Goal: Information Seeking & Learning: Learn about a topic

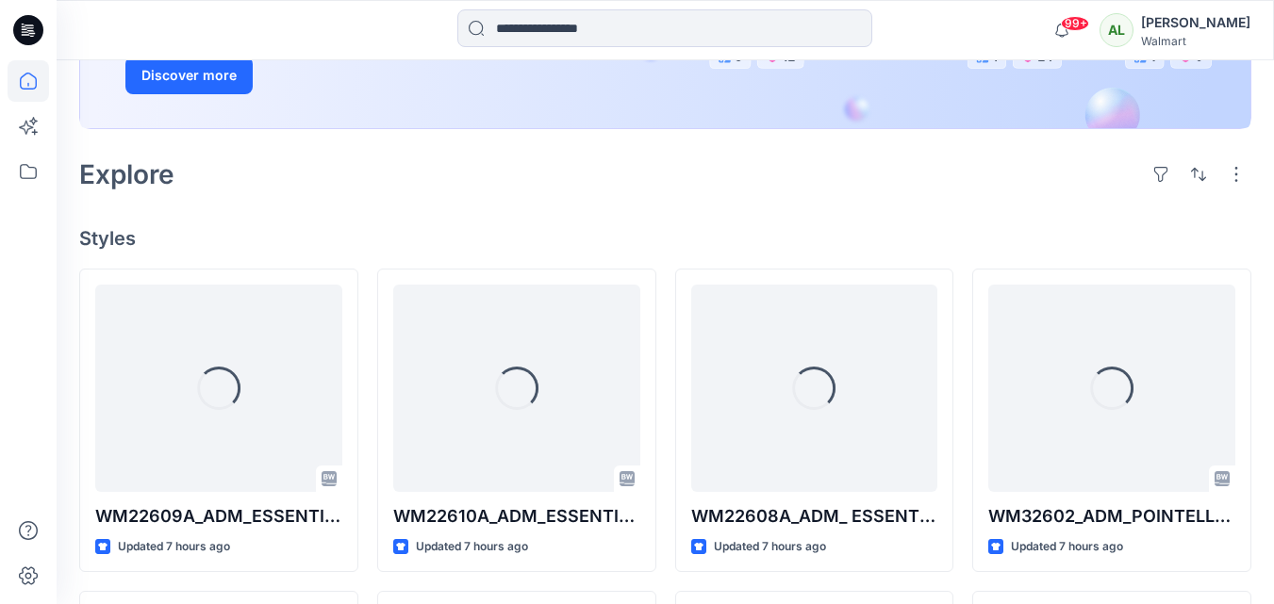
scroll to position [471, 0]
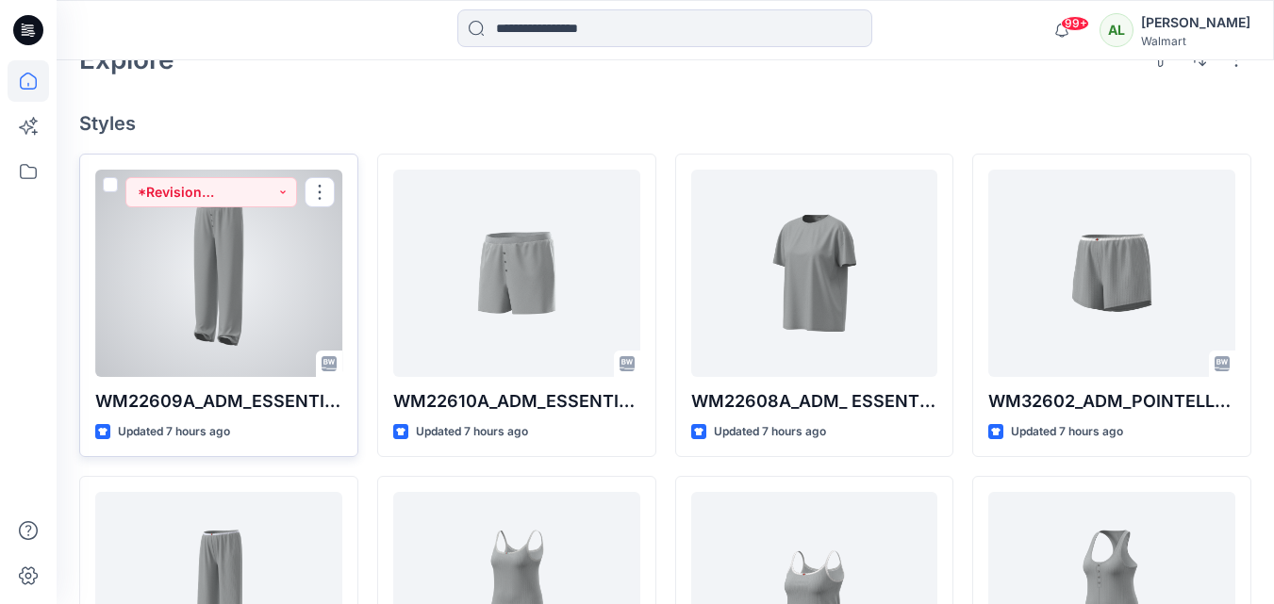
click at [221, 275] on div at bounding box center [218, 273] width 247 height 207
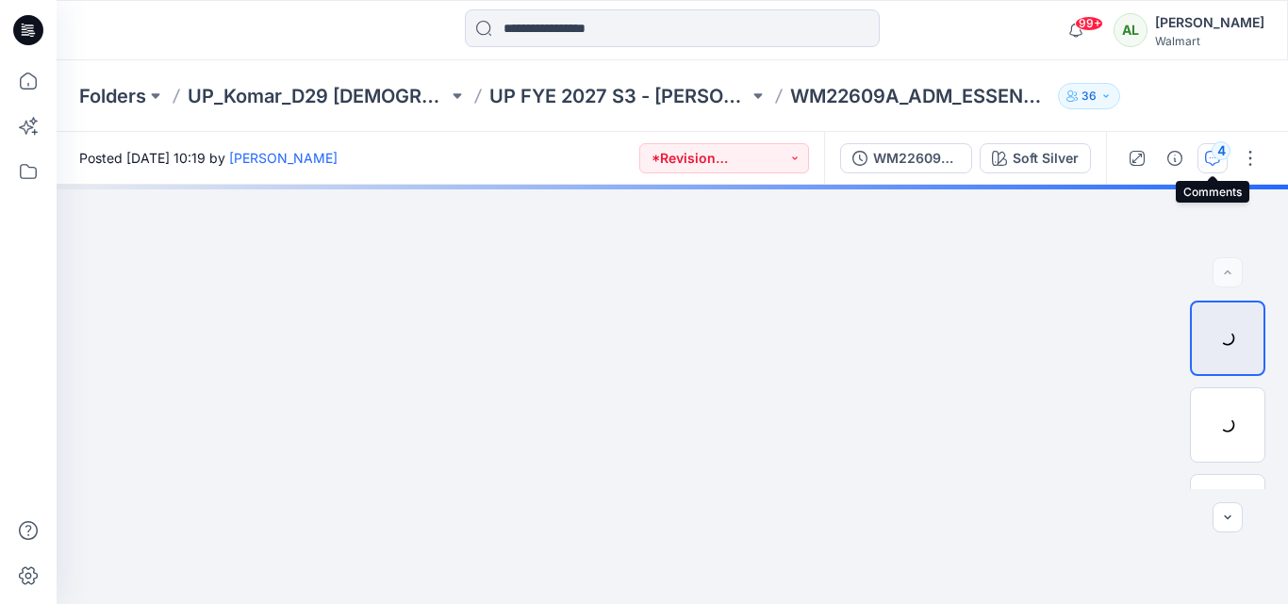
click at [1206, 160] on icon "button" at bounding box center [1212, 158] width 15 height 15
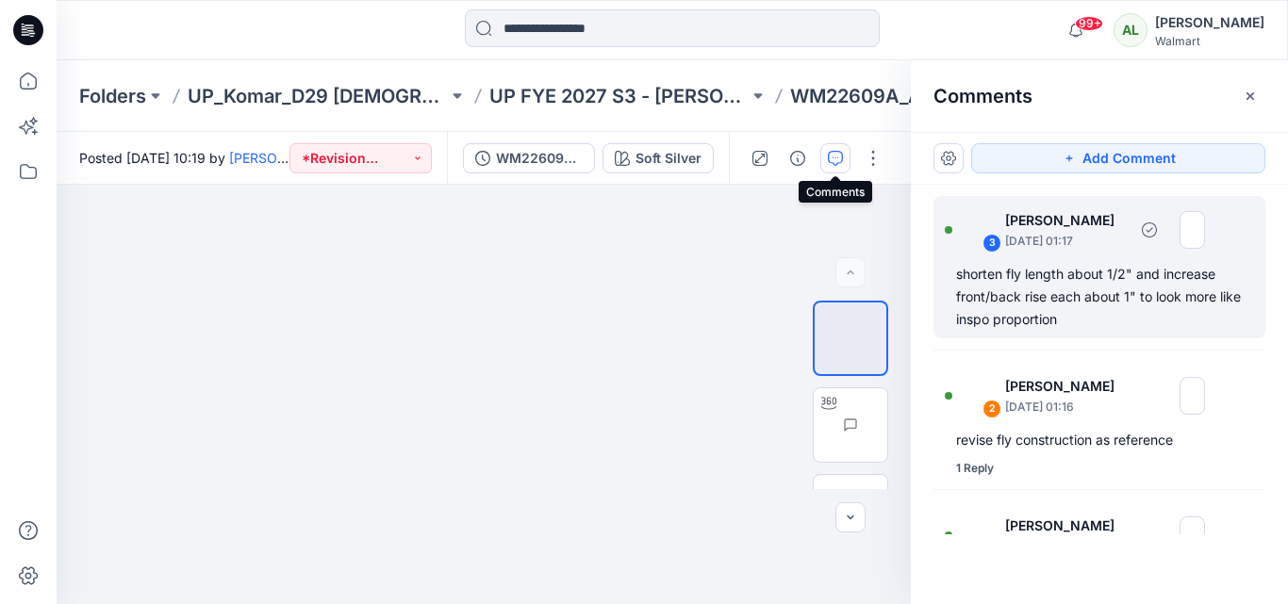
click at [1085, 309] on div "shorten fly length about 1/2" and increase front/back rise each about 1" to loo…" at bounding box center [1099, 297] width 287 height 68
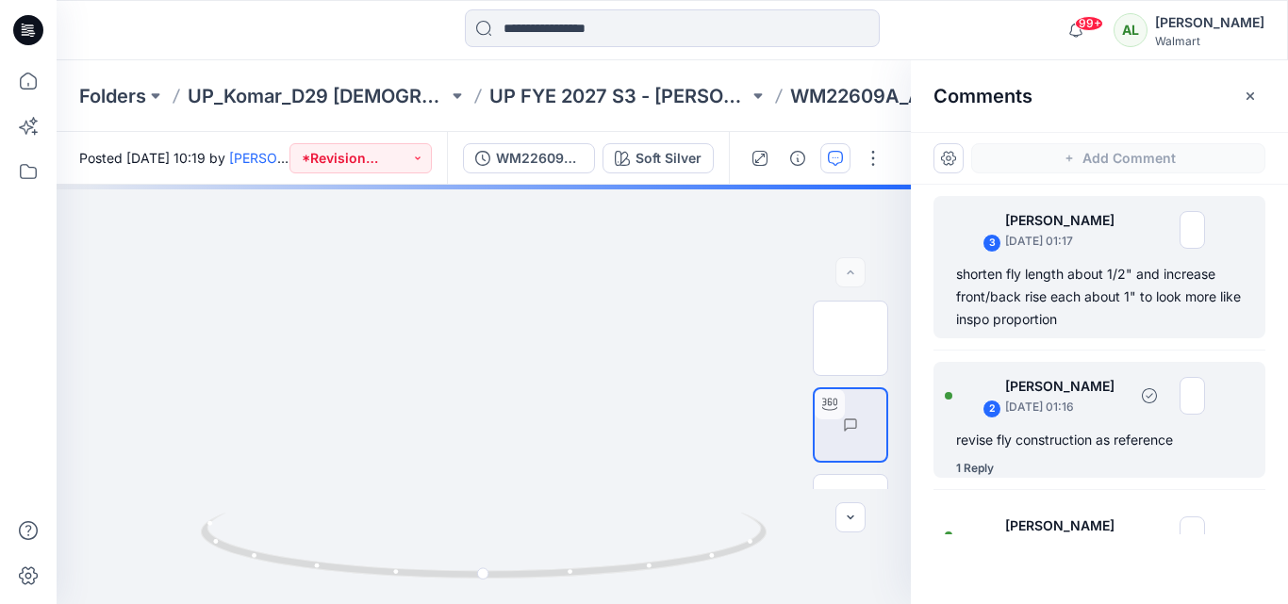
click at [1051, 405] on p "September 18, 2025 01:16" at bounding box center [1066, 407] width 122 height 19
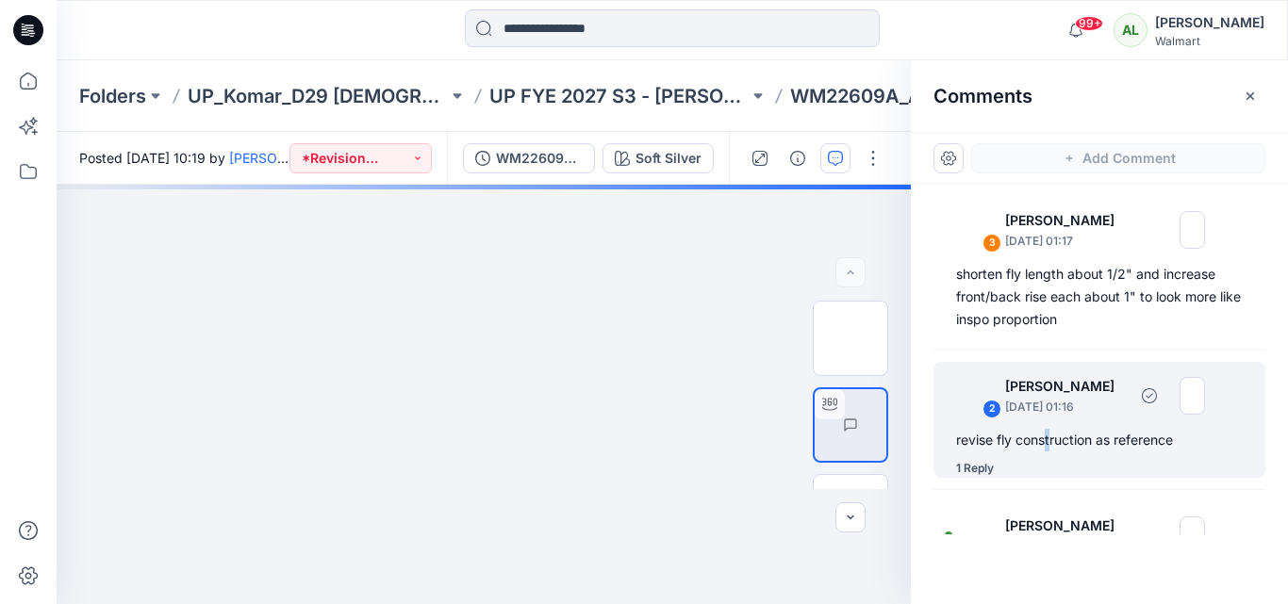
click at [1050, 436] on div "revise fly construction as reference" at bounding box center [1099, 440] width 287 height 23
click at [958, 429] on div "revise fly construction as reference" at bounding box center [1099, 440] width 287 height 23
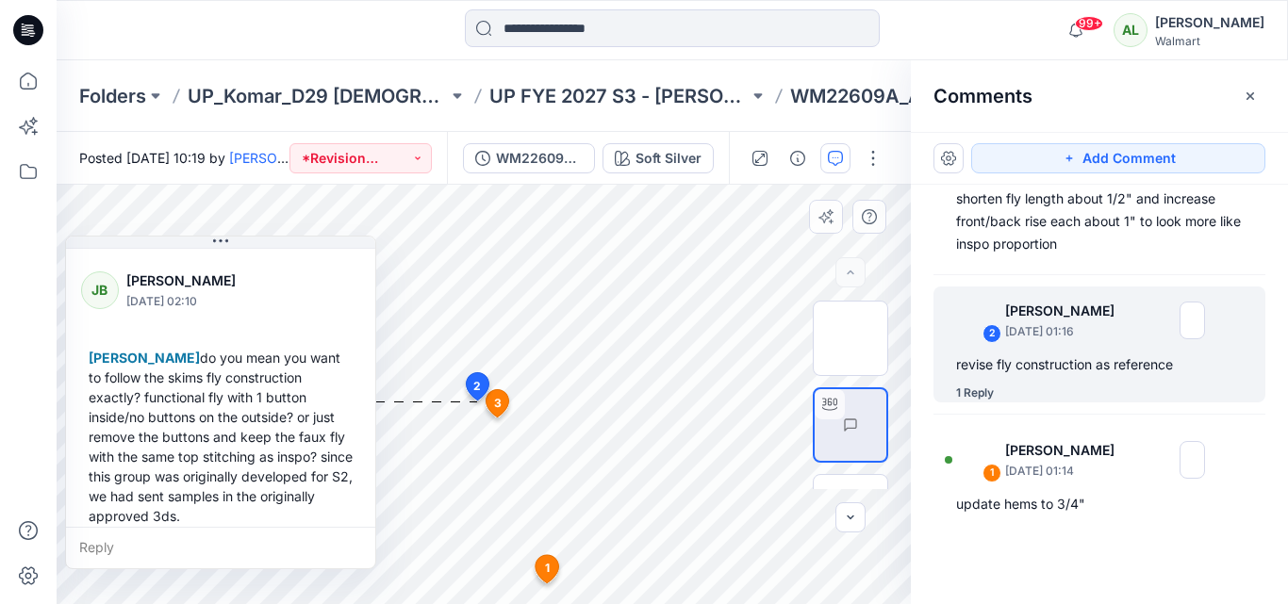
scroll to position [152, 0]
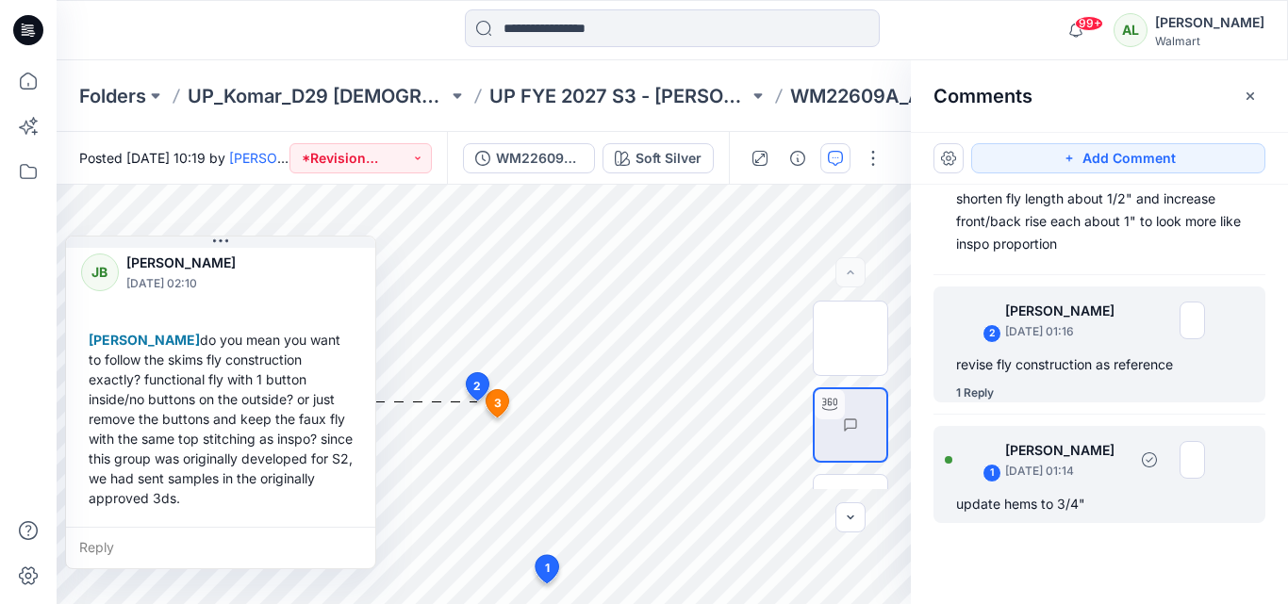
click at [1051, 465] on p "[DATE] 01:14" at bounding box center [1066, 471] width 122 height 19
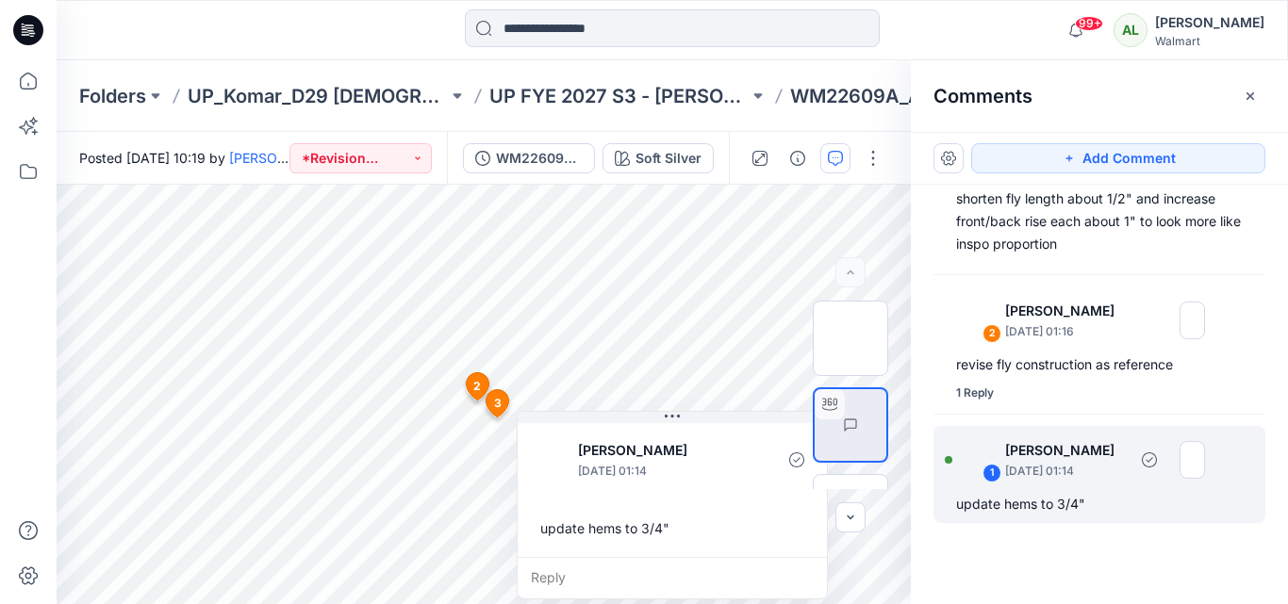
scroll to position [0, 0]
click at [1034, 376] on div "revise fly construction as reference" at bounding box center [1099, 365] width 287 height 23
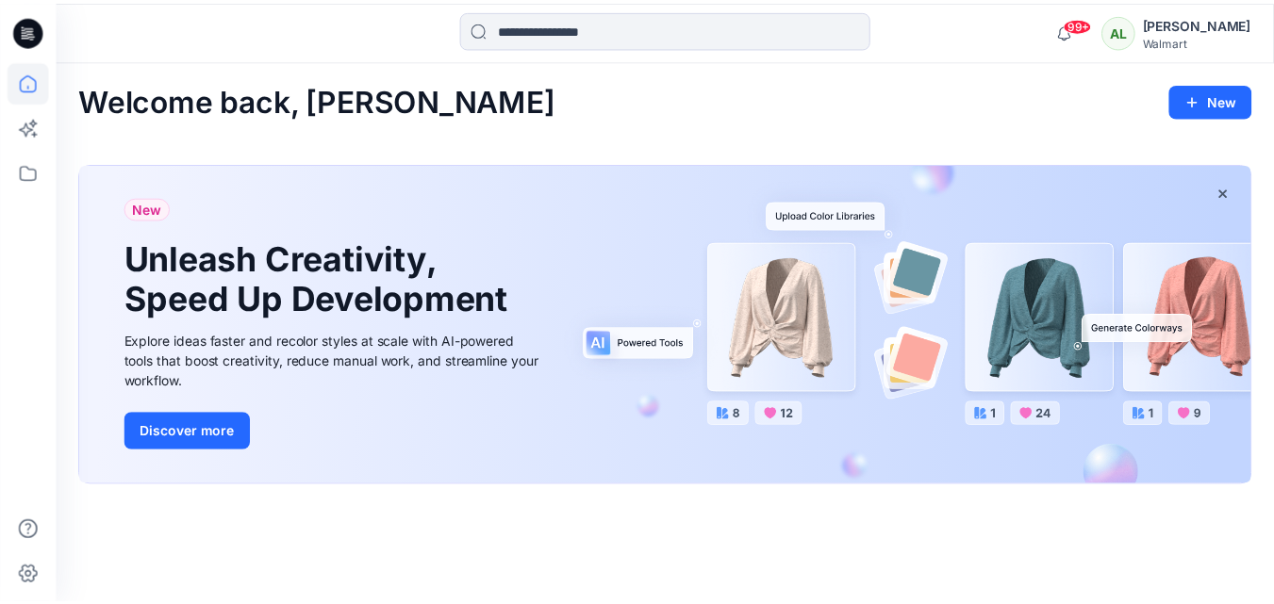
scroll to position [398, 0]
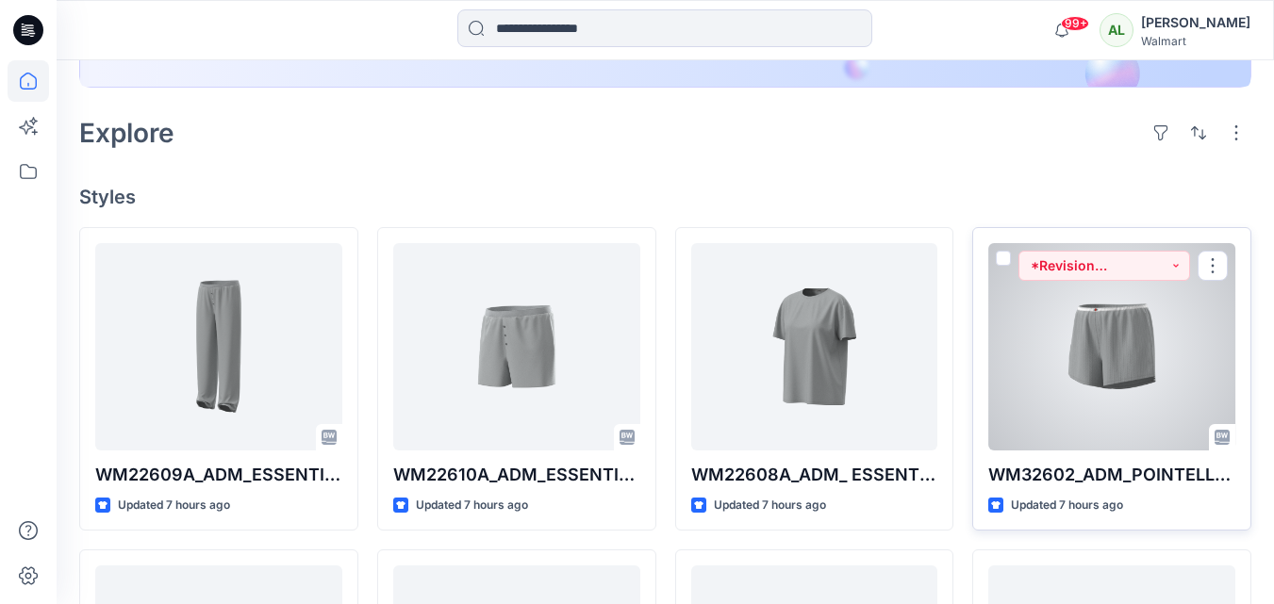
click at [1171, 327] on div at bounding box center [1111, 346] width 247 height 207
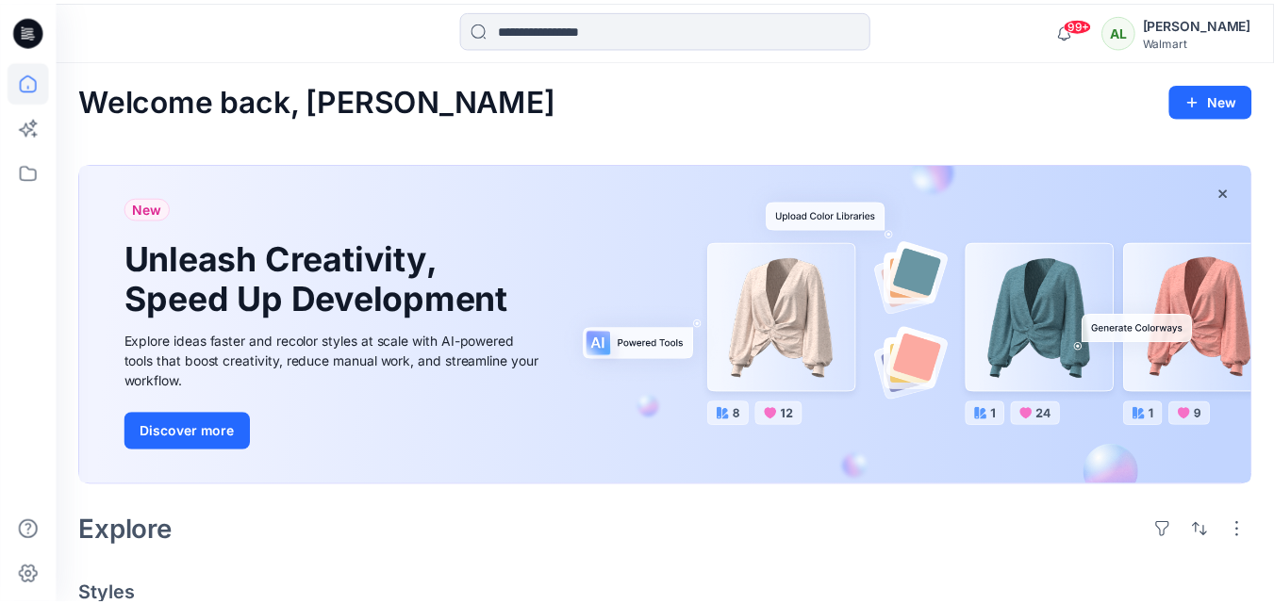
scroll to position [398, 0]
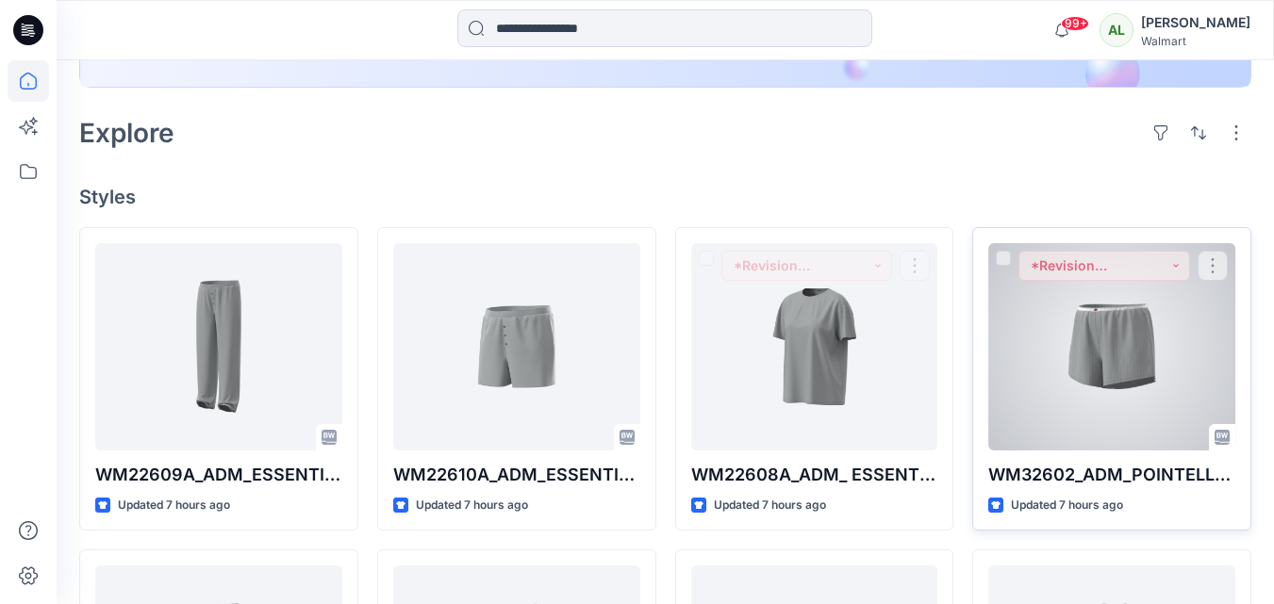
click at [1182, 351] on div at bounding box center [1111, 346] width 247 height 207
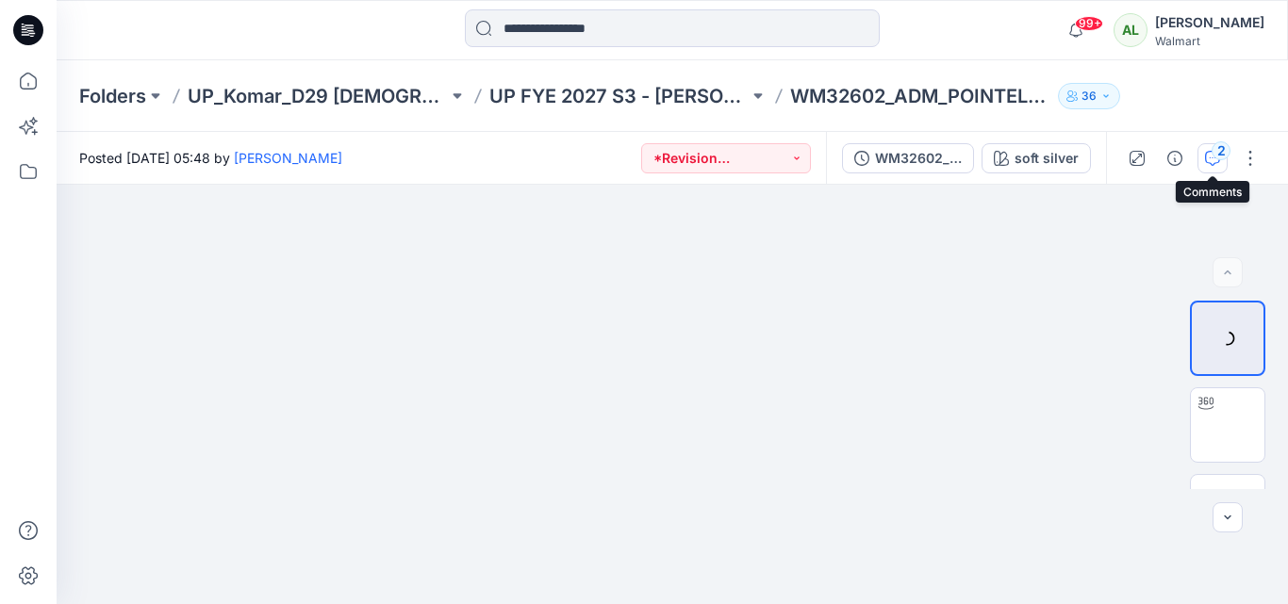
click at [1216, 155] on div "2" at bounding box center [1221, 150] width 19 height 19
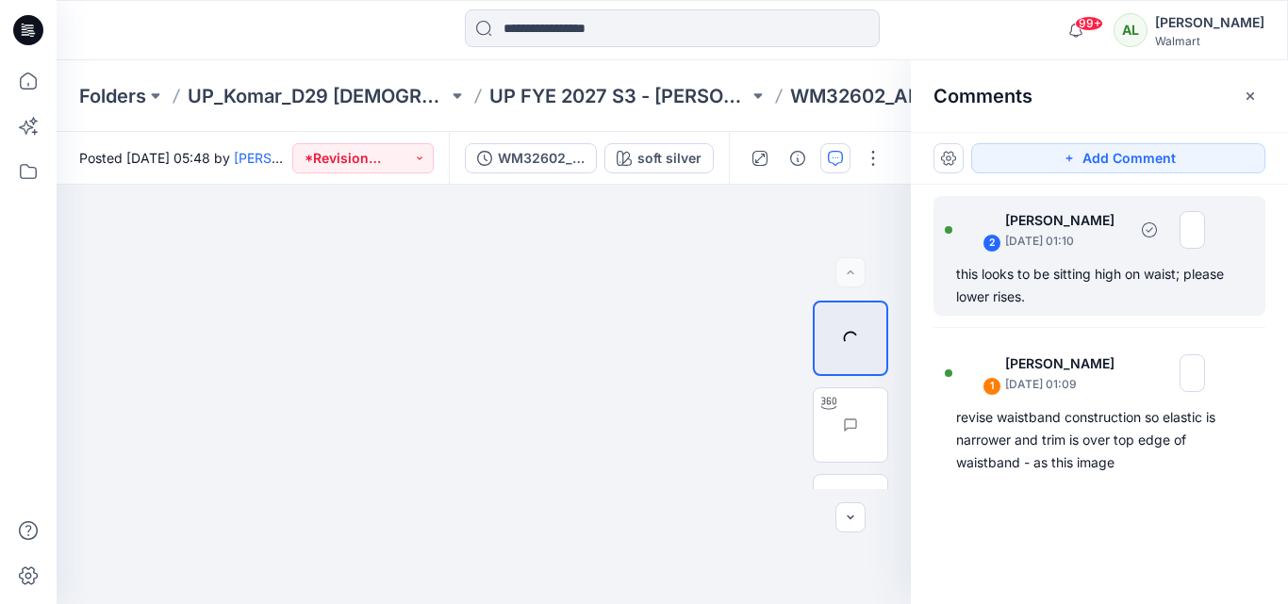
click at [1075, 299] on div "this looks to be sitting high on waist; please lower rises." at bounding box center [1099, 285] width 287 height 45
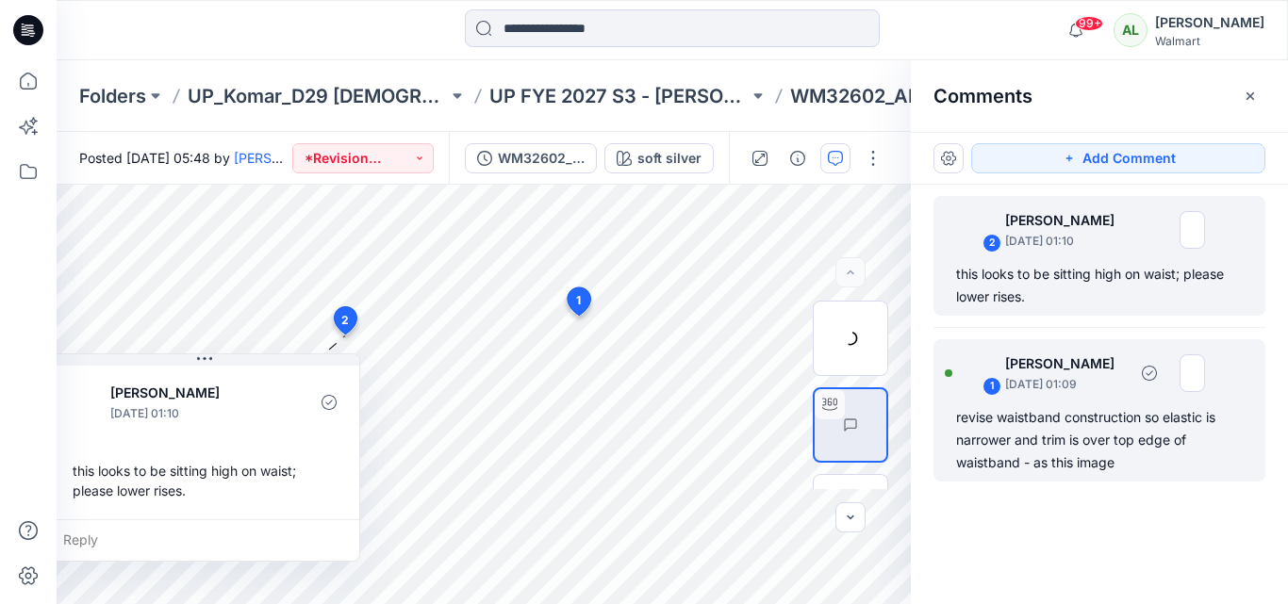
click at [1073, 449] on div "revise waistband construction so elastic is narrower and trim is over top edge …" at bounding box center [1099, 440] width 287 height 68
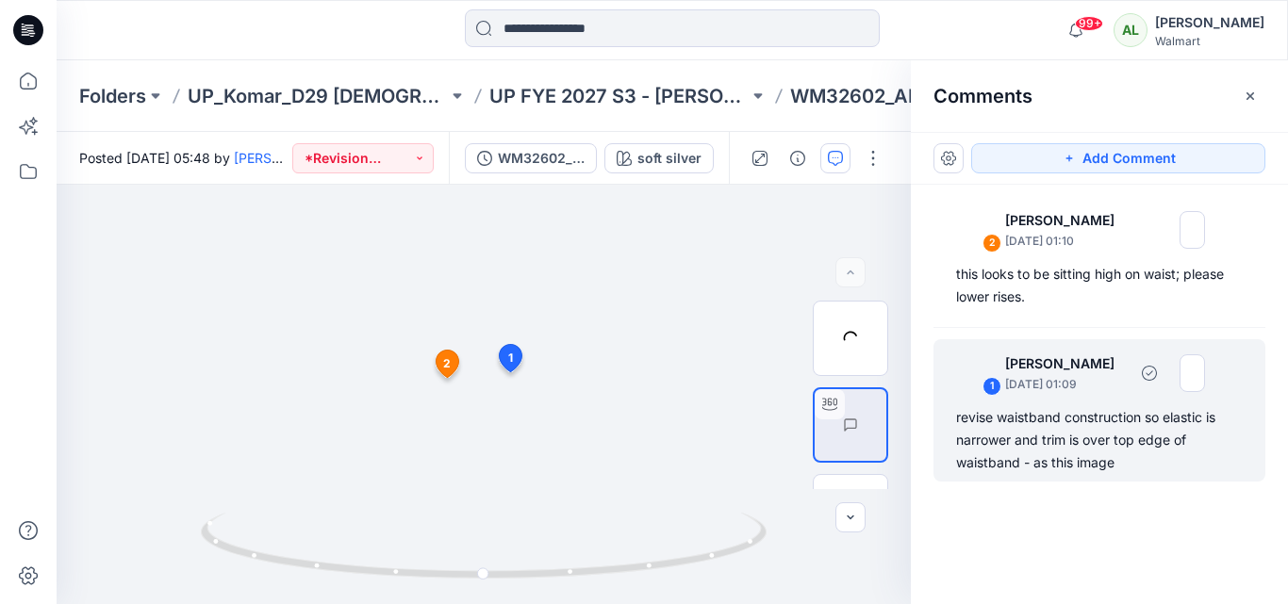
click at [1126, 434] on div "revise waistband construction so elastic is narrower and trim is over top edge …" at bounding box center [1099, 440] width 287 height 68
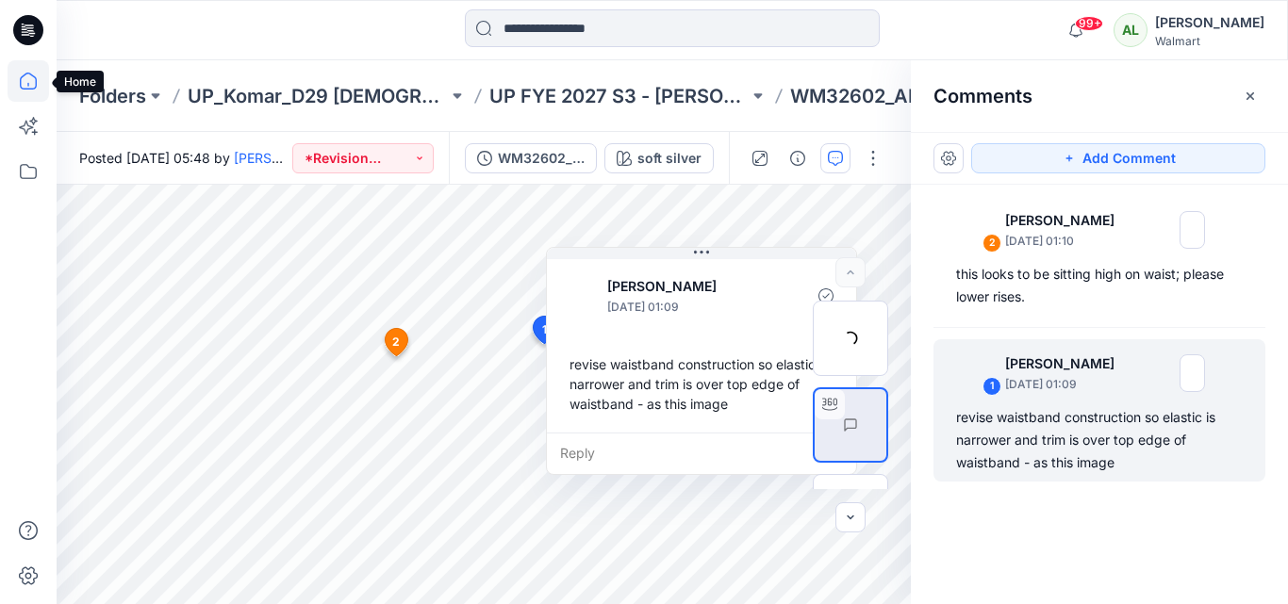
click at [29, 90] on icon at bounding box center [28, 81] width 17 height 17
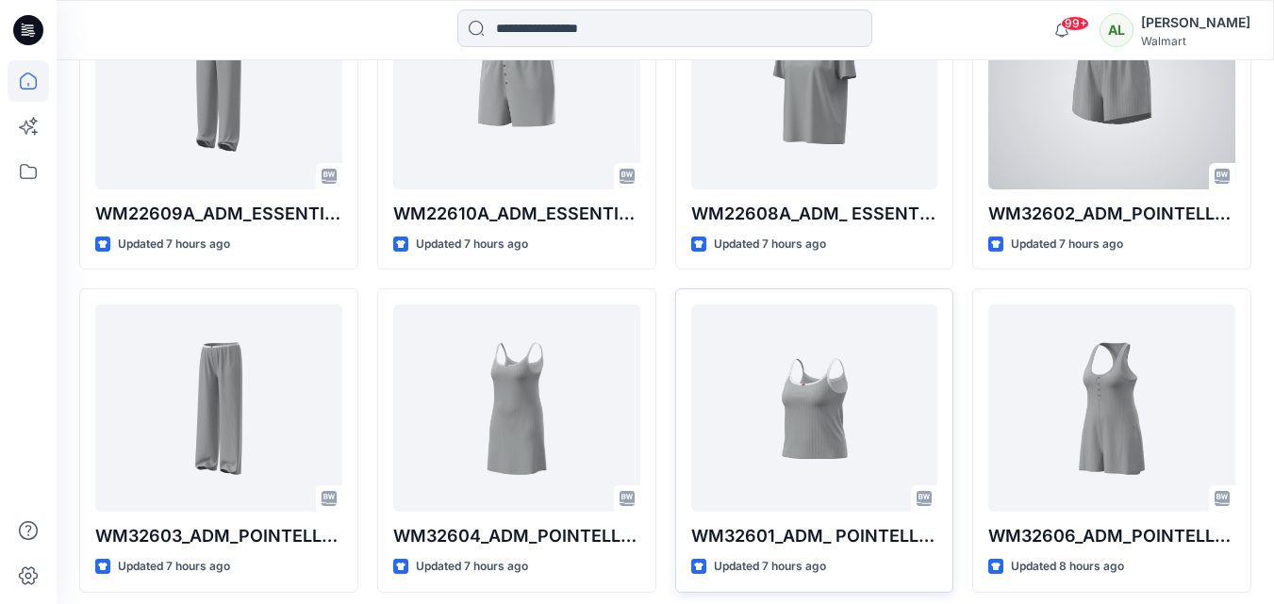
scroll to position [660, 0]
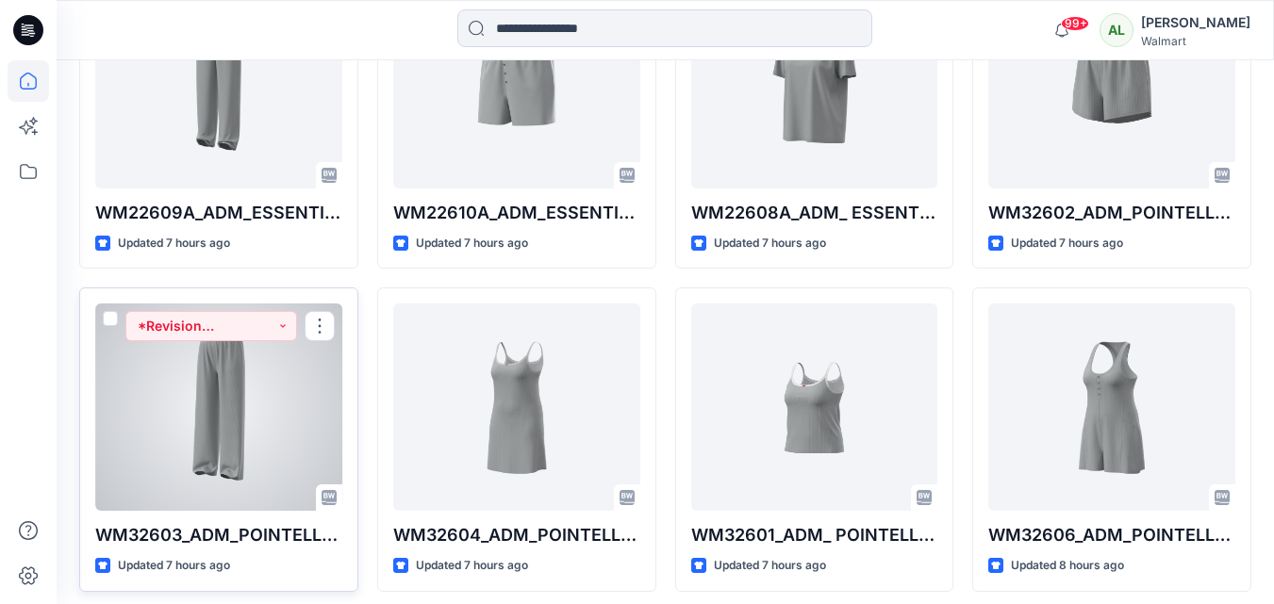
click at [231, 399] on div at bounding box center [218, 407] width 247 height 207
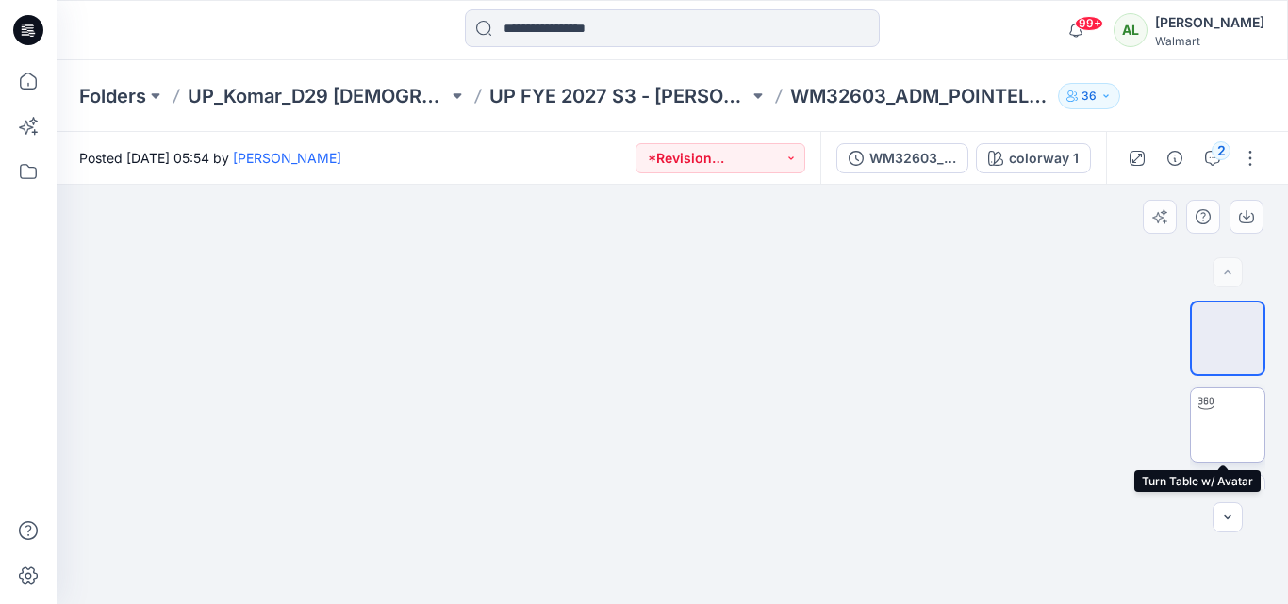
click at [1228, 425] on img at bounding box center [1228, 425] width 0 height 0
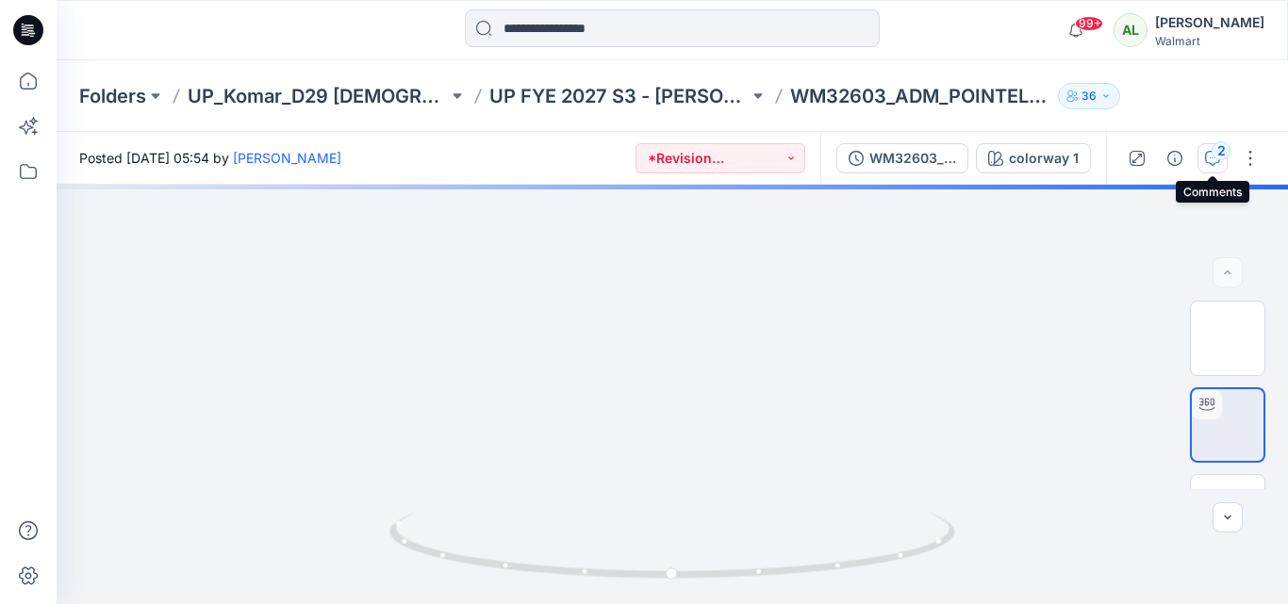
click at [1207, 151] on icon "button" at bounding box center [1212, 158] width 15 height 15
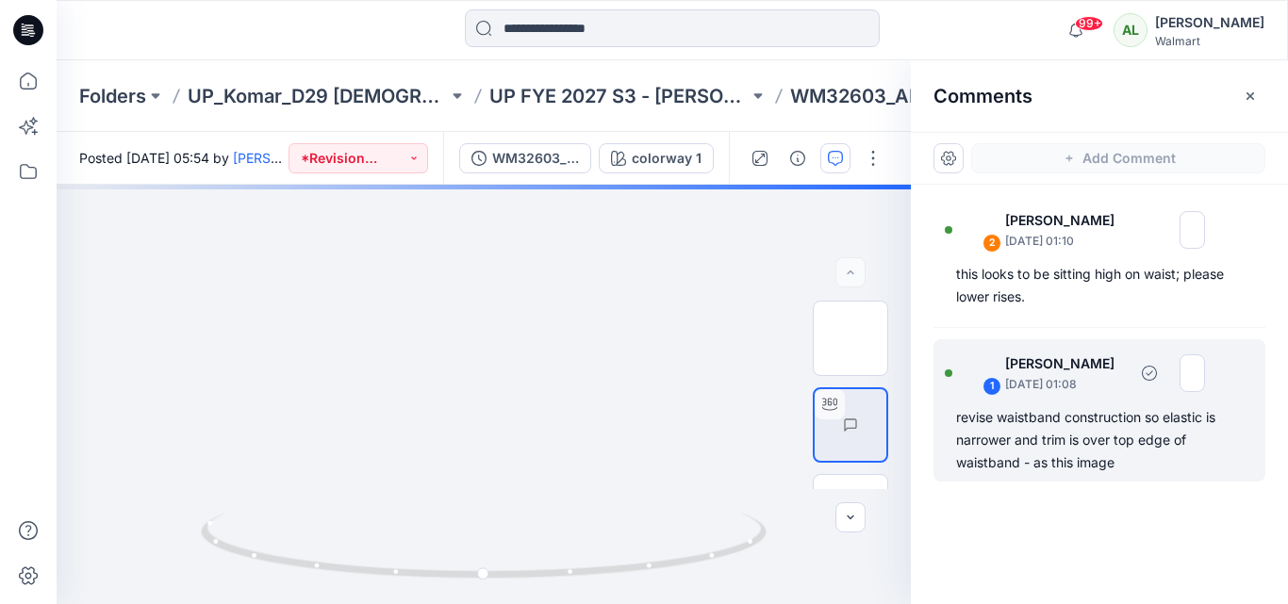
click at [1121, 435] on div "revise waistband construction so elastic is narrower and trim is over top edge …" at bounding box center [1099, 440] width 287 height 68
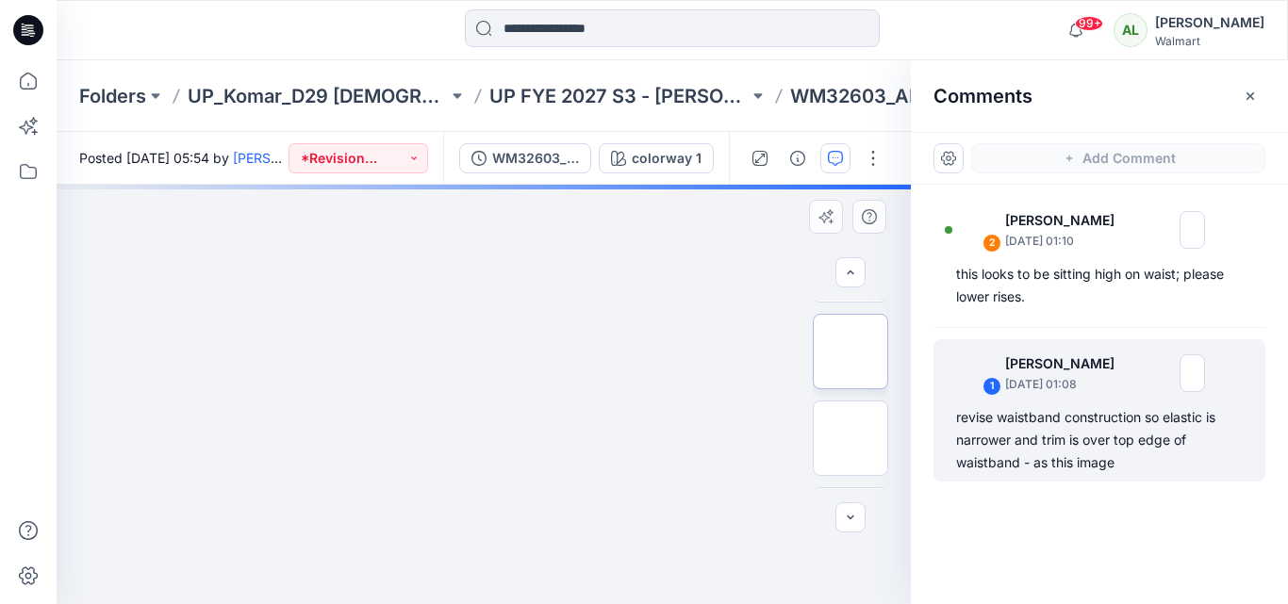
scroll to position [566, 0]
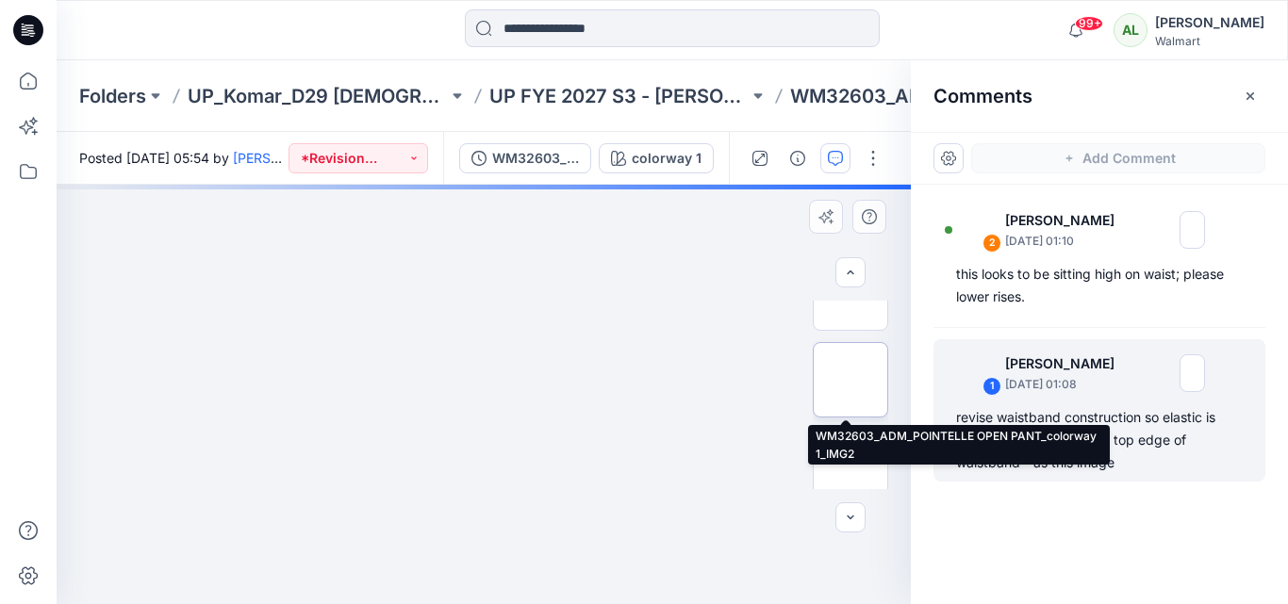
click at [850, 380] on img at bounding box center [850, 380] width 0 height 0
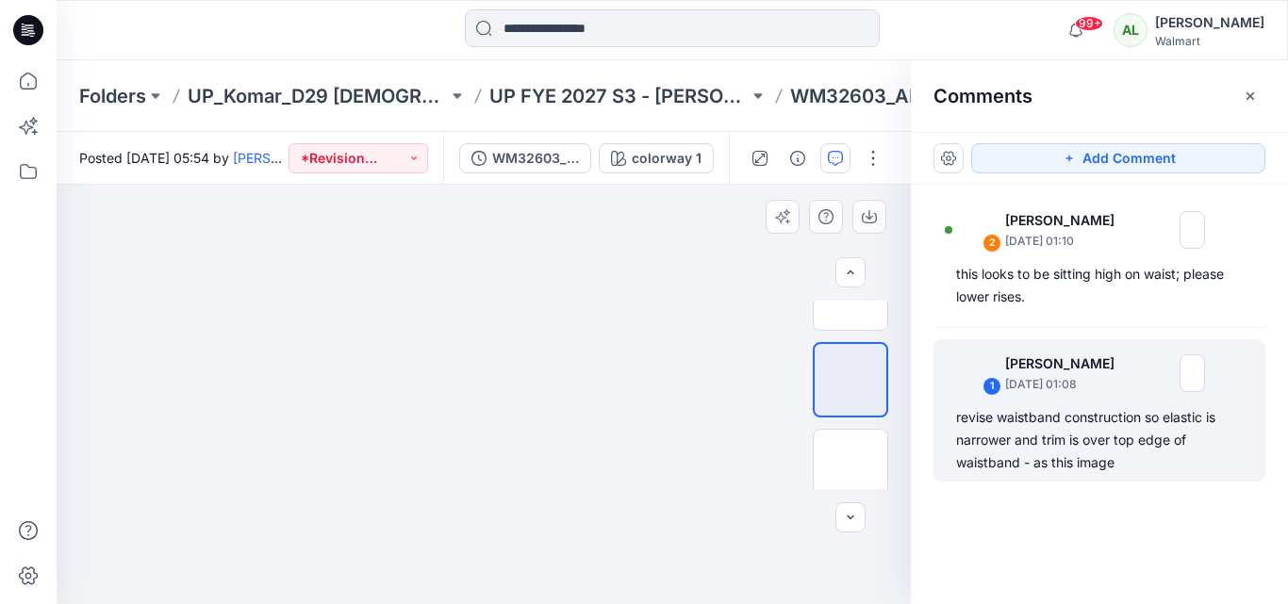
drag, startPoint x: 635, startPoint y: 252, endPoint x: 636, endPoint y: 366, distance: 114.1
click at [636, 185] on img at bounding box center [483, 185] width 339 height 0
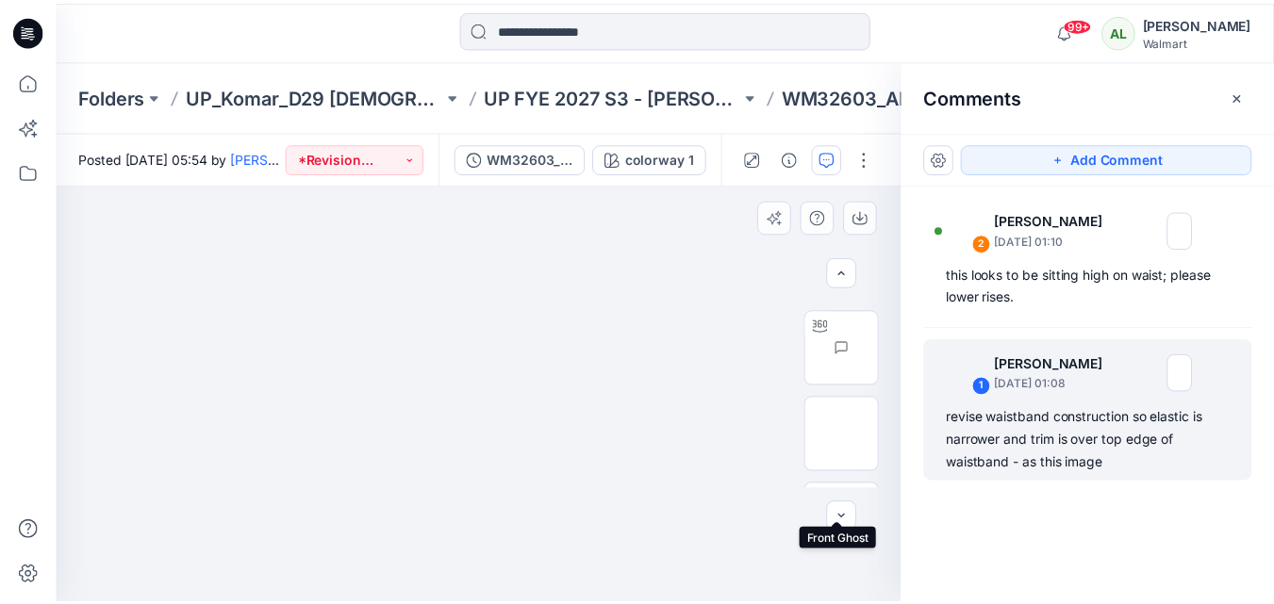
scroll to position [0, 0]
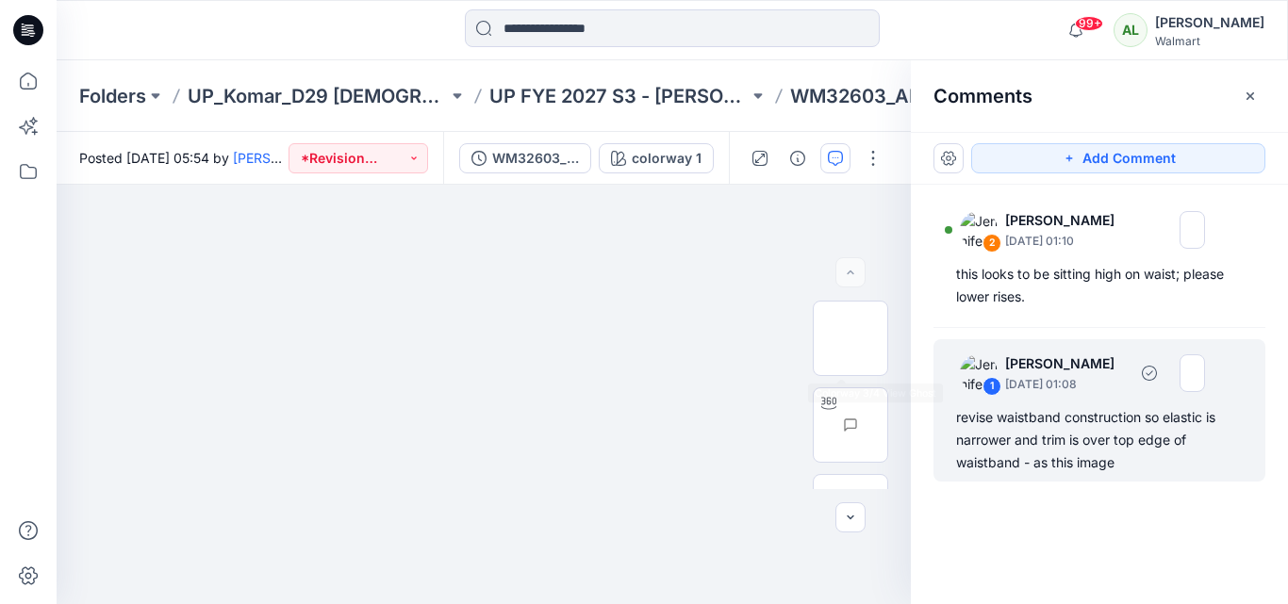
click at [1127, 402] on div "1 Jennifer Yerkes September 18, 2025 01:08 revise waistband construction so ela…" at bounding box center [1099, 410] width 332 height 142
click at [1037, 383] on p "September 18, 2025 01:08" at bounding box center [1066, 384] width 122 height 19
click at [1003, 372] on div "1 Jennifer Yerkes September 18, 2025 01:08" at bounding box center [1075, 373] width 260 height 52
click at [1065, 364] on p "[PERSON_NAME]" at bounding box center [1066, 364] width 122 height 23
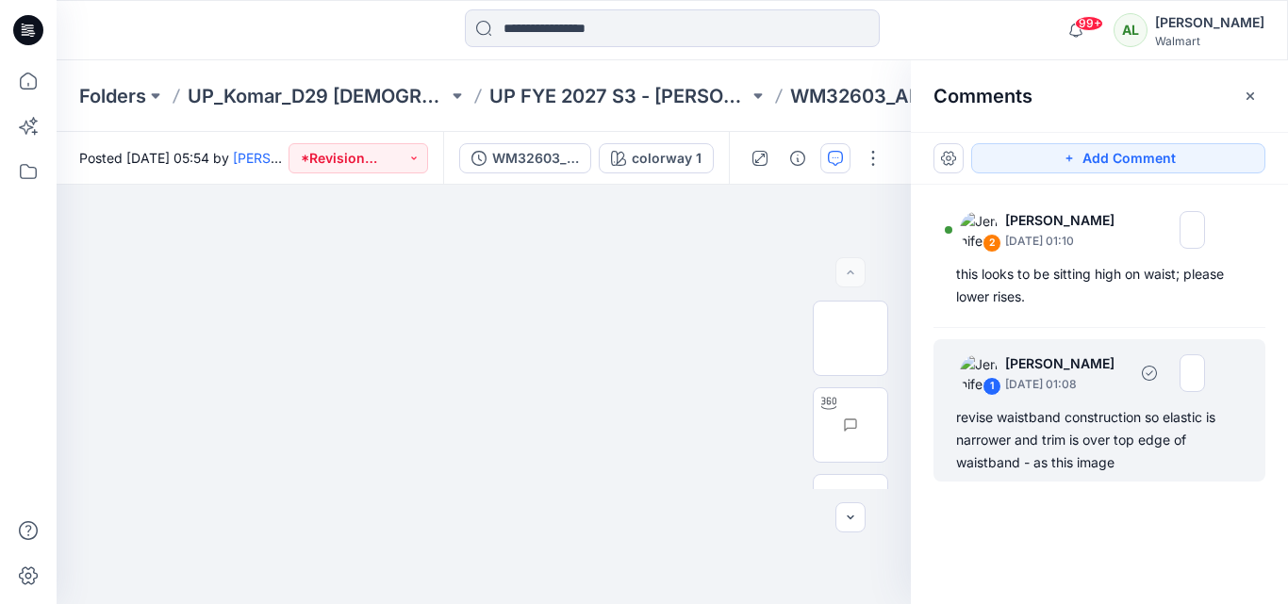
click at [1006, 470] on div "revise waistband construction so elastic is narrower and trim is over top edge …" at bounding box center [1099, 440] width 287 height 68
click at [850, 339] on img at bounding box center [850, 339] width 0 height 0
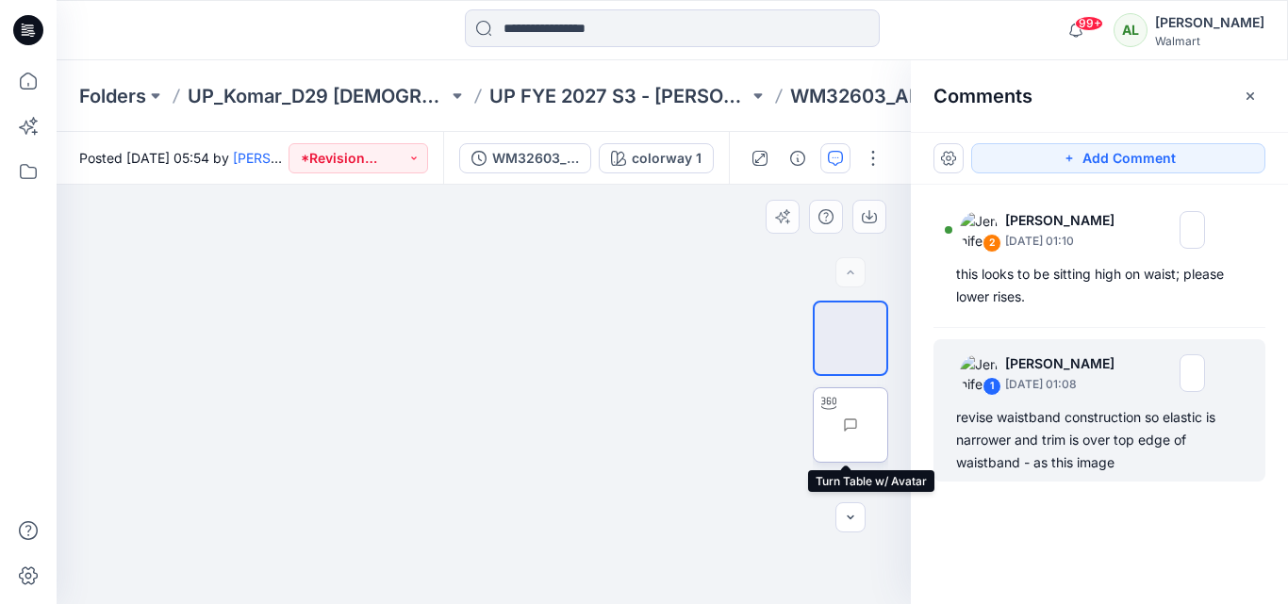
click at [887, 425] on img at bounding box center [887, 425] width 0 height 0
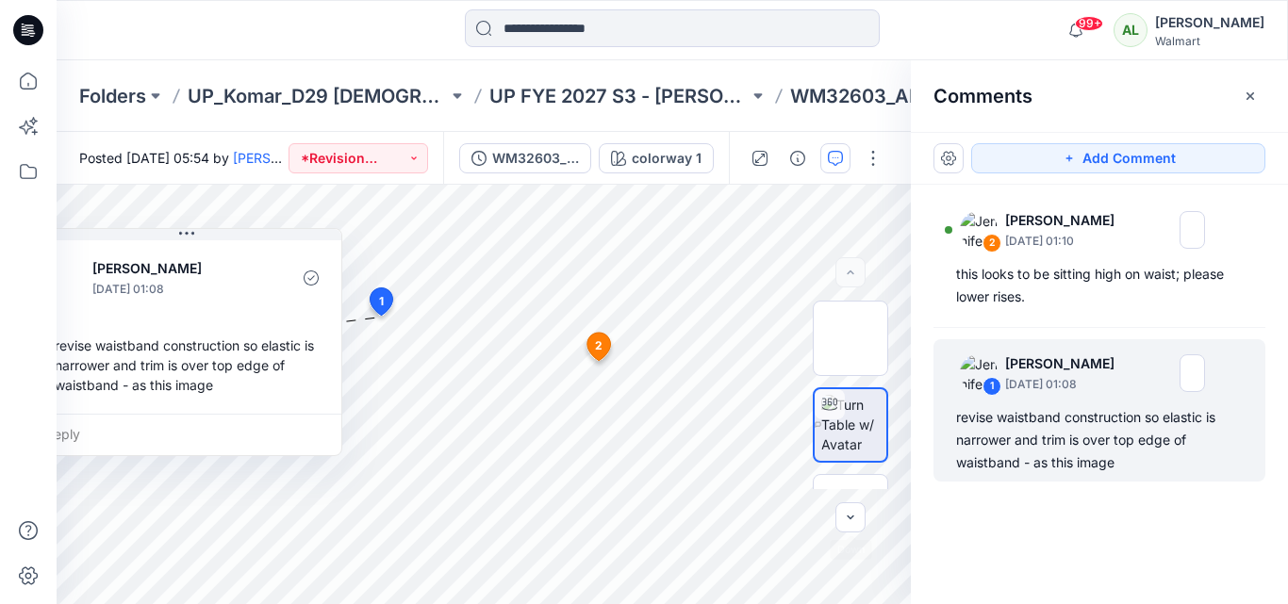
click at [977, 528] on div "BW DXF RUL XLSX colorway 1 Loading... Material Properties Loading... 3 1 Jennif…" at bounding box center [672, 395] width 1231 height 420
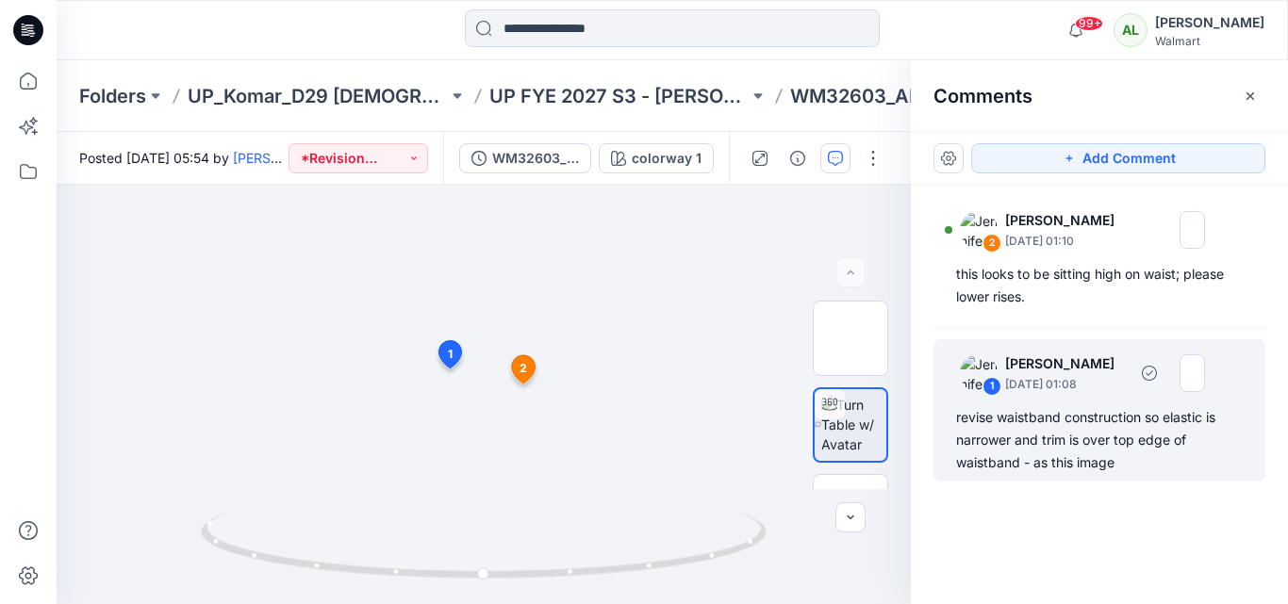
click at [1081, 425] on div "revise waistband construction so elastic is narrower and trim is over top edge …" at bounding box center [1099, 440] width 287 height 68
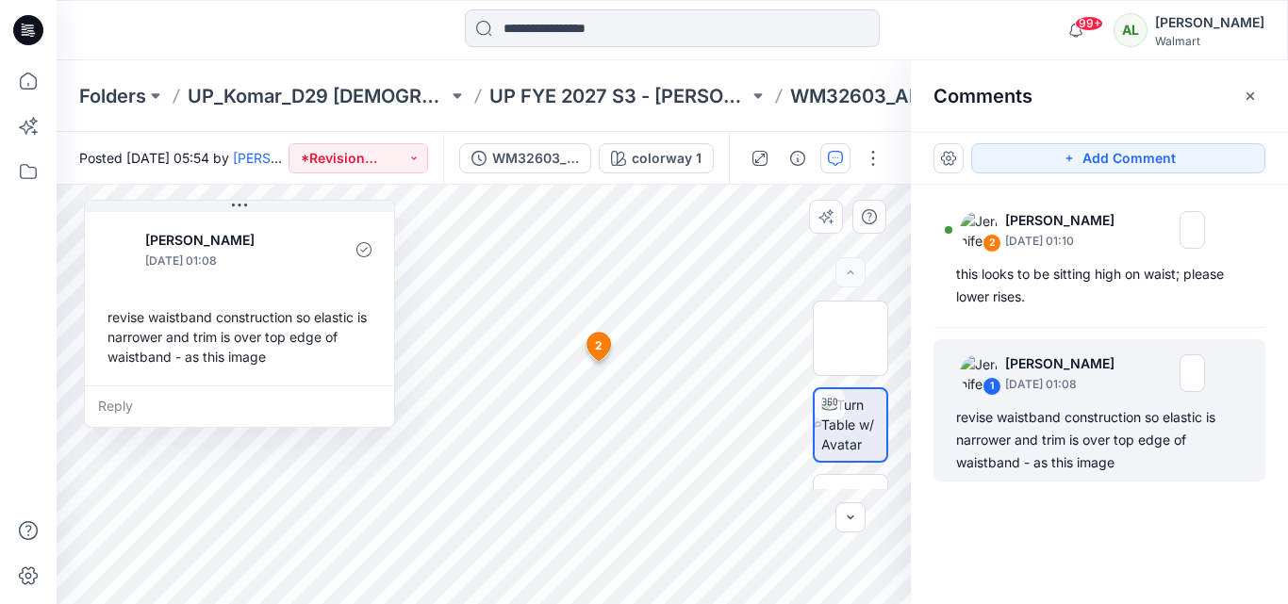
drag, startPoint x: 189, startPoint y: 275, endPoint x: 241, endPoint y: 246, distance: 60.4
click at [241, 246] on p "[PERSON_NAME]" at bounding box center [222, 240] width 154 height 23
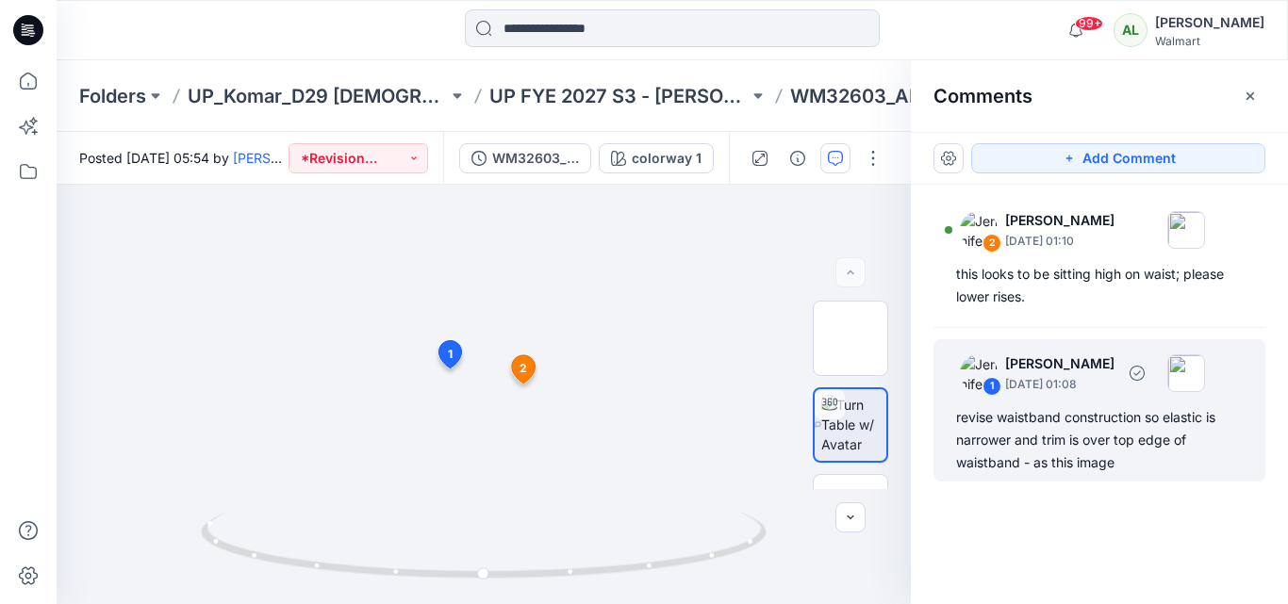
click at [1007, 433] on div "revise waistband construction so elastic is narrower and trim is over top edge …" at bounding box center [1099, 440] width 287 height 68
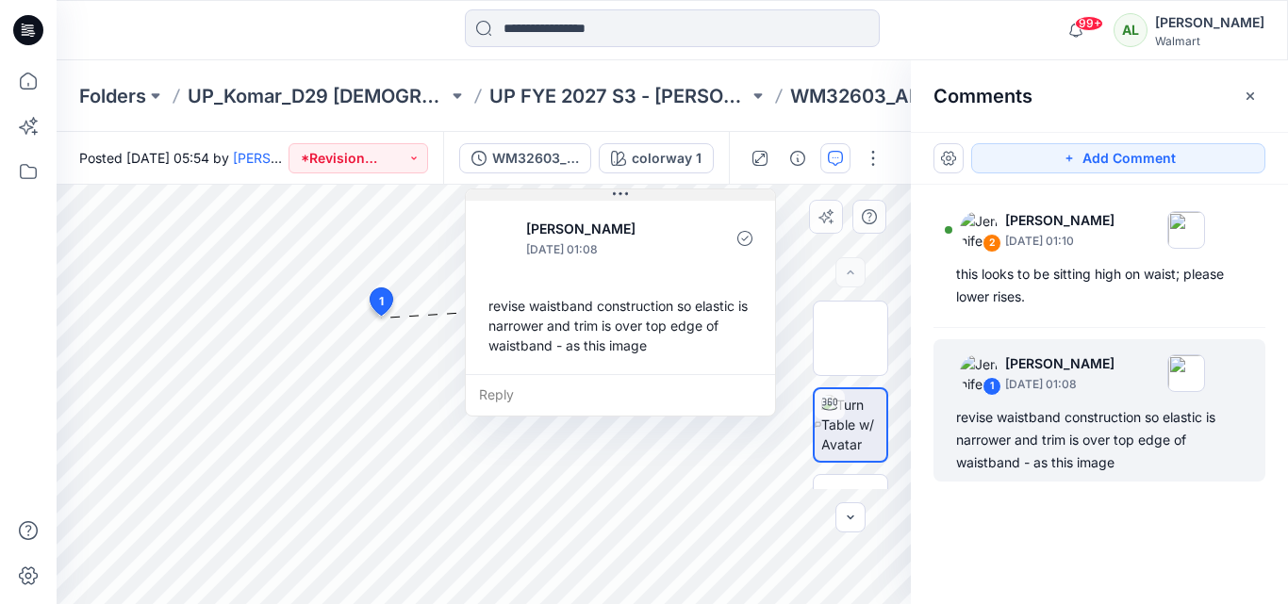
drag, startPoint x: 265, startPoint y: 247, endPoint x: 699, endPoint y: 196, distance: 436.7
click at [699, 196] on div "Jennifer Yerkes September 18, 2025 01:08 revise waistband construction so elast…" at bounding box center [620, 303] width 311 height 228
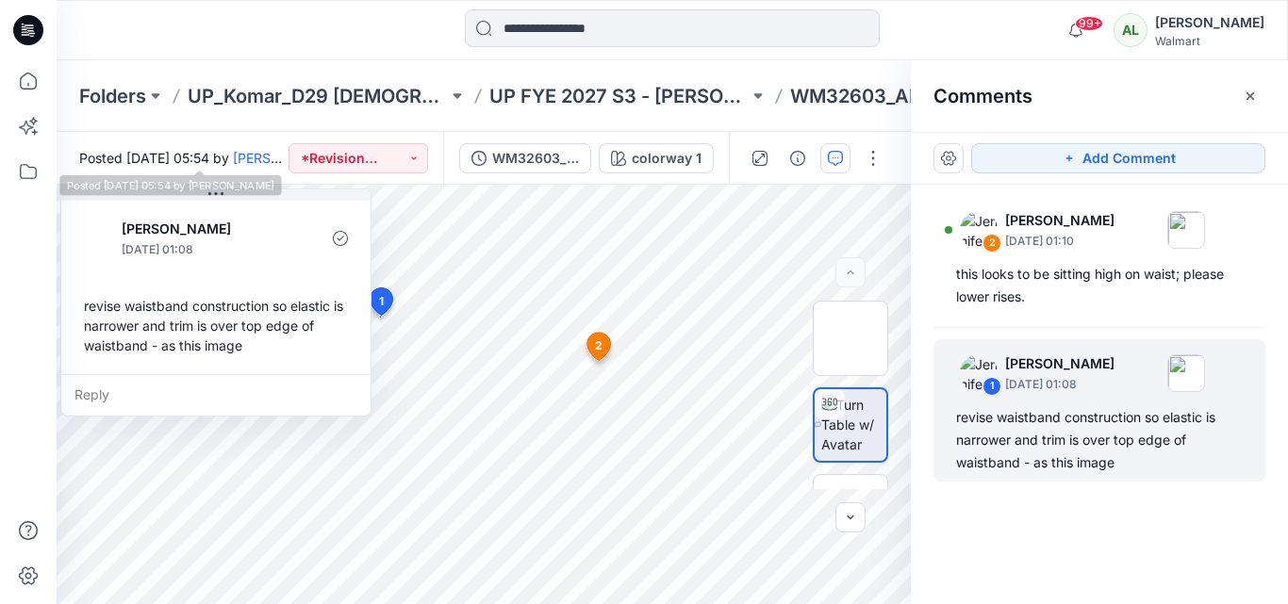
drag, startPoint x: 709, startPoint y: 223, endPoint x: 100, endPoint y: 175, distance: 611.0
click at [100, 175] on div "Posted Friday, September 12, 2025 05:54 by Gayan Hettiarachchi *Revision Reques…" at bounding box center [672, 368] width 1231 height 472
click at [23, 78] on icon at bounding box center [28, 80] width 41 height 41
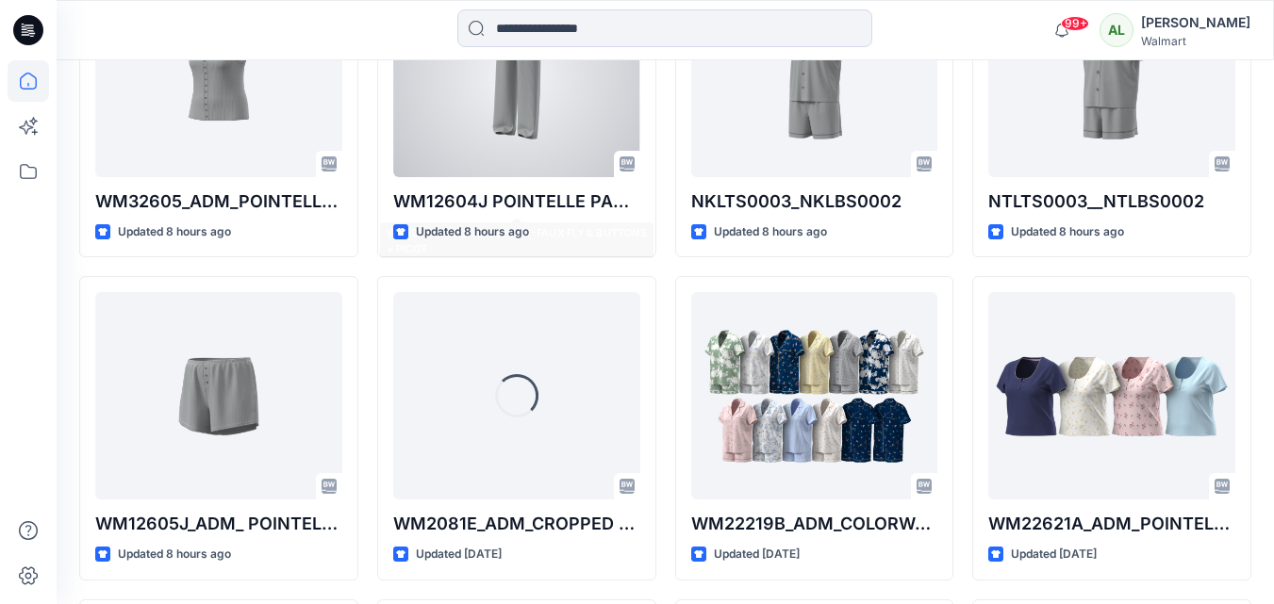
scroll to position [1320, 0]
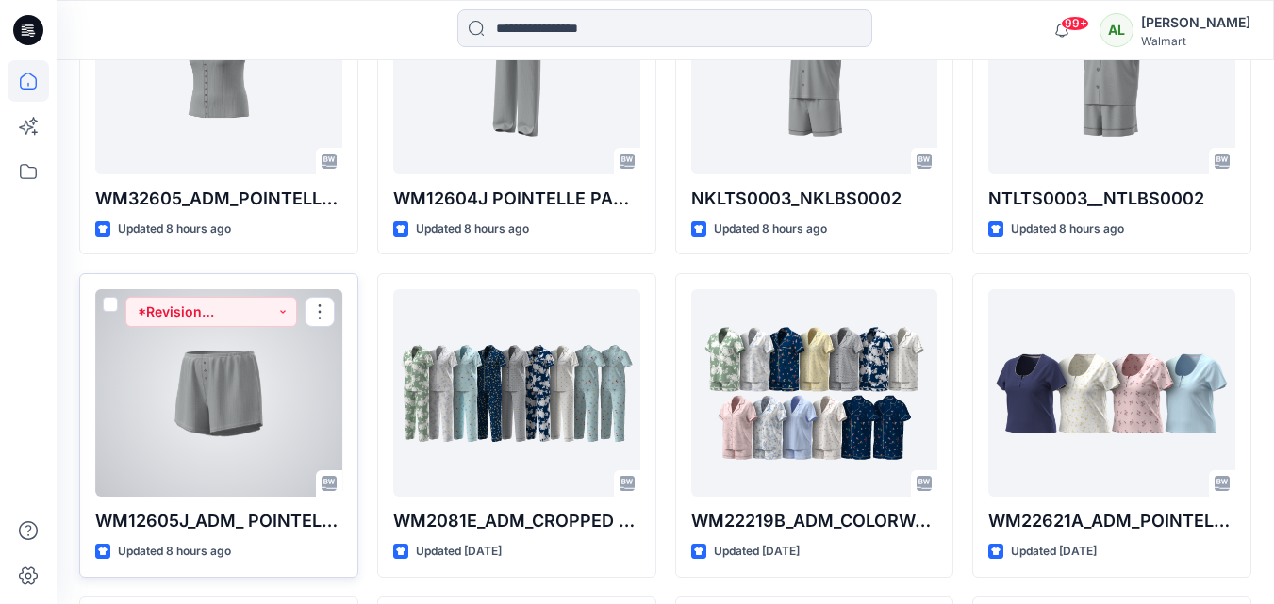
click at [181, 392] on div at bounding box center [218, 392] width 247 height 207
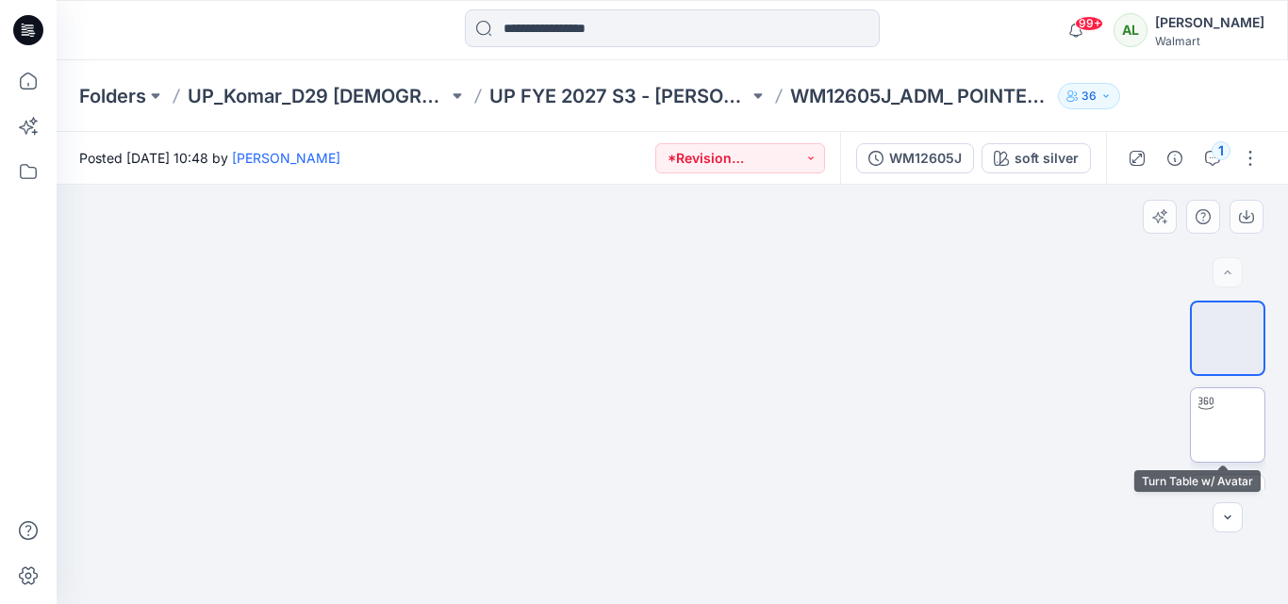
click at [1228, 425] on img at bounding box center [1228, 425] width 0 height 0
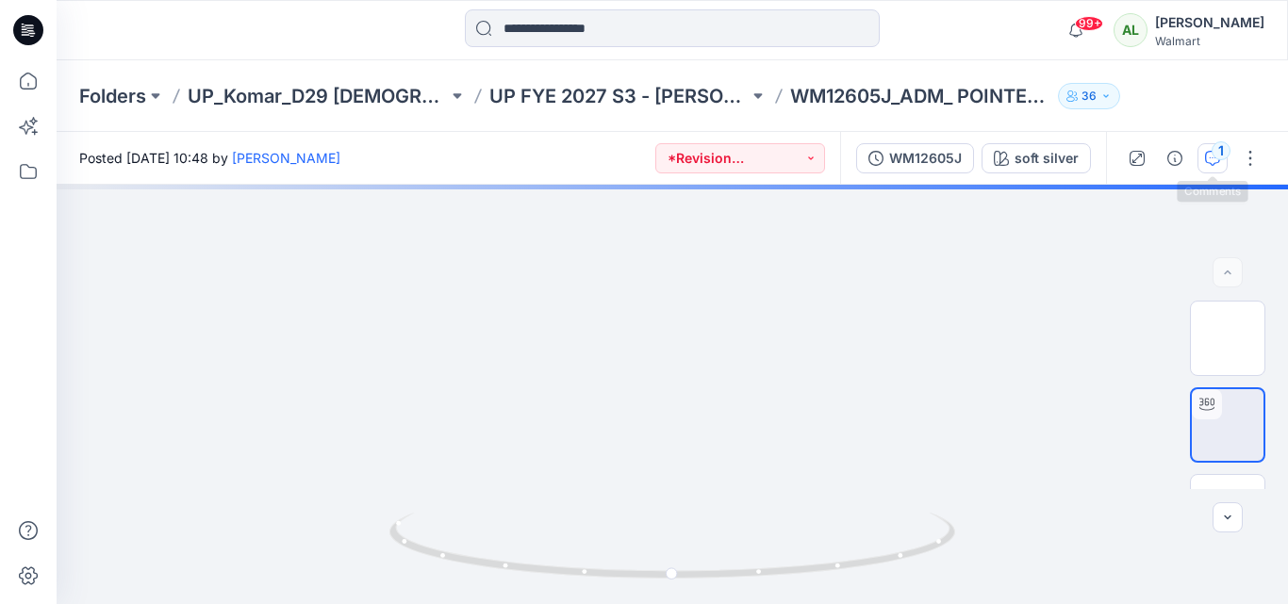
click at [1201, 156] on button "1" at bounding box center [1212, 158] width 30 height 30
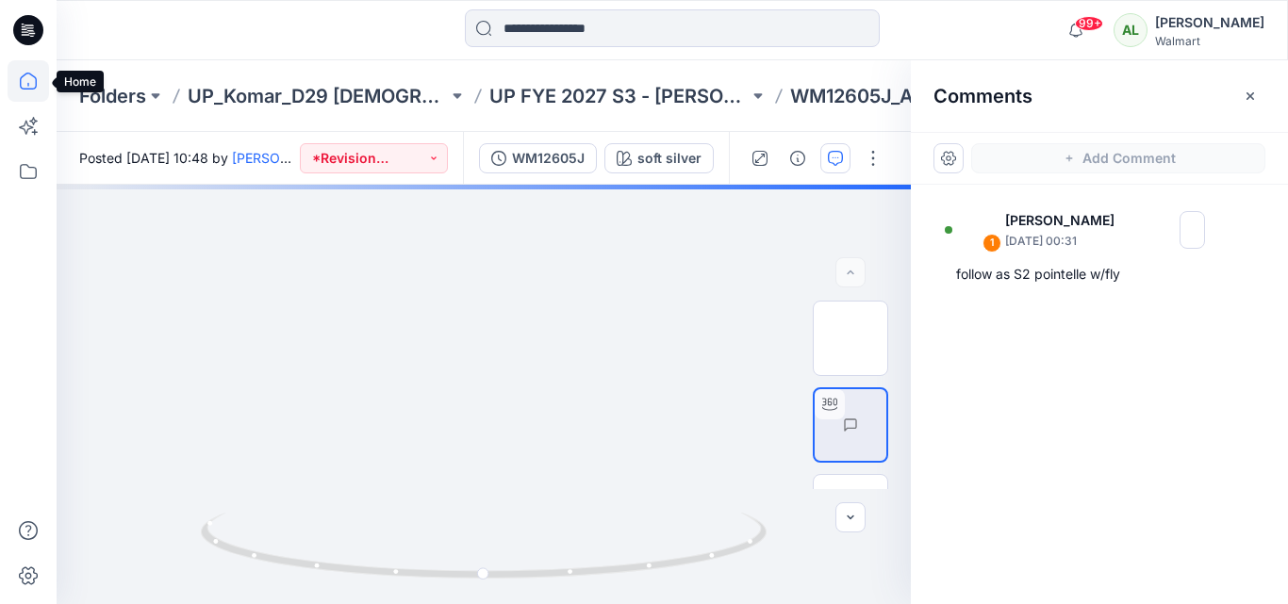
click at [24, 82] on icon at bounding box center [28, 80] width 41 height 41
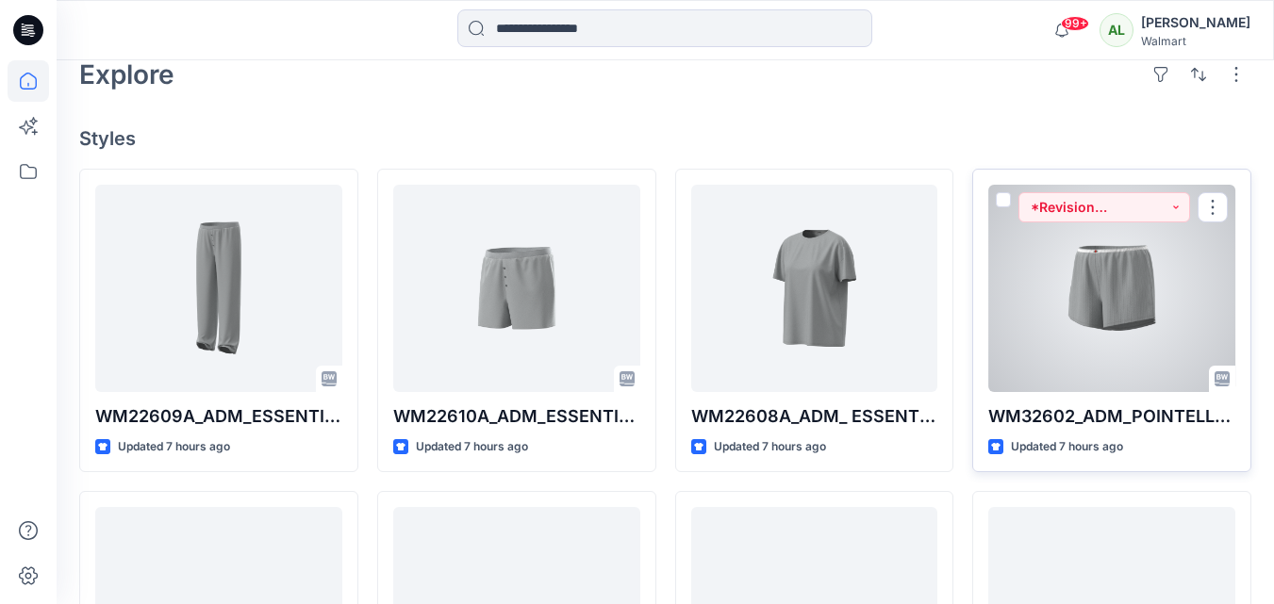
scroll to position [566, 0]
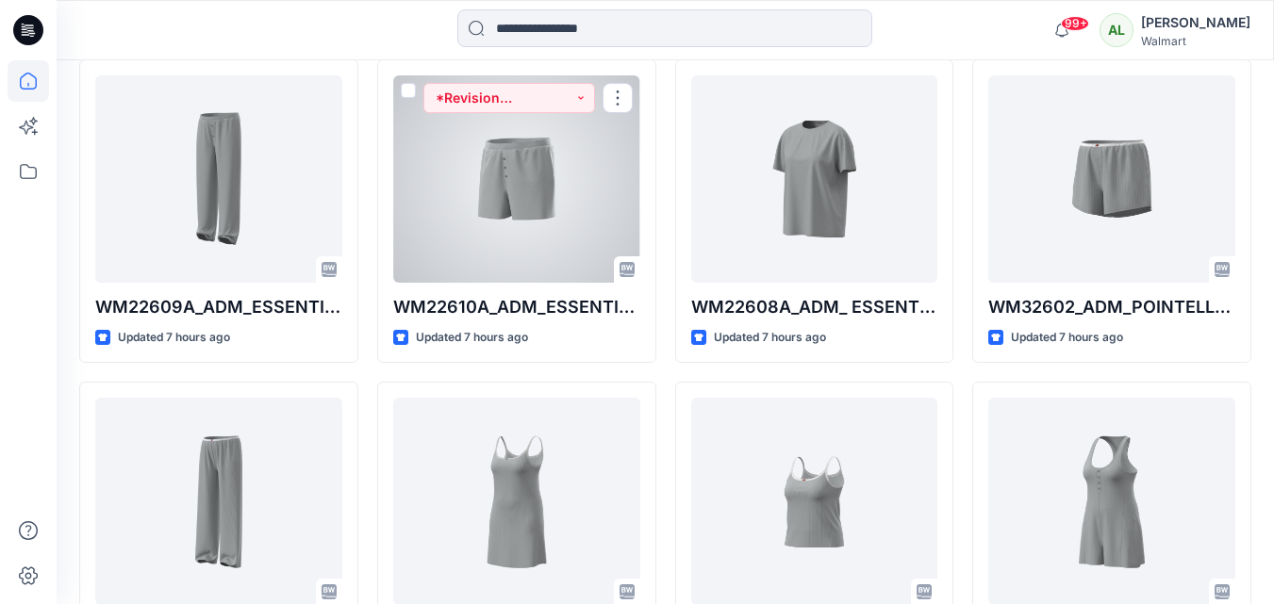
click at [495, 227] on div at bounding box center [516, 178] width 247 height 207
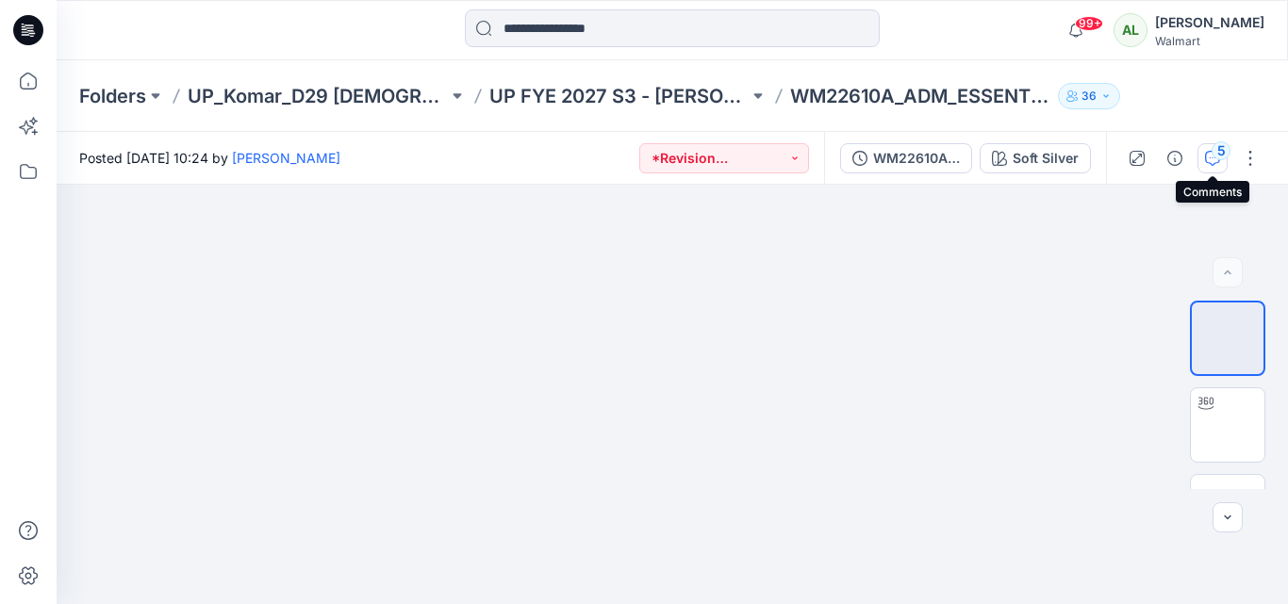
click at [1206, 152] on icon "button" at bounding box center [1212, 158] width 15 height 15
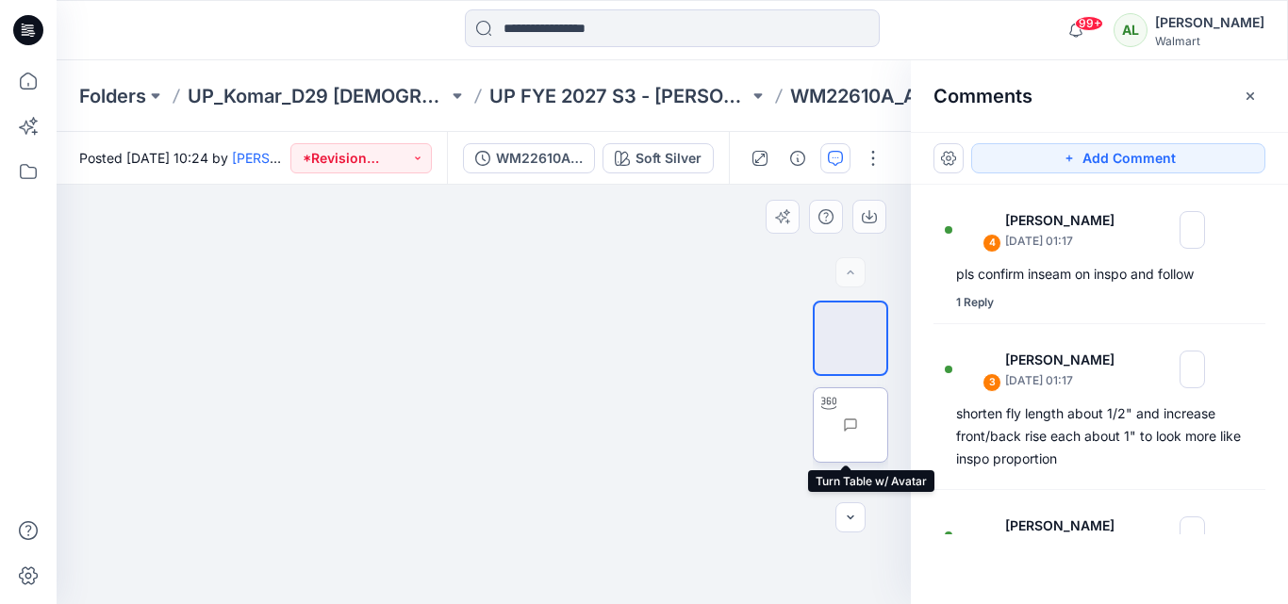
click at [887, 425] on img at bounding box center [887, 425] width 0 height 0
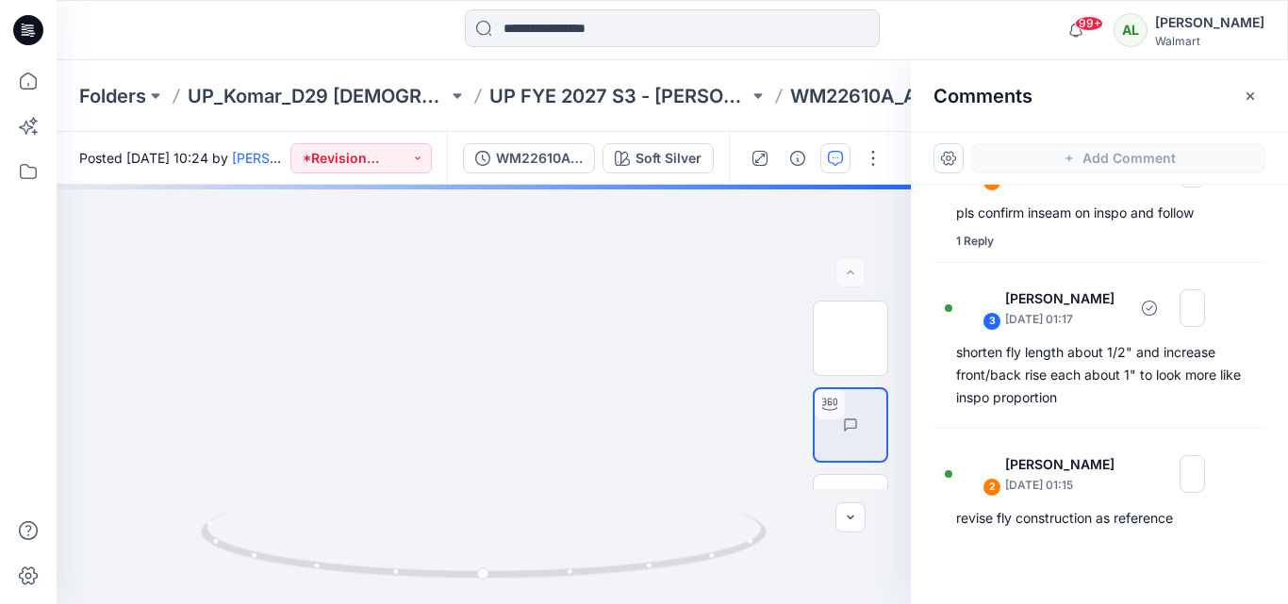
scroll to position [94, 0]
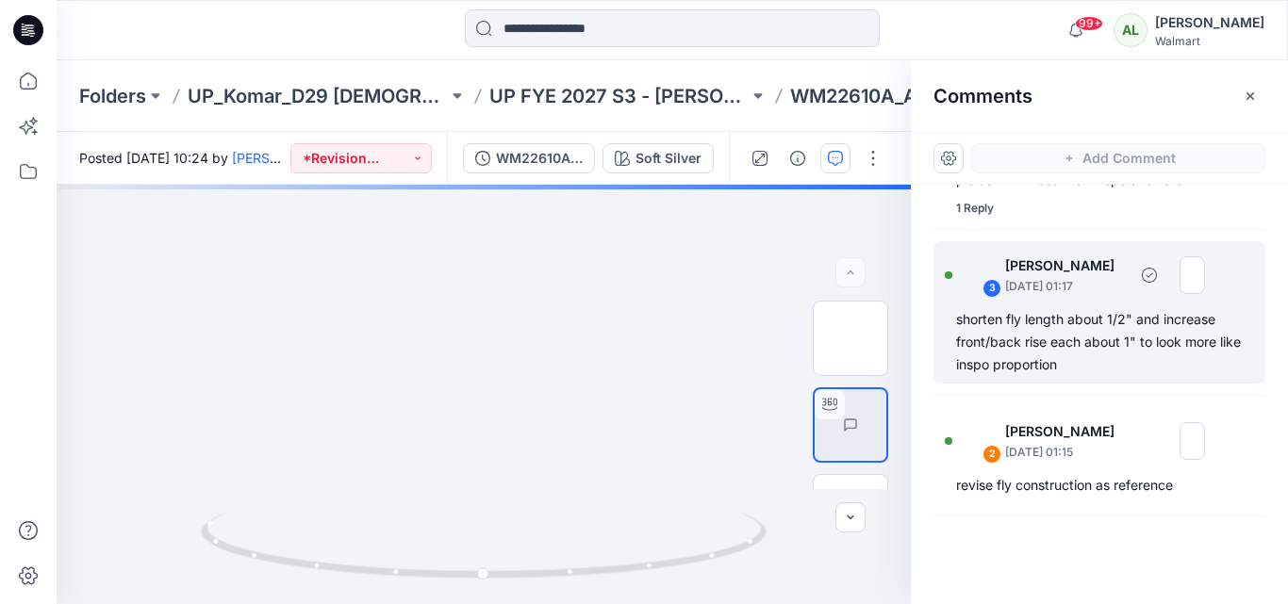
click at [1057, 341] on div "shorten fly length about 1/2" and increase front/back rise each about 1" to loo…" at bounding box center [1099, 342] width 287 height 68
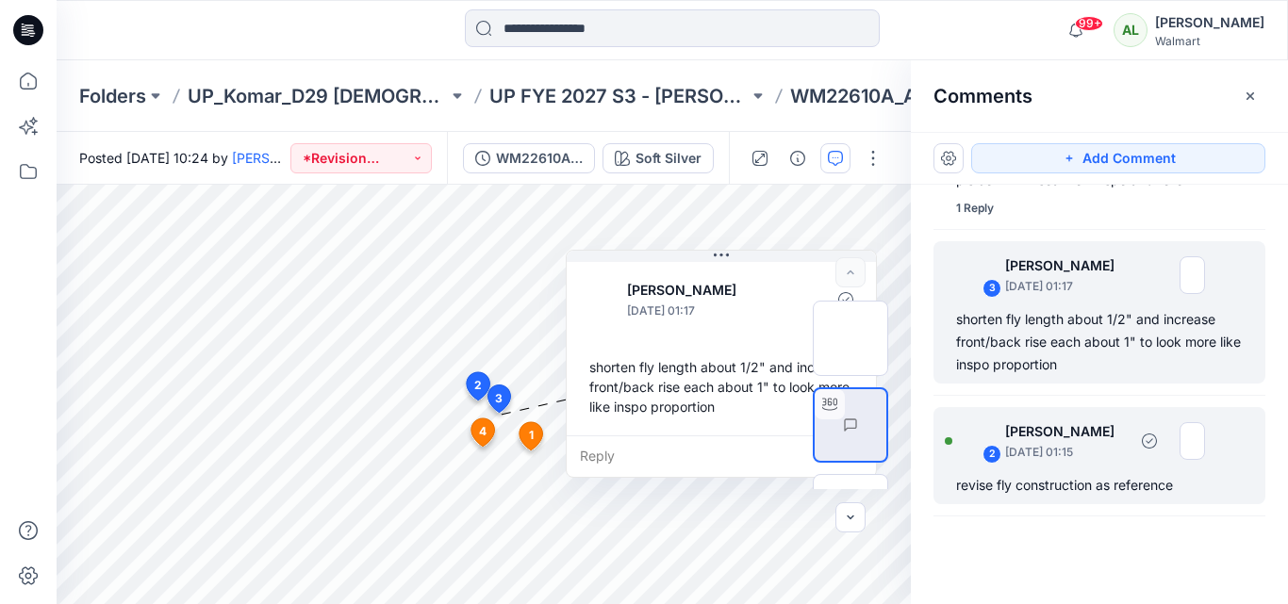
click at [1102, 436] on p "[PERSON_NAME]" at bounding box center [1066, 432] width 122 height 23
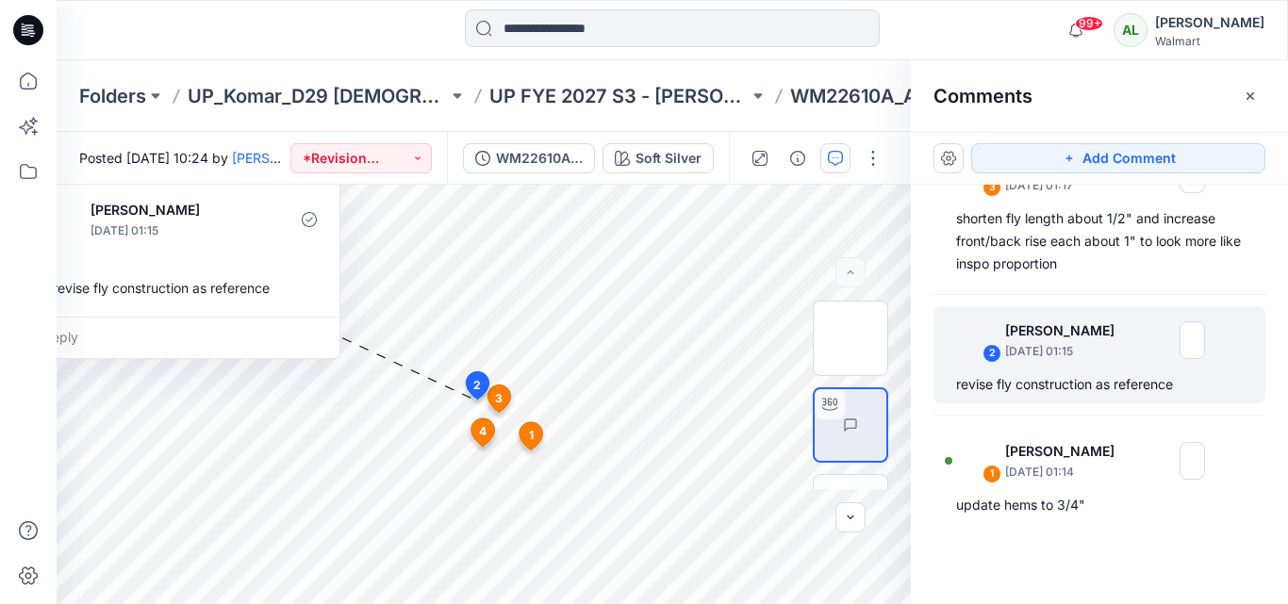
scroll to position [196, 0]
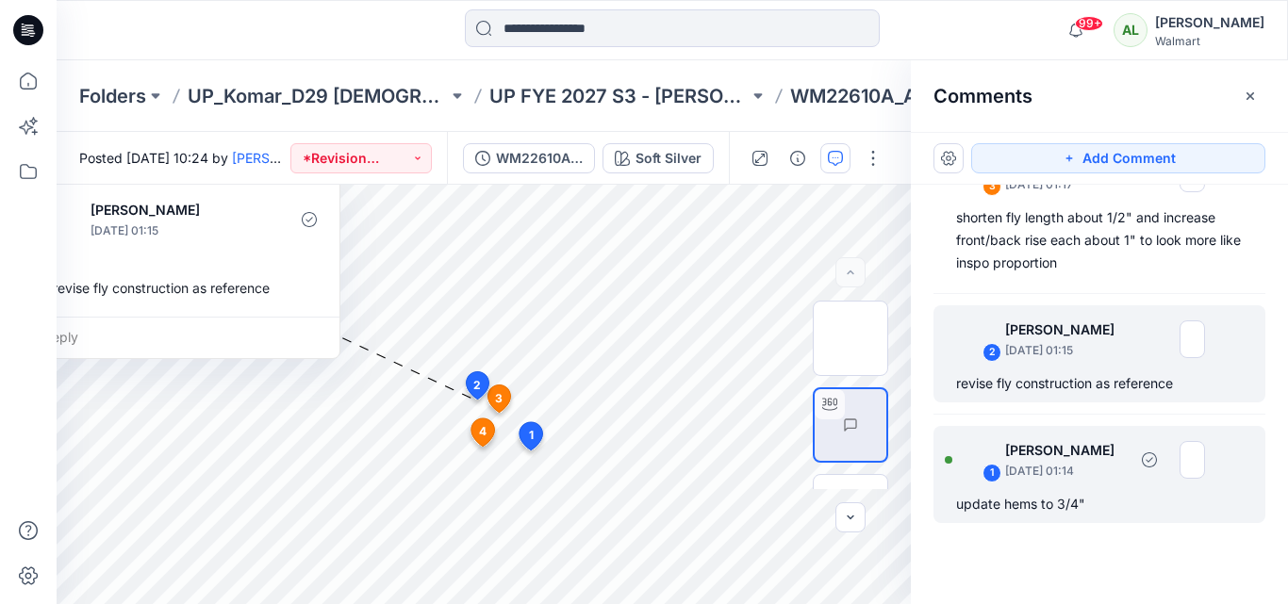
click at [1072, 477] on p "[DATE] 01:14" at bounding box center [1066, 471] width 122 height 19
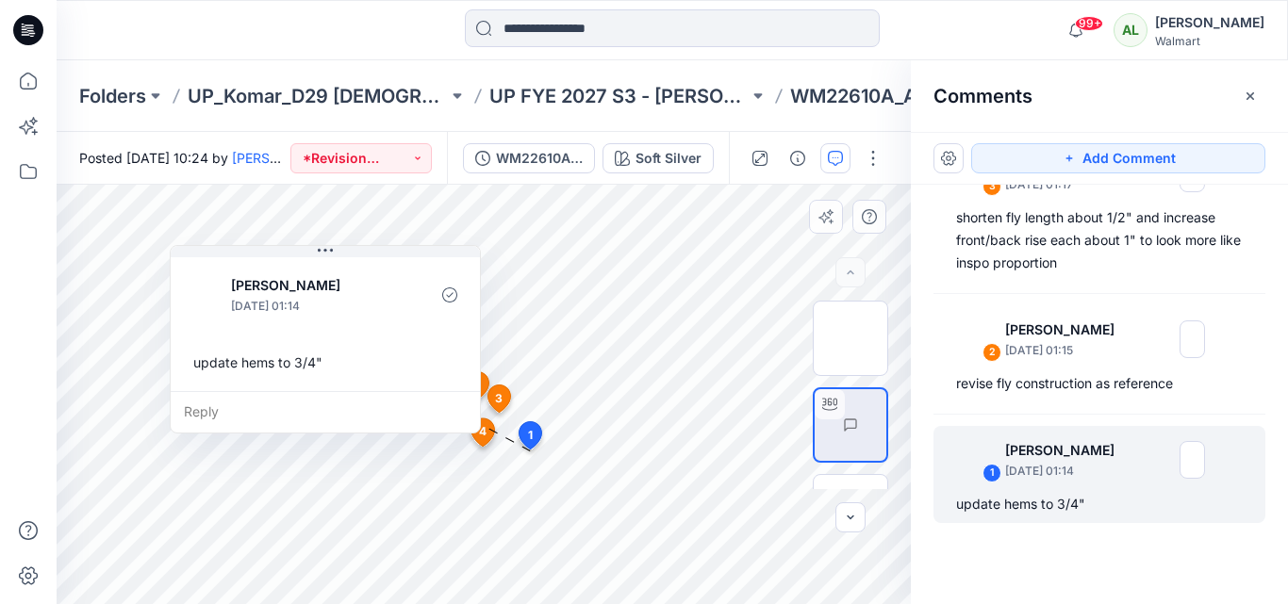
drag, startPoint x: 753, startPoint y: 538, endPoint x: 422, endPoint y: 324, distance: 394.1
click at [422, 324] on div "Jennifer Yerkes September 18, 2025 01:14 update hems to 3/4"" at bounding box center [325, 323] width 309 height 138
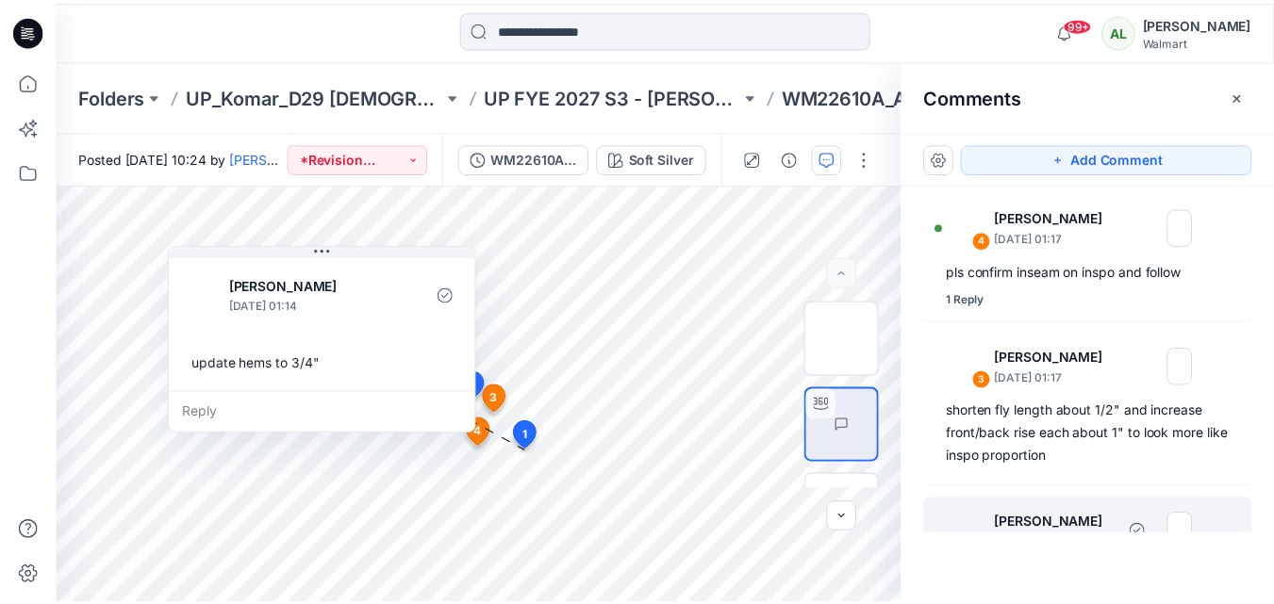
scroll to position [0, 0]
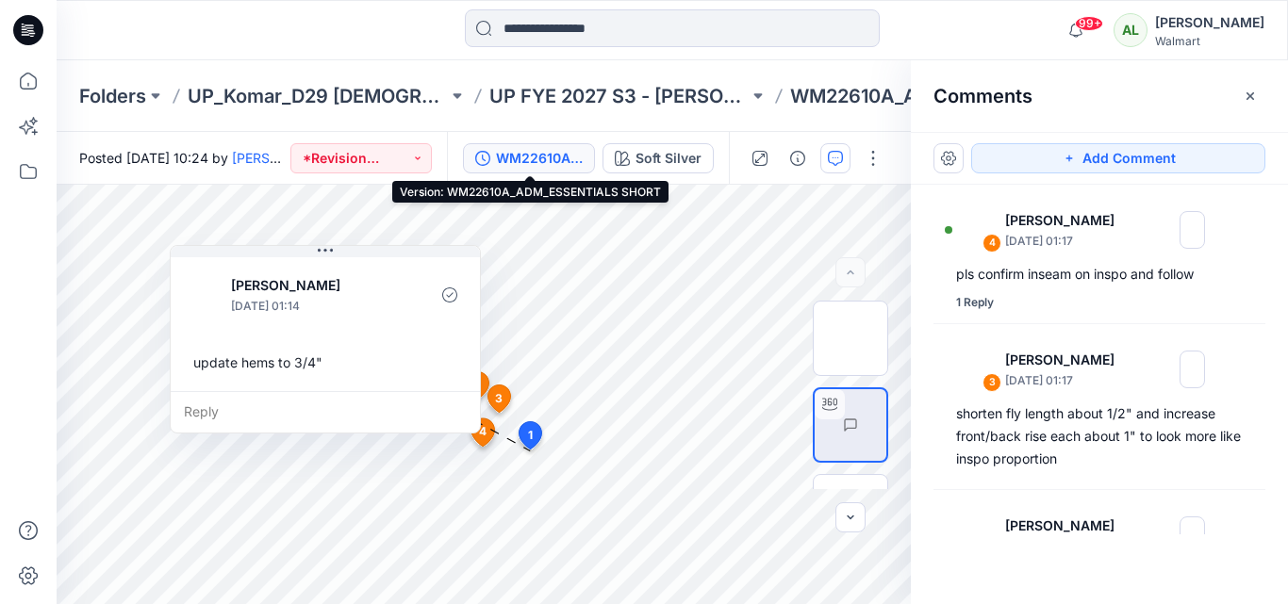
click at [574, 157] on div "WM22610A_ADM_ESSENTIALS SHORT" at bounding box center [539, 158] width 87 height 21
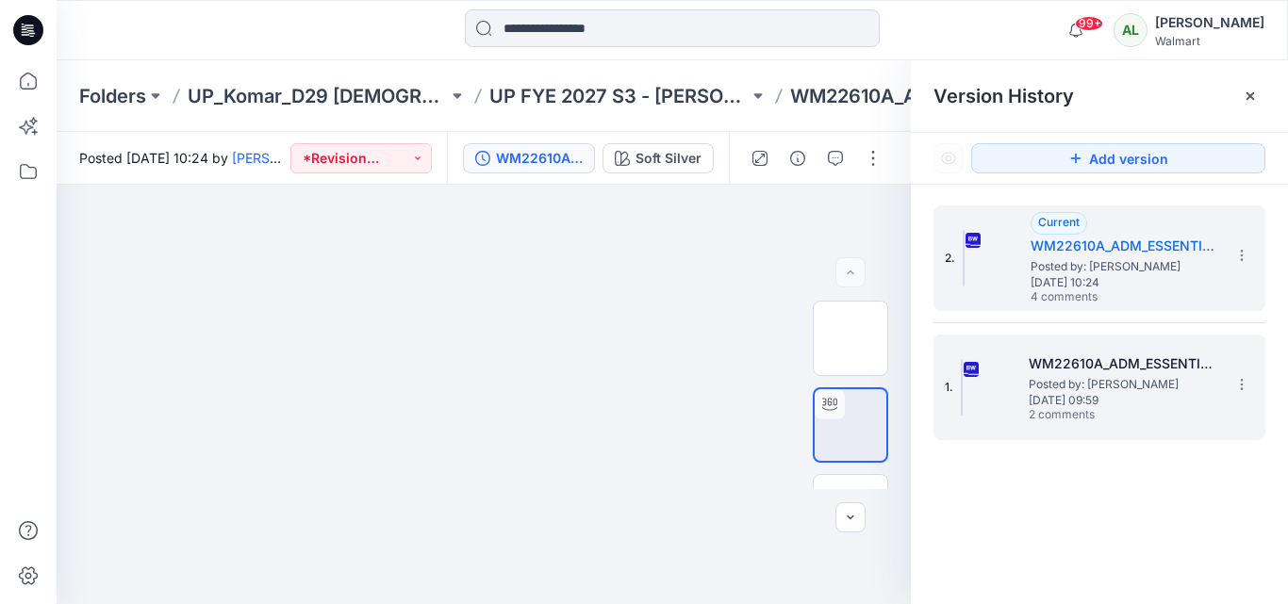
click at [1083, 373] on h5 "WM22610A_ADM_ESSENTIALS SHORT" at bounding box center [1123, 364] width 189 height 23
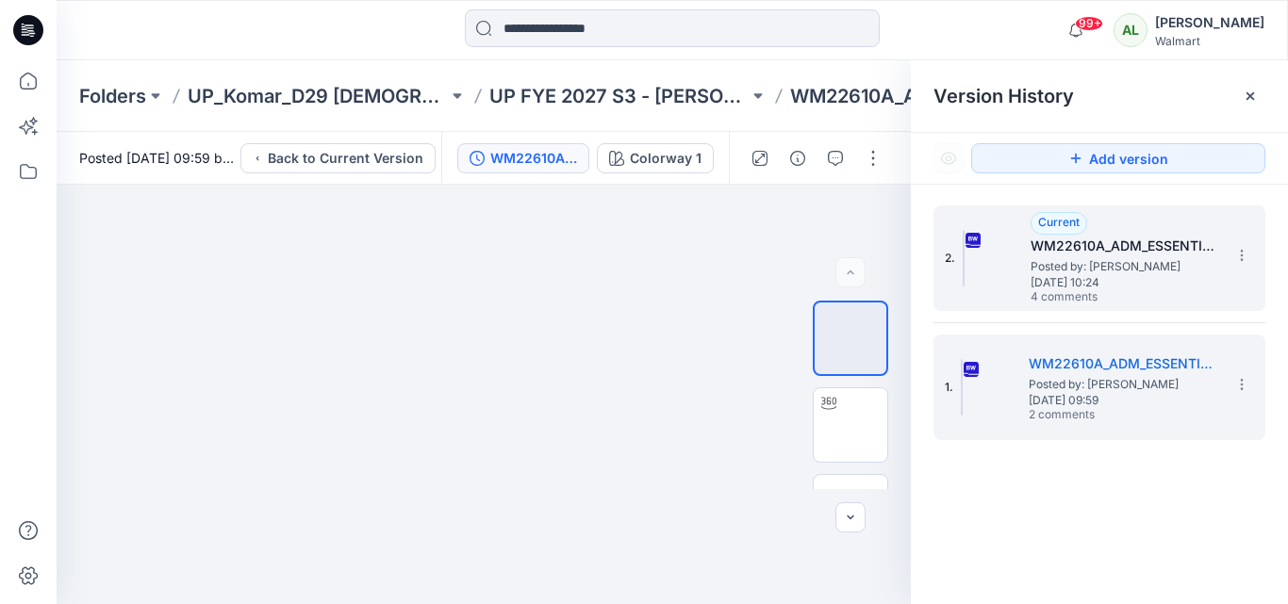
click at [1070, 257] on span "Posted by: [PERSON_NAME]" at bounding box center [1125, 266] width 189 height 19
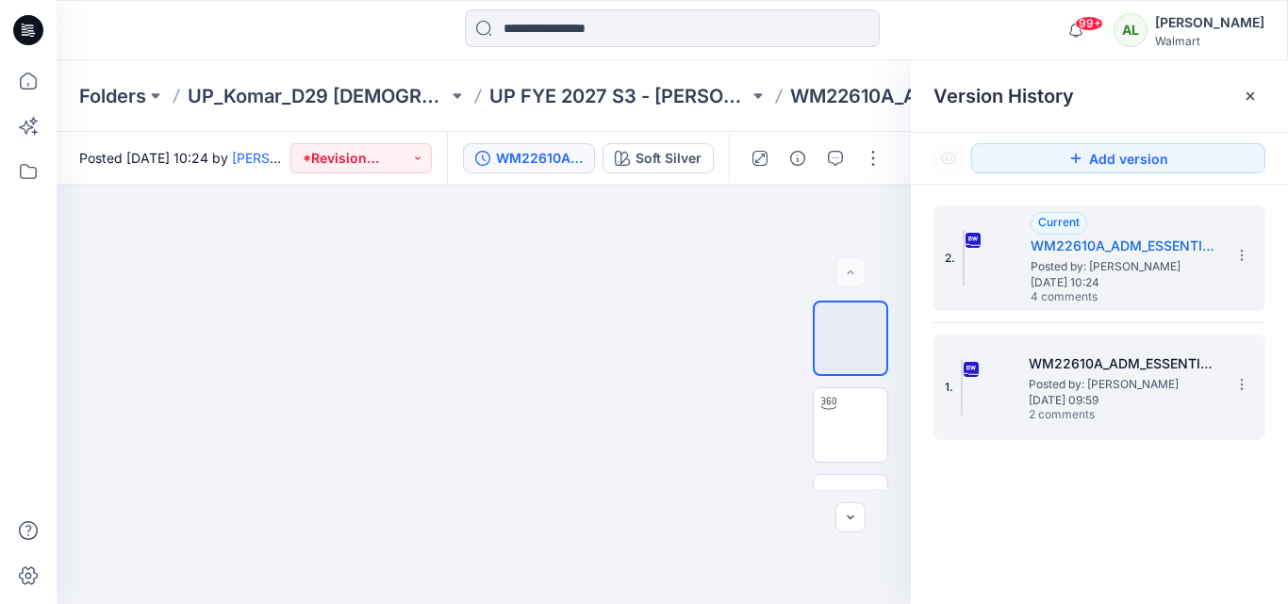
click at [1135, 383] on span "Posted by: [PERSON_NAME]" at bounding box center [1123, 384] width 189 height 19
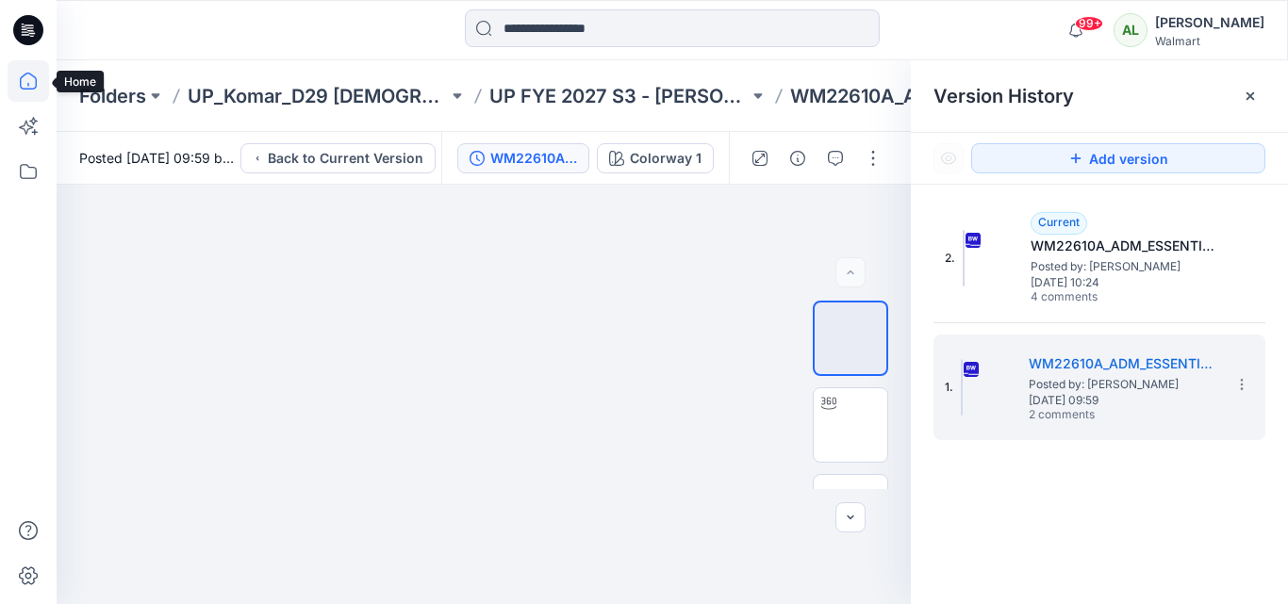
click at [15, 87] on icon at bounding box center [28, 80] width 41 height 41
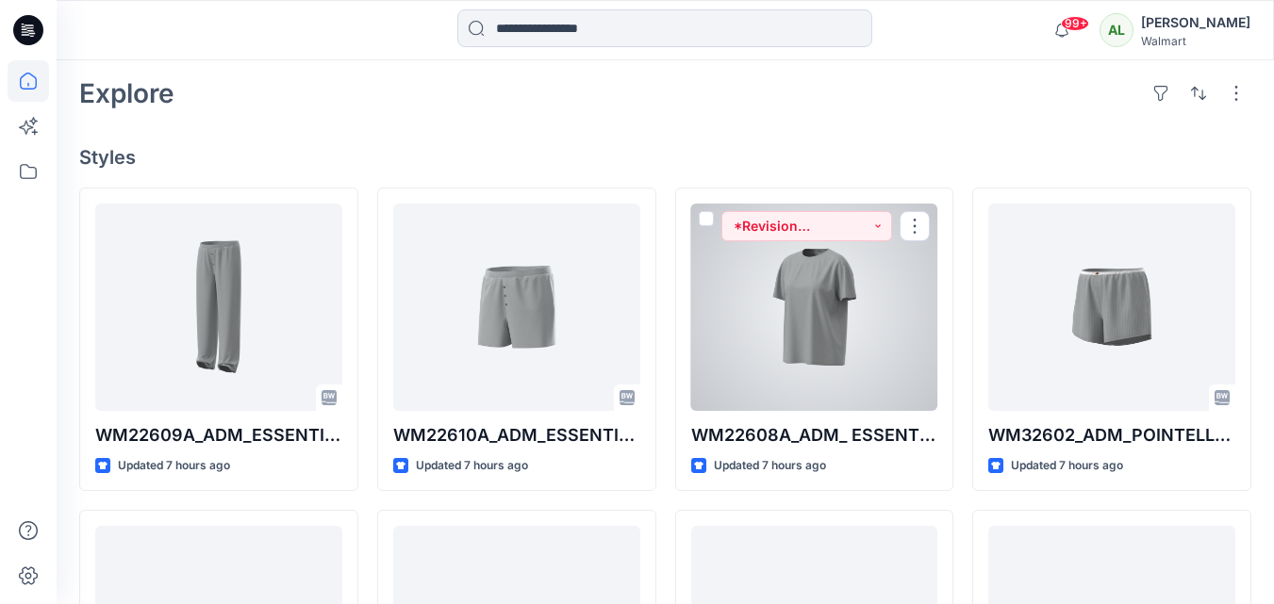
scroll to position [471, 0]
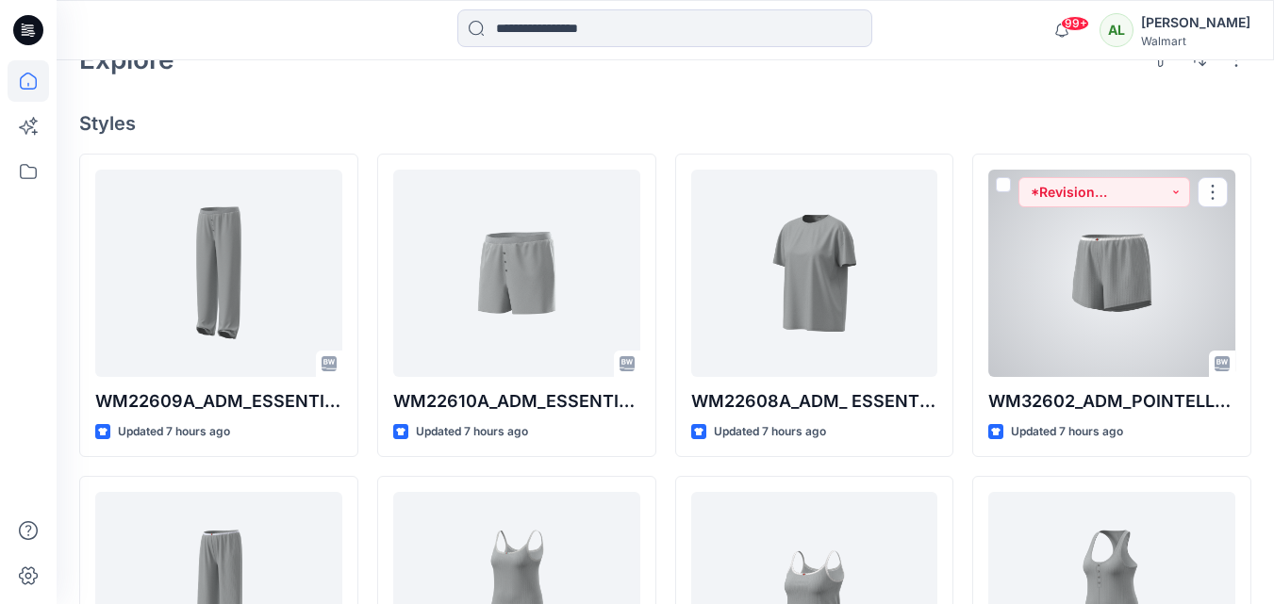
click at [1174, 287] on div at bounding box center [1111, 273] width 247 height 207
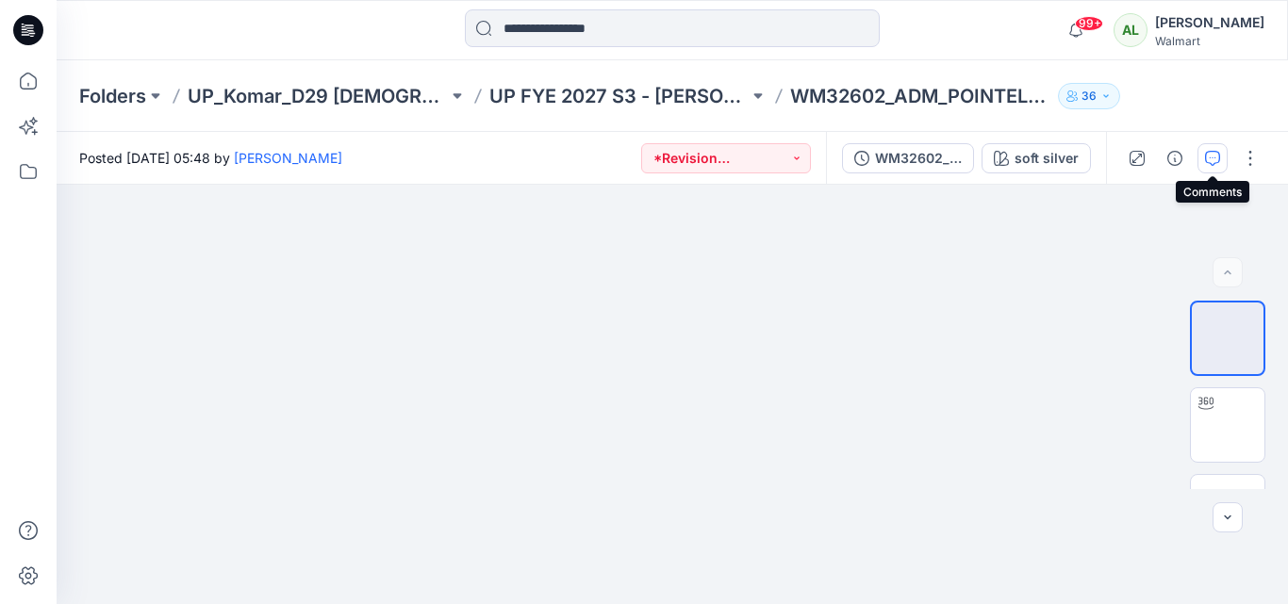
click at [1204, 162] on button "button" at bounding box center [1212, 158] width 30 height 30
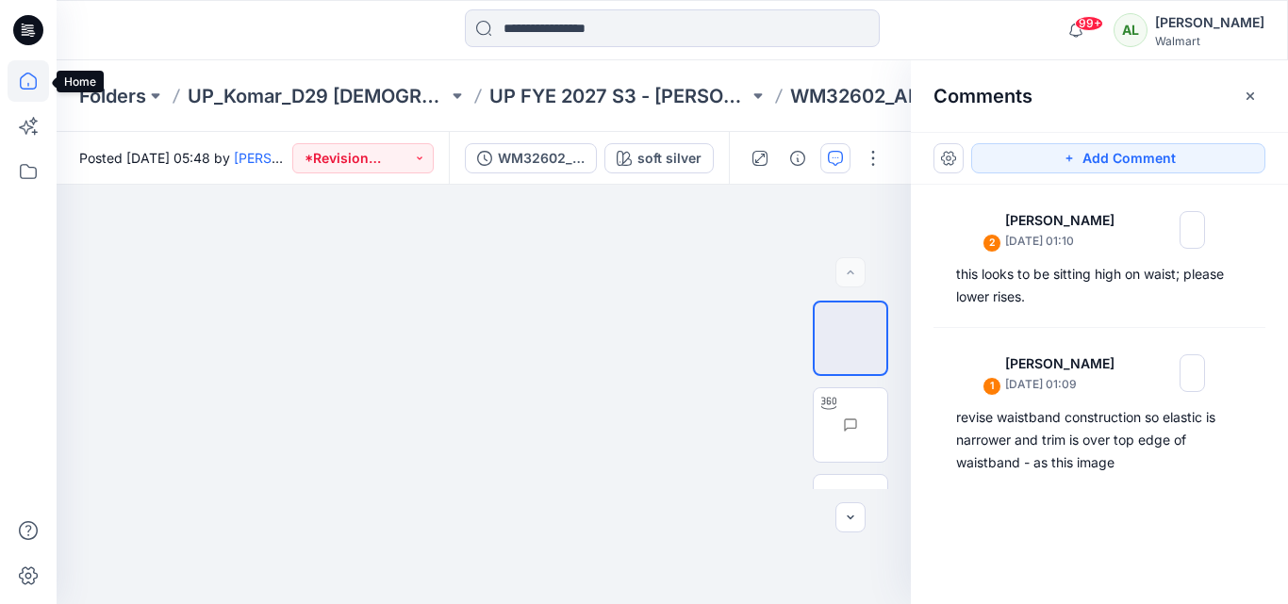
click at [39, 79] on icon at bounding box center [28, 80] width 41 height 41
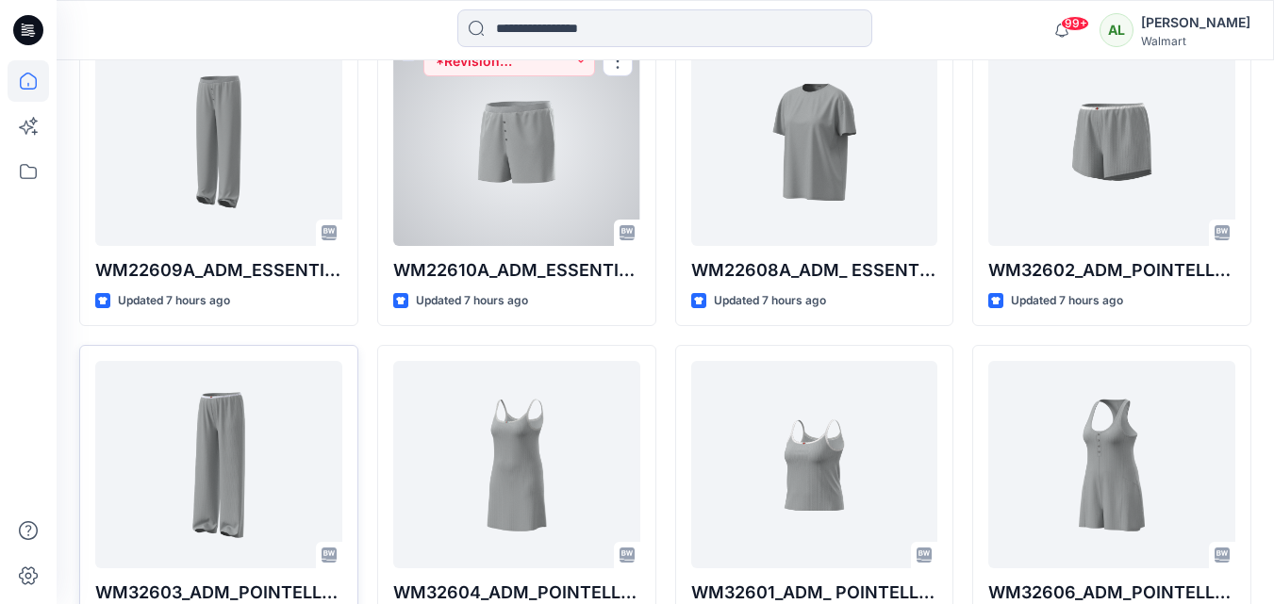
scroll to position [660, 0]
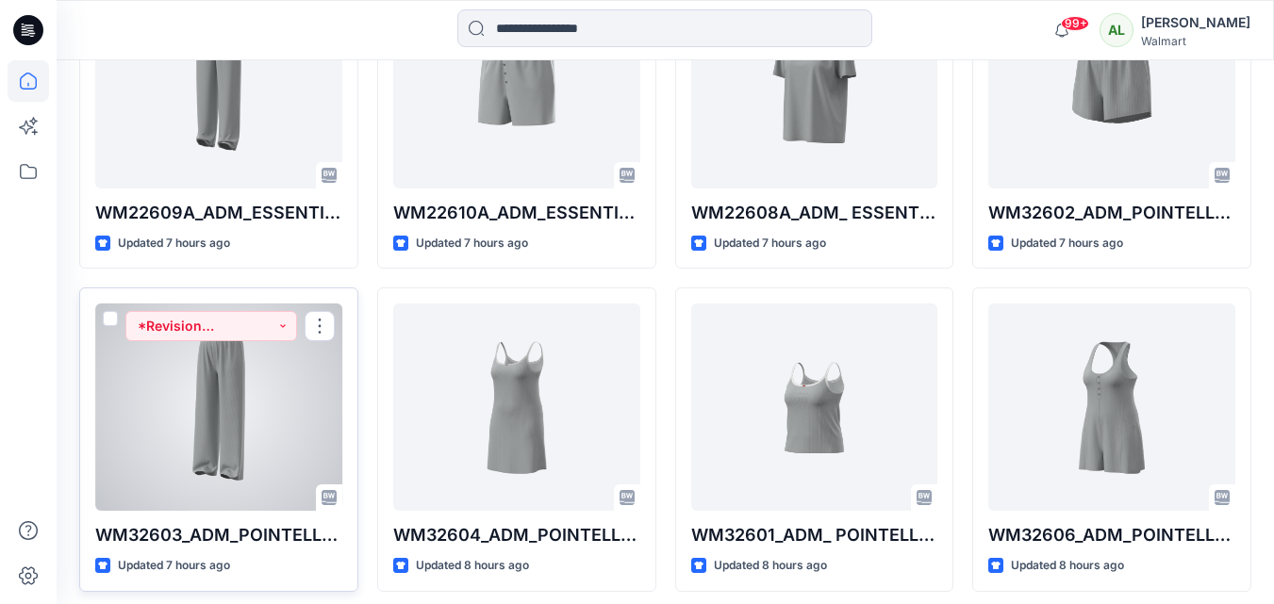
click at [176, 412] on div at bounding box center [218, 407] width 247 height 207
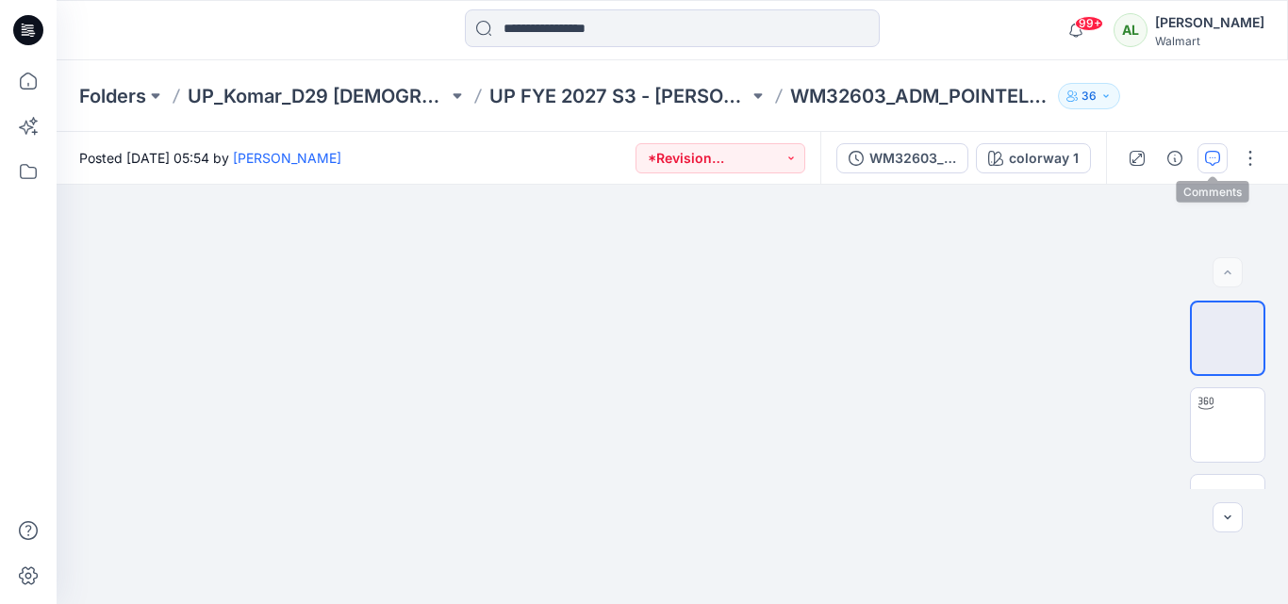
click at [1226, 150] on button "button" at bounding box center [1212, 158] width 30 height 30
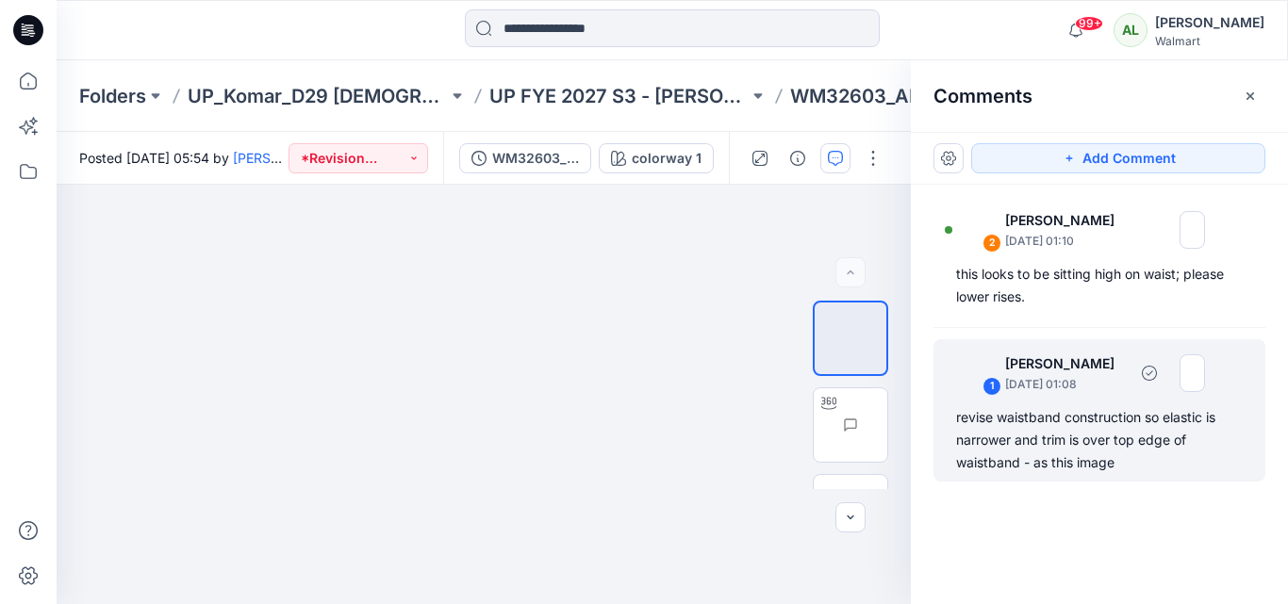
click at [1035, 432] on div "revise waistband construction so elastic is narrower and trim is over top edge …" at bounding box center [1099, 440] width 287 height 68
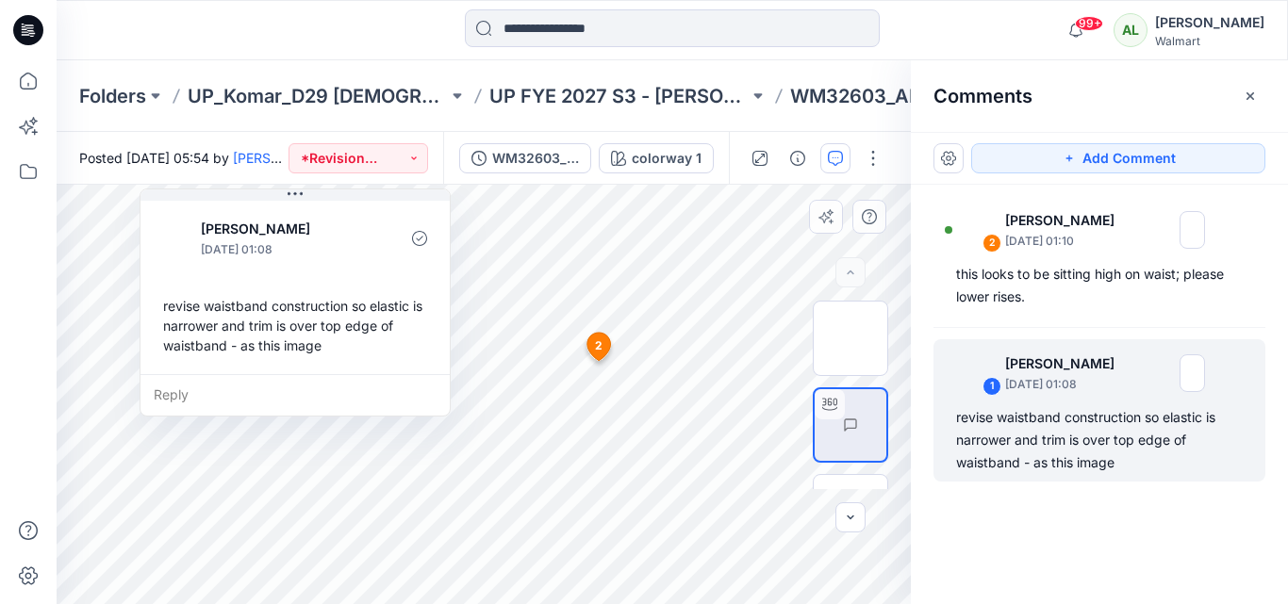
drag, startPoint x: 240, startPoint y: 376, endPoint x: 349, endPoint y: 322, distance: 121.4
click at [349, 322] on div "revise waistband construction so elastic is narrower and trim is over top edge …" at bounding box center [295, 326] width 279 height 74
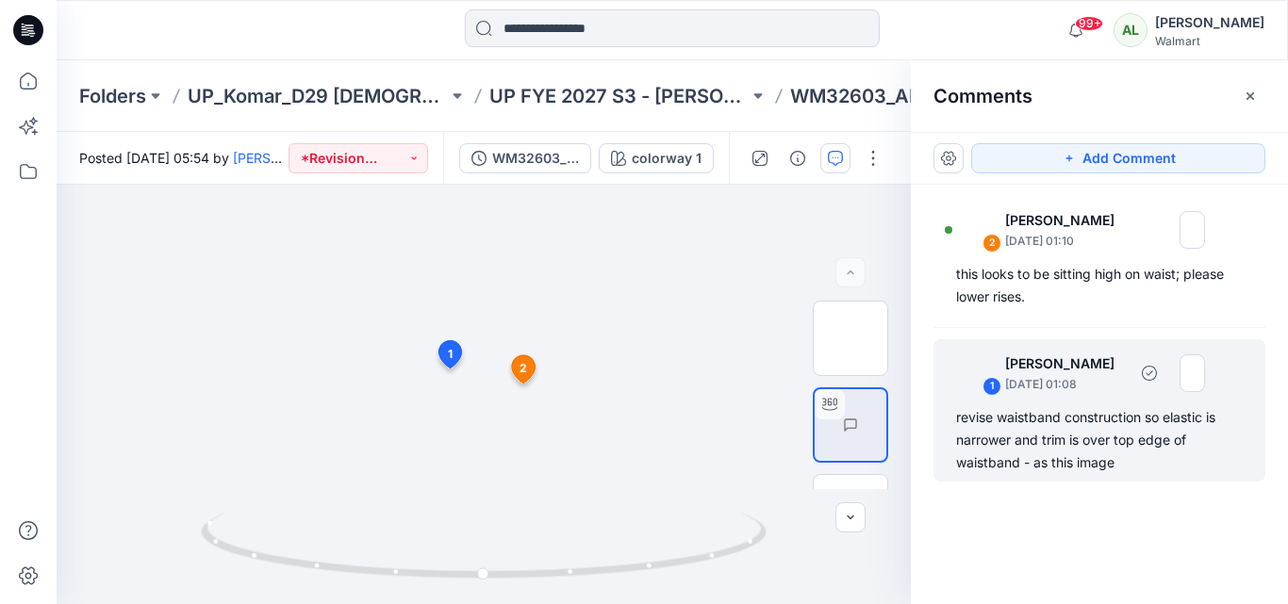
click at [1007, 452] on div "revise waistband construction so elastic is narrower and trim is over top edge …" at bounding box center [1099, 440] width 287 height 68
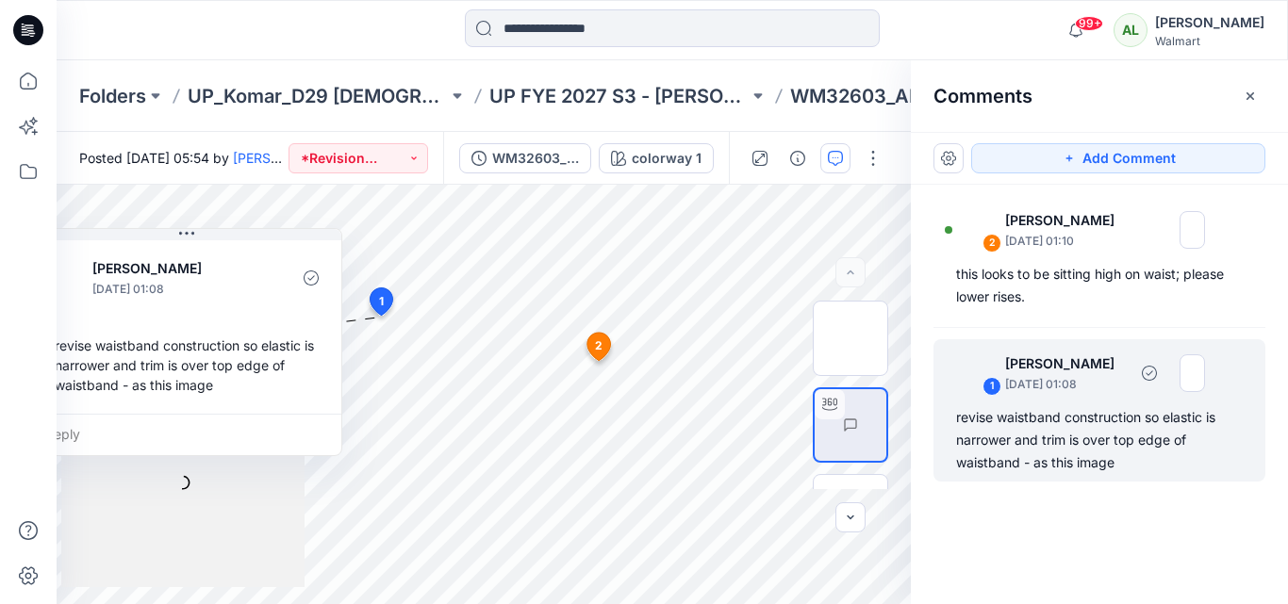
click at [1106, 398] on div "1 Jennifer Yerkes September 18, 2025 01:08" at bounding box center [1075, 373] width 260 height 52
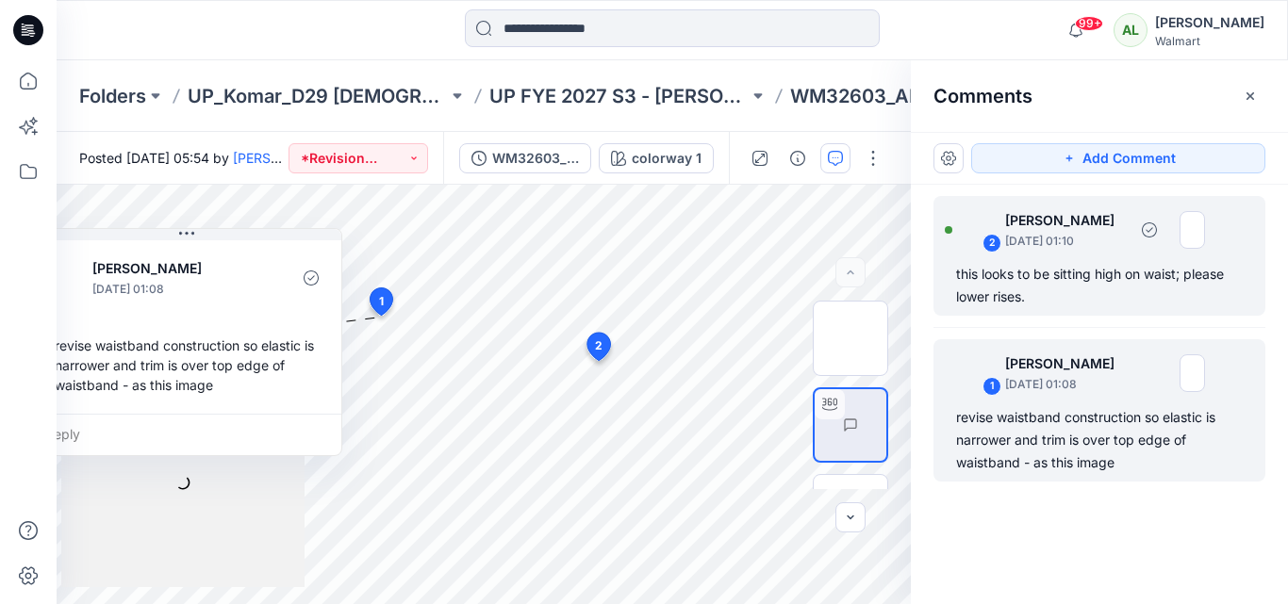
click at [1072, 292] on div "this looks to be sitting high on waist; please lower rises." at bounding box center [1099, 285] width 287 height 45
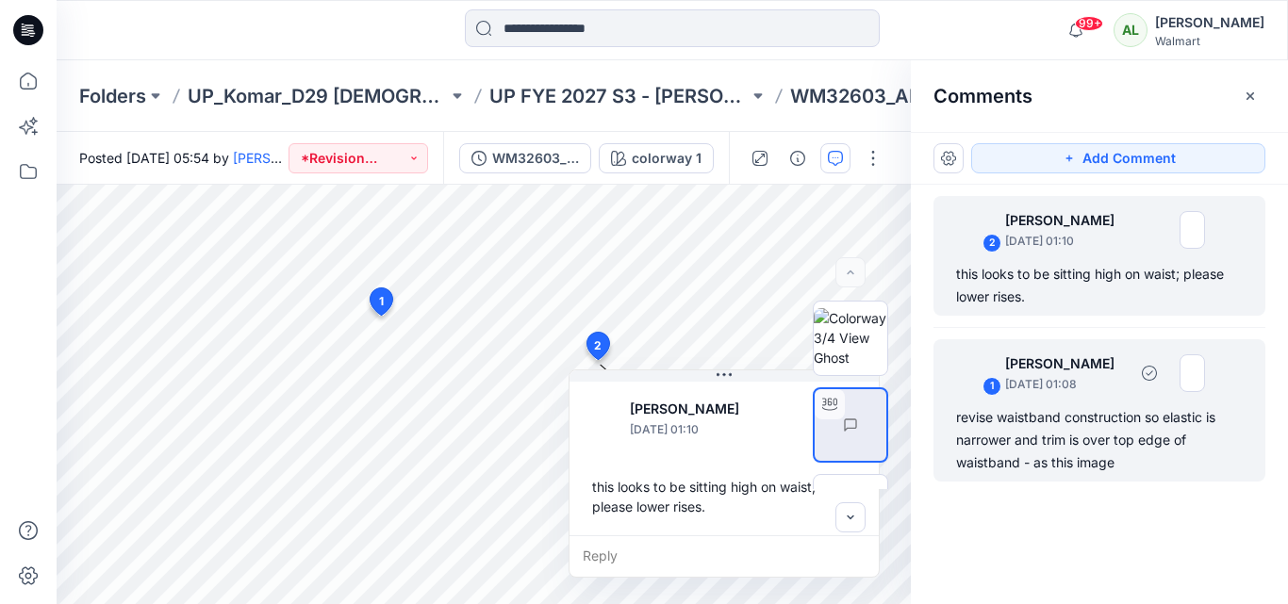
click at [1032, 426] on div "revise waistband construction so elastic is narrower and trim is over top edge …" at bounding box center [1099, 440] width 287 height 68
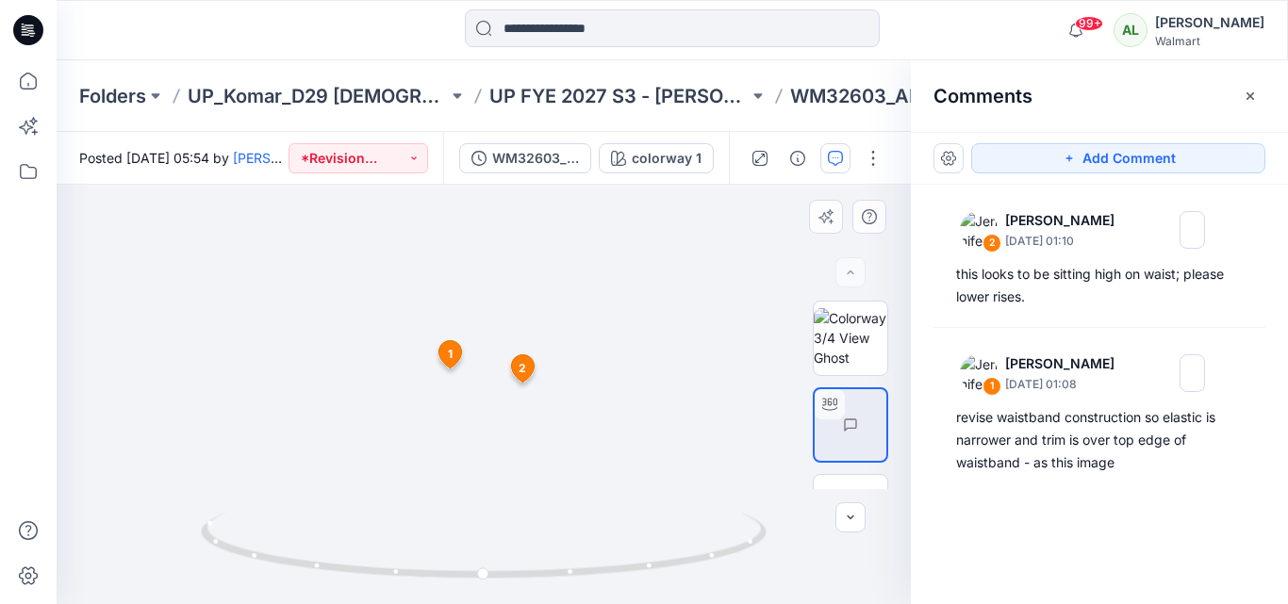
drag, startPoint x: 56, startPoint y: 502, endPoint x: 772, endPoint y: 289, distance: 747.3
click at [772, 289] on div at bounding box center [484, 395] width 854 height 420
click at [1065, 378] on p "September 18, 2025 01:08" at bounding box center [1066, 384] width 122 height 19
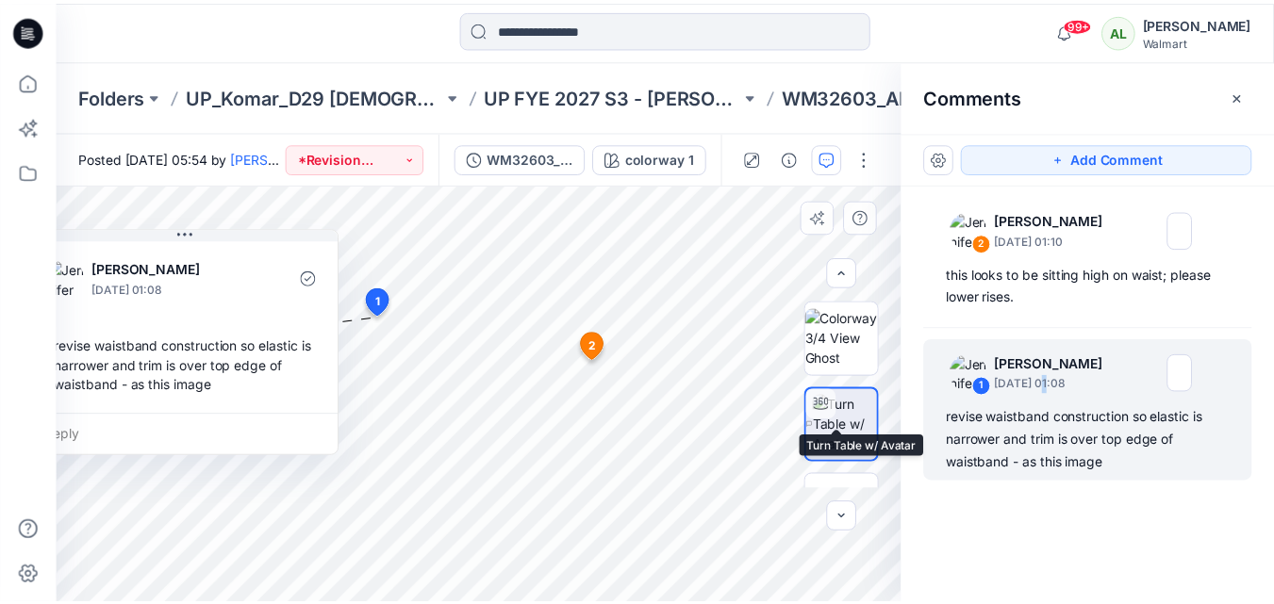
scroll to position [94, 0]
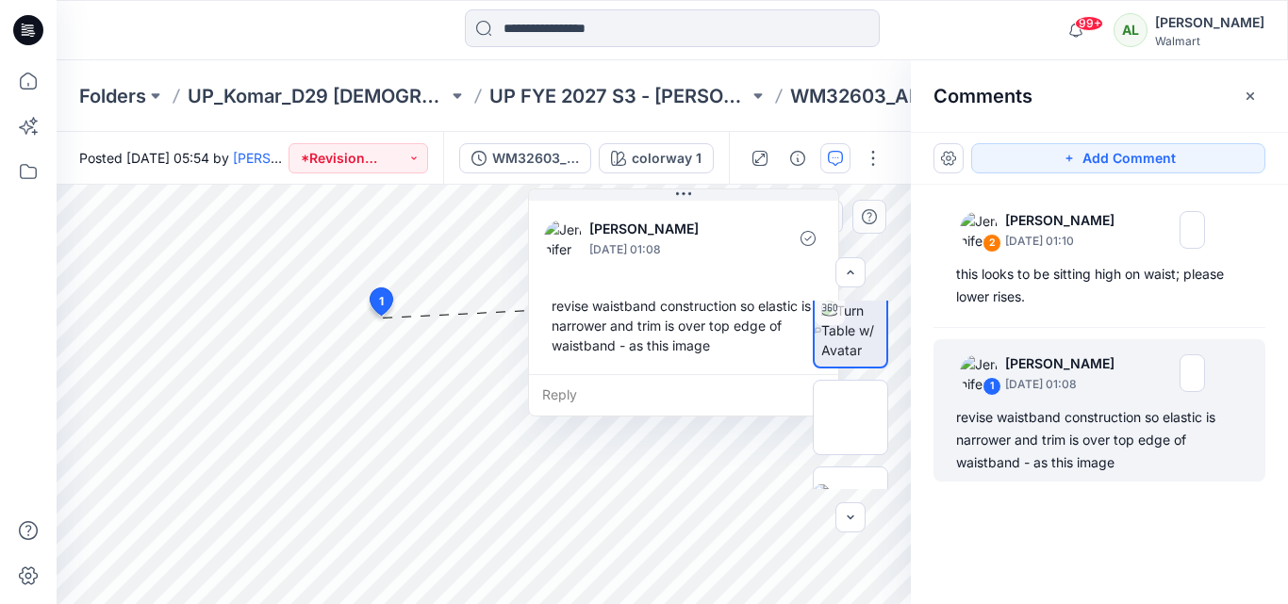
drag, startPoint x: 162, startPoint y: 337, endPoint x: 659, endPoint y: 206, distance: 513.9
click at [659, 206] on div "Jennifer Yerkes September 18, 2025 01:08 revise waistband construction so elast…" at bounding box center [683, 285] width 309 height 177
click at [1045, 168] on button "Add Comment" at bounding box center [1118, 158] width 294 height 30
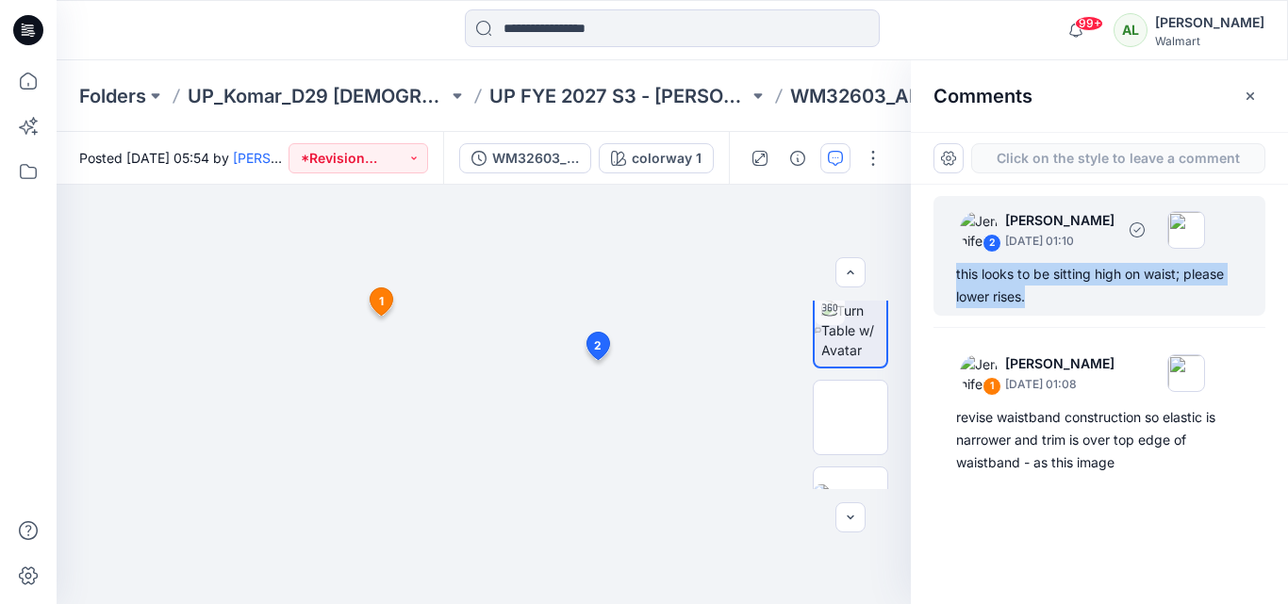
drag, startPoint x: 1041, startPoint y: 296, endPoint x: 955, endPoint y: 272, distance: 89.0
click at [955, 272] on div "2 Jennifer Yerkes September 18, 2025 01:10 this looks to be sitting high on wai…" at bounding box center [1099, 256] width 332 height 120
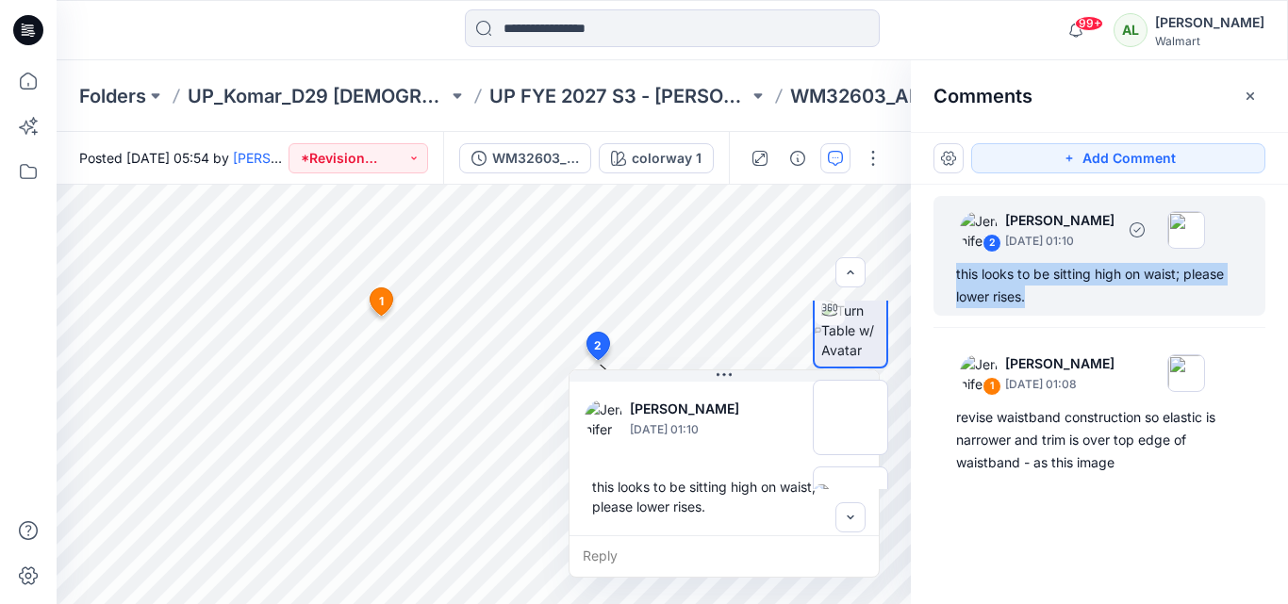
copy div "this looks to be sitting high on waist; please lower rises."
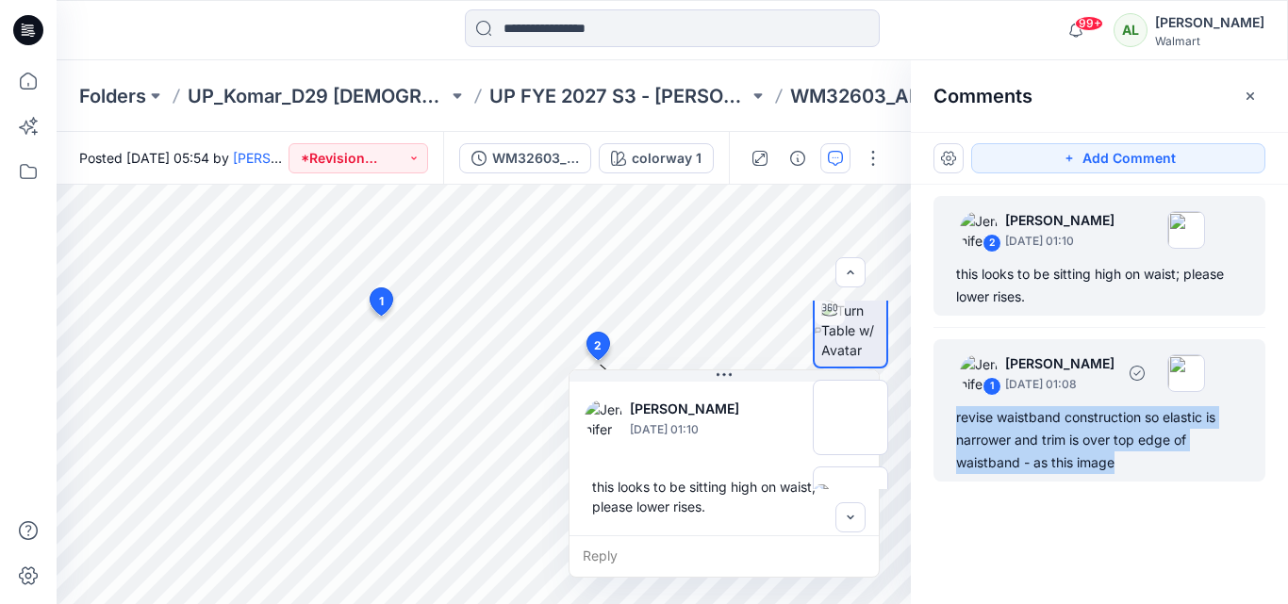
drag, startPoint x: 1131, startPoint y: 470, endPoint x: 935, endPoint y: 423, distance: 200.6
click at [935, 423] on div "1 Jennifer Yerkes September 18, 2025 01:08 revise waistband construction so ela…" at bounding box center [1099, 410] width 332 height 142
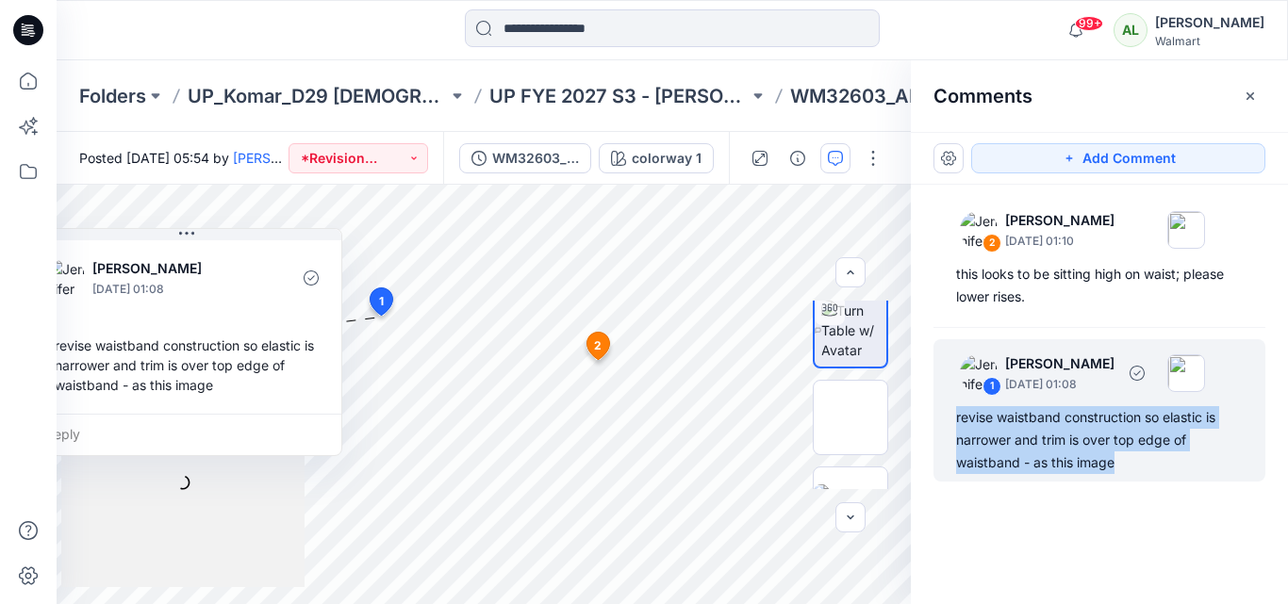
copy div "revise waistband construction so elastic is narrower and trim is over top edge …"
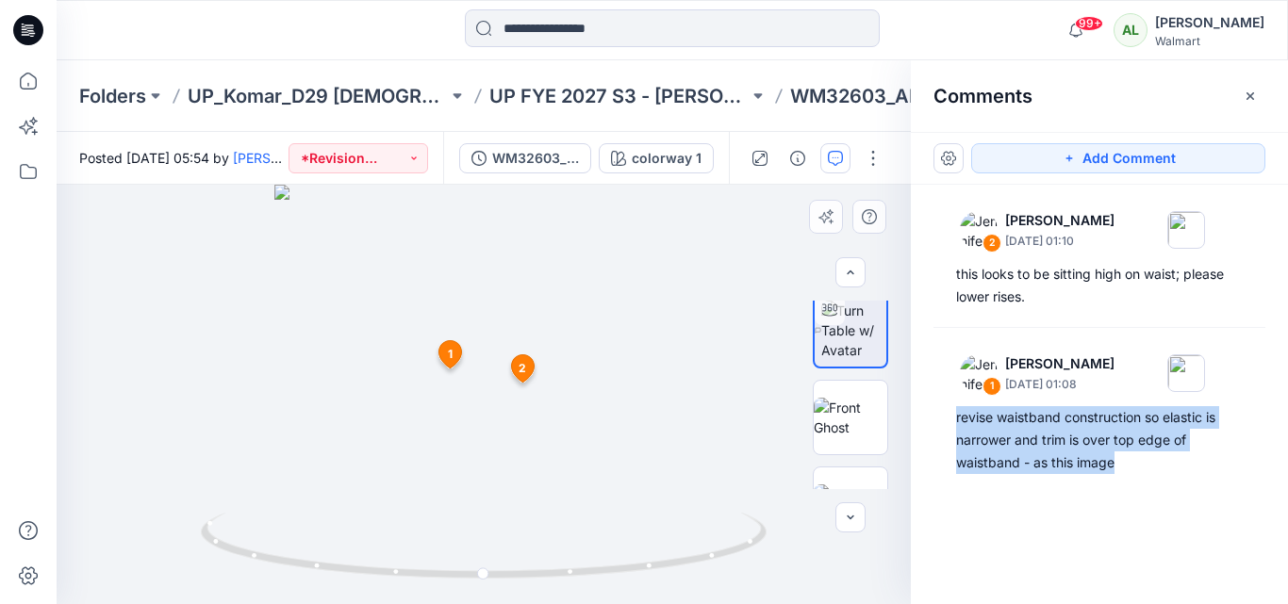
click at [656, 438] on img at bounding box center [484, 395] width 420 height 420
click at [24, 81] on icon at bounding box center [28, 80] width 41 height 41
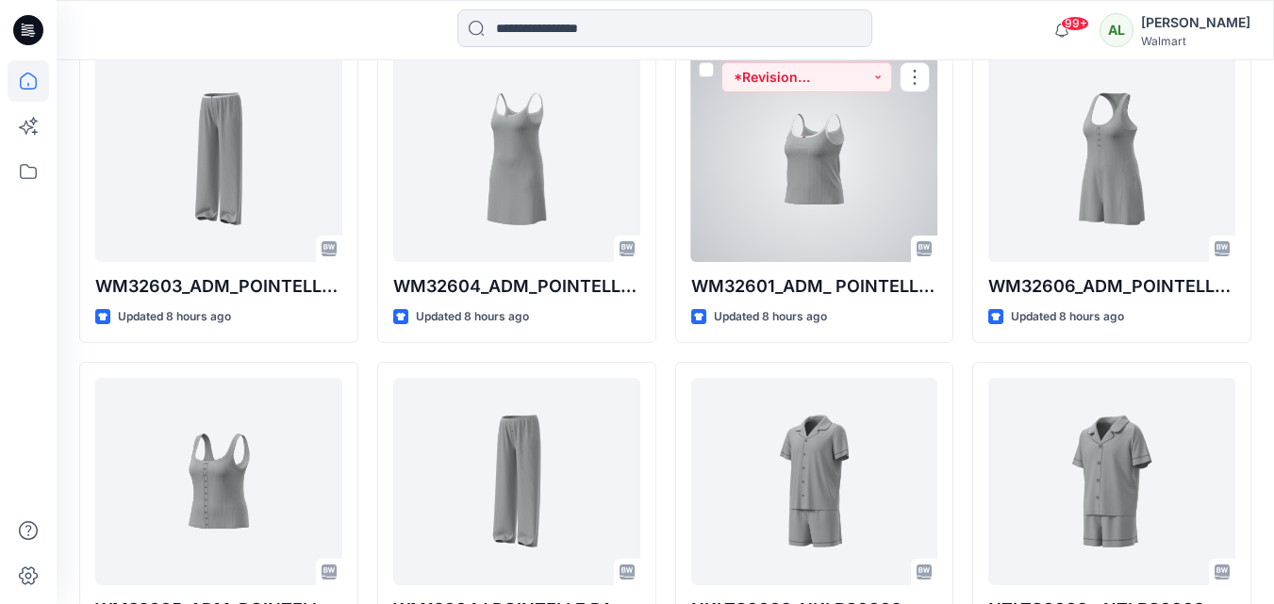
scroll to position [943, 0]
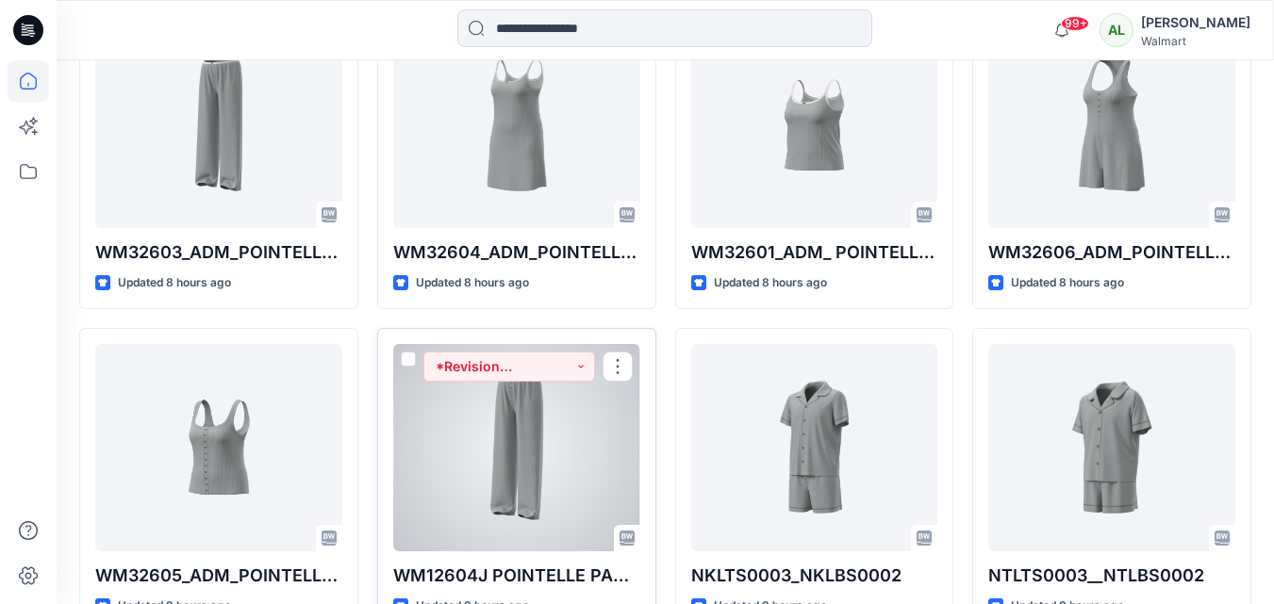
click at [536, 445] on div at bounding box center [516, 447] width 247 height 207
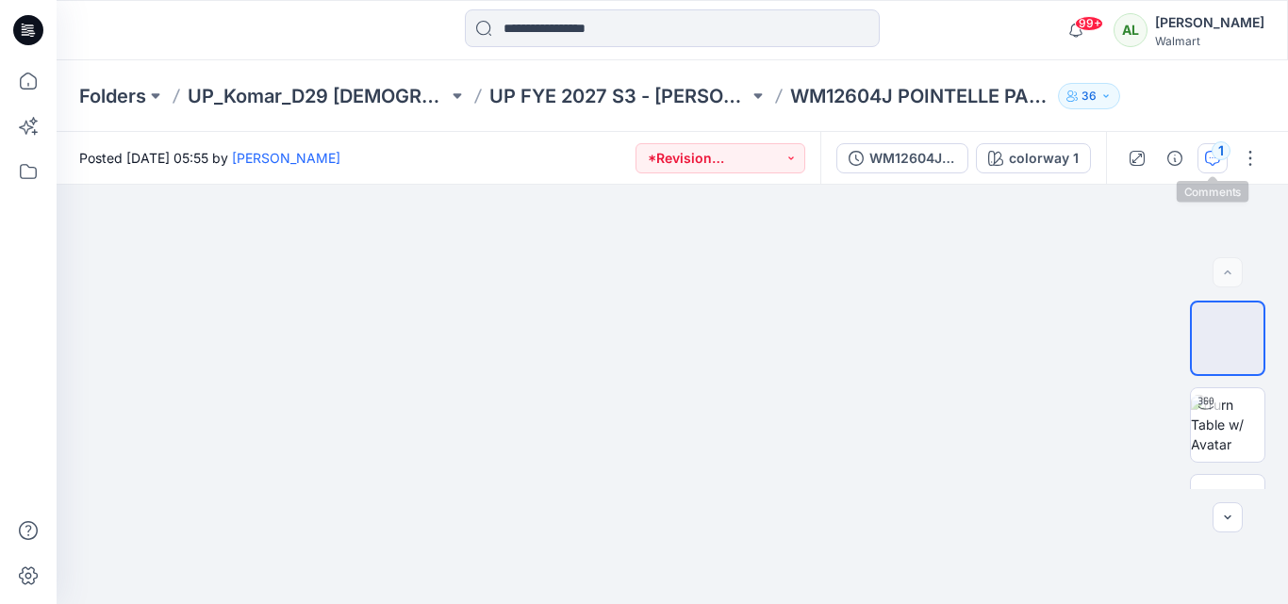
click at [1216, 152] on div "1" at bounding box center [1221, 150] width 19 height 19
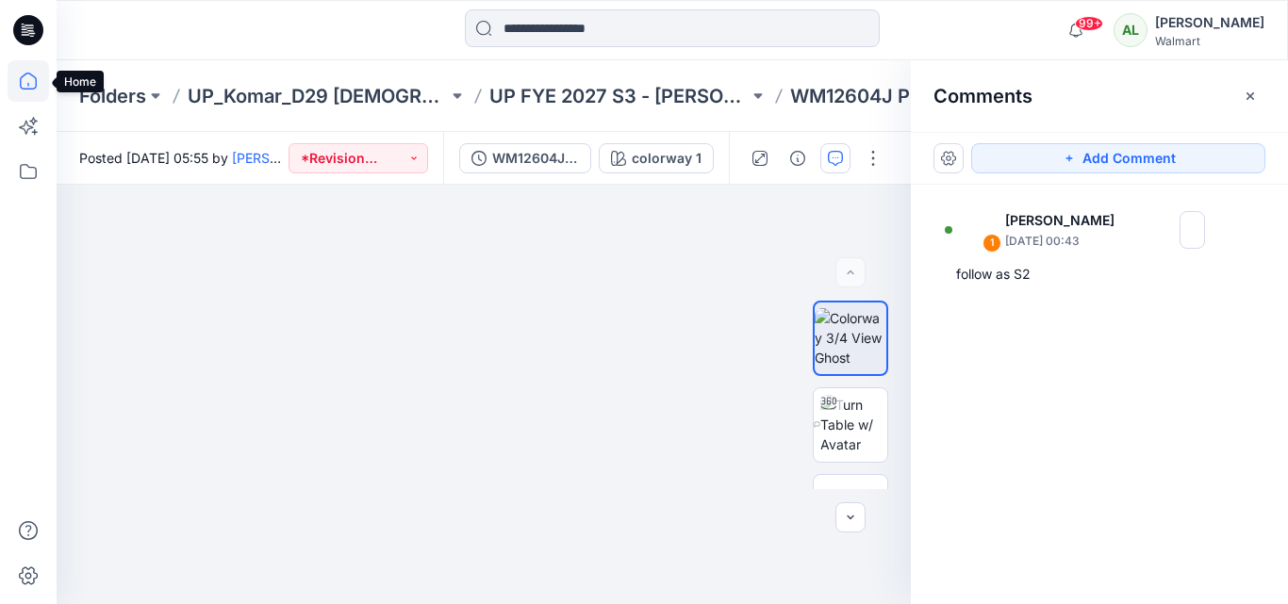
click at [33, 82] on icon at bounding box center [28, 80] width 41 height 41
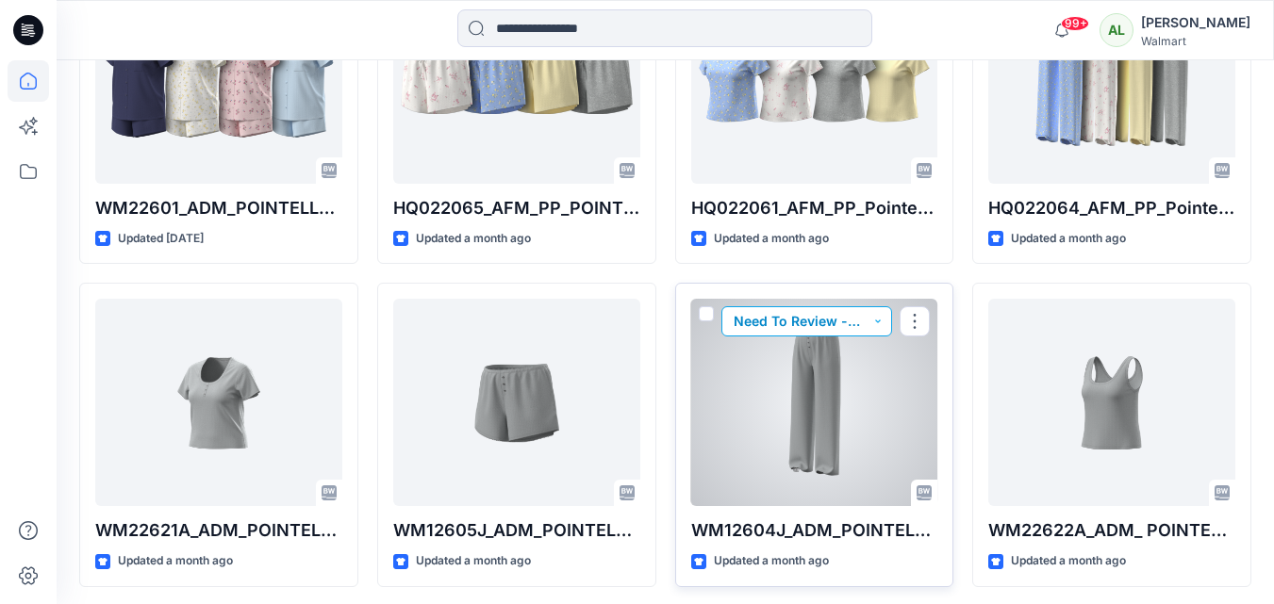
scroll to position [3281, 0]
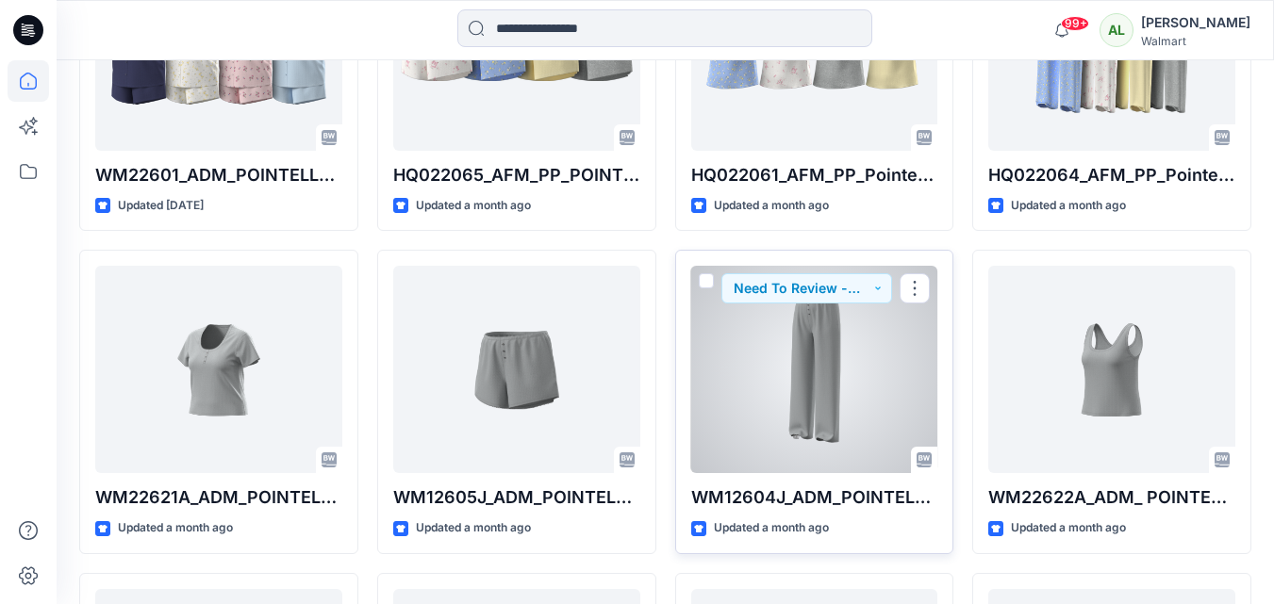
click at [814, 373] on div at bounding box center [814, 369] width 247 height 207
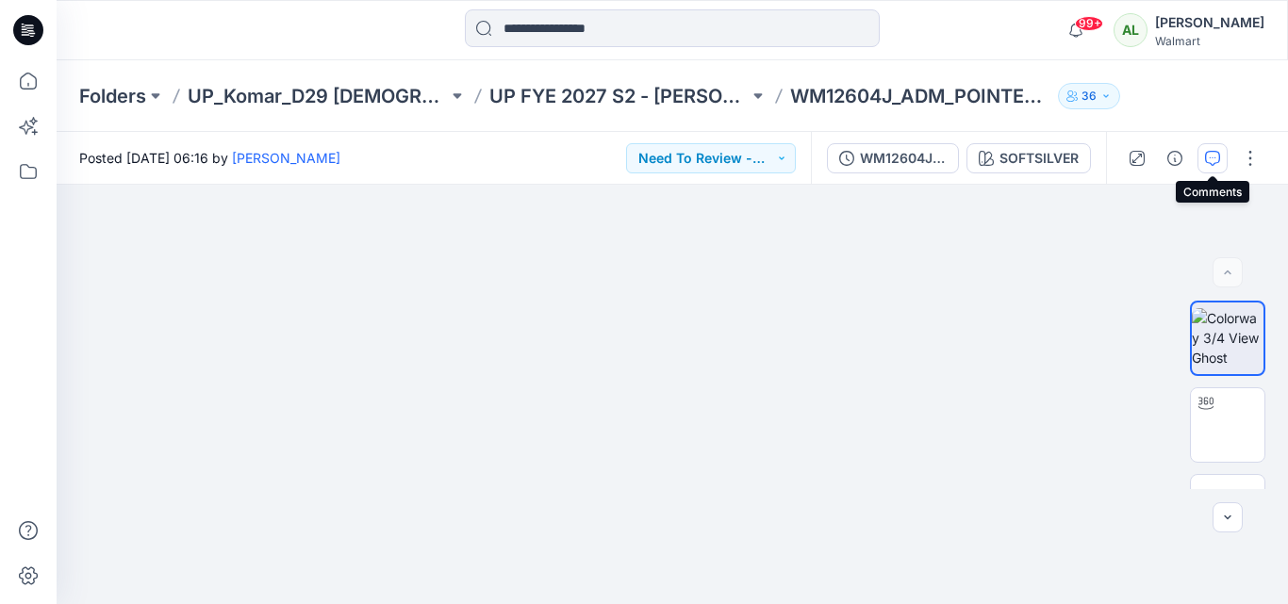
click at [1197, 153] on button "button" at bounding box center [1212, 158] width 30 height 30
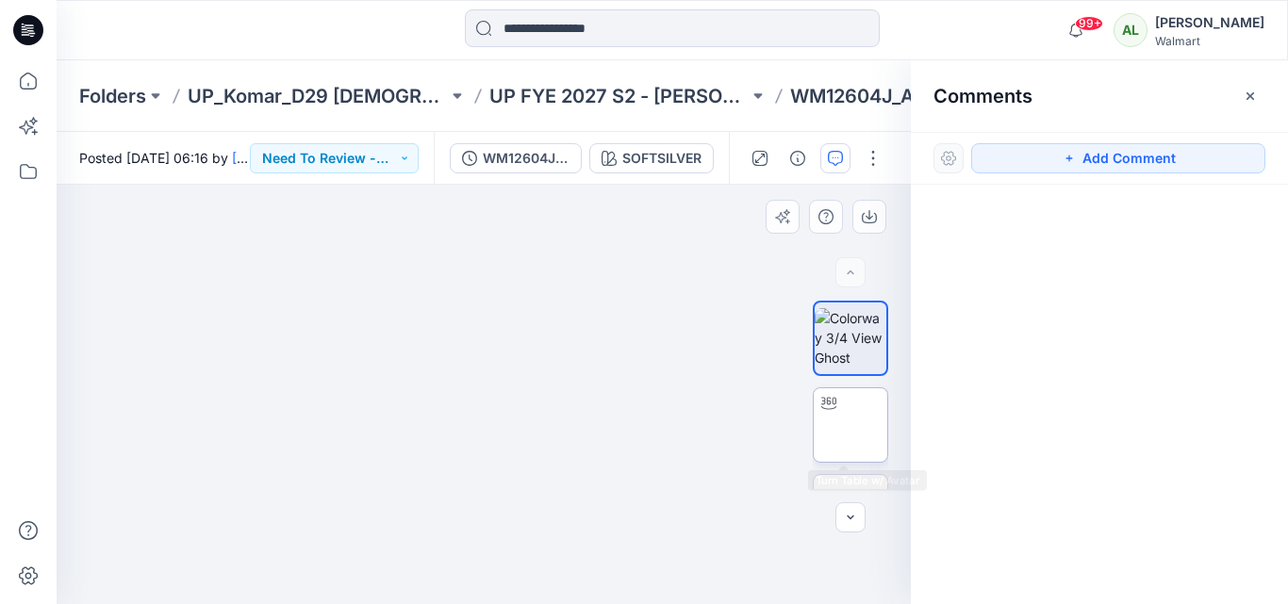
click at [831, 418] on div at bounding box center [829, 403] width 30 height 30
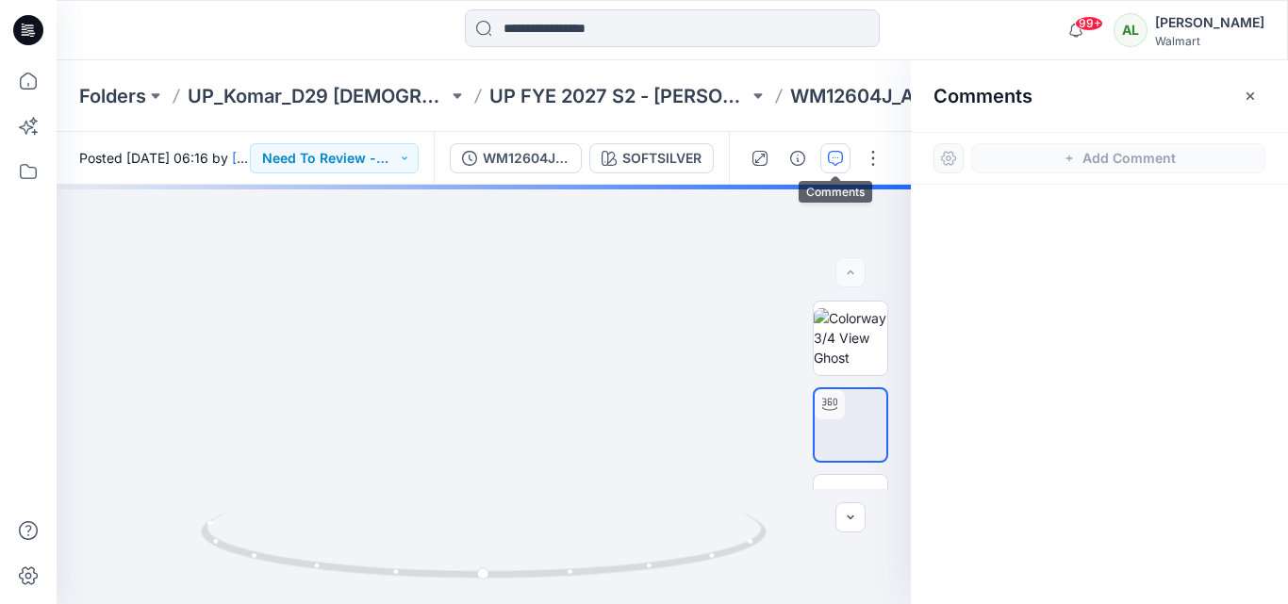
click at [841, 156] on icon "button" at bounding box center [835, 158] width 15 height 15
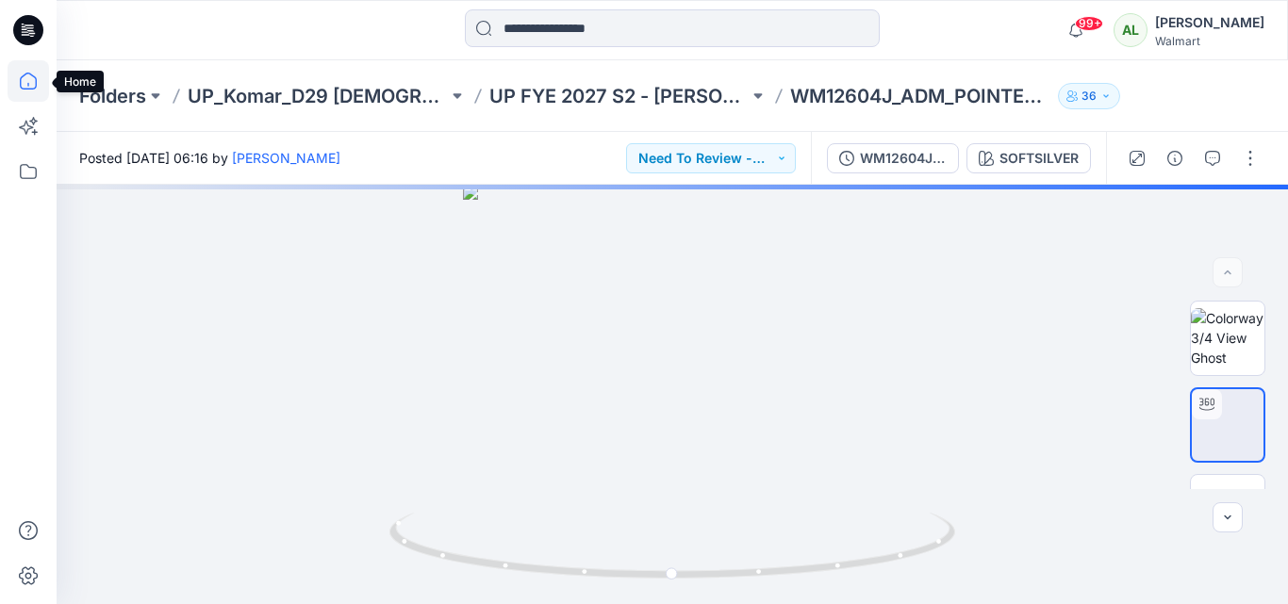
click at [22, 69] on icon at bounding box center [28, 80] width 41 height 41
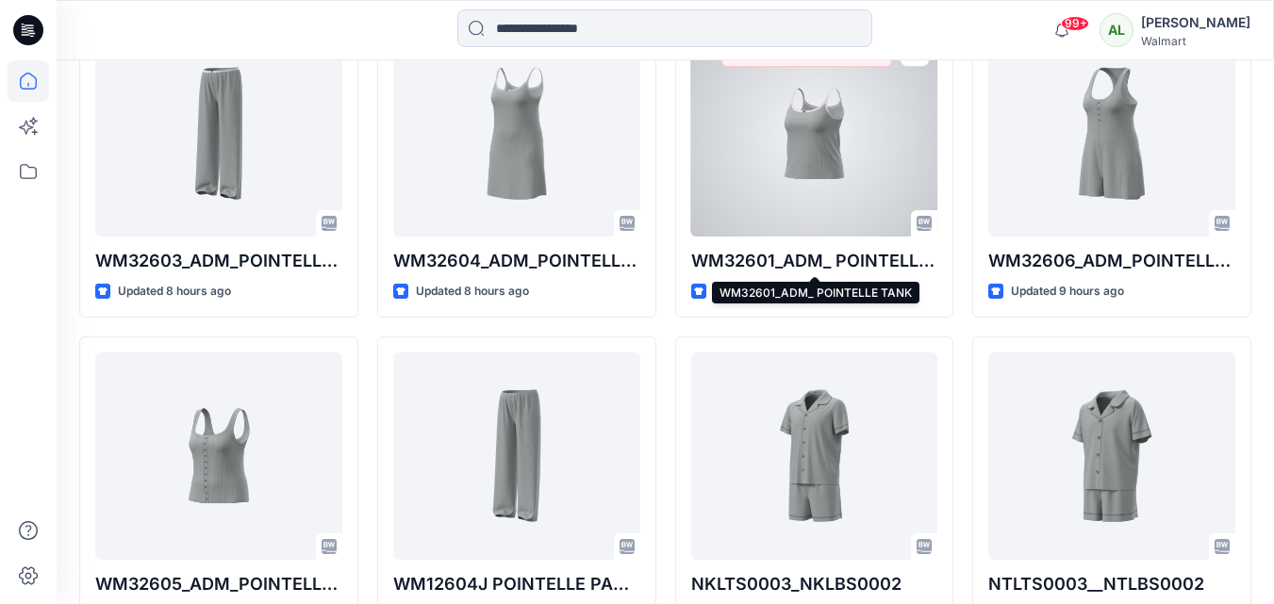
scroll to position [1037, 0]
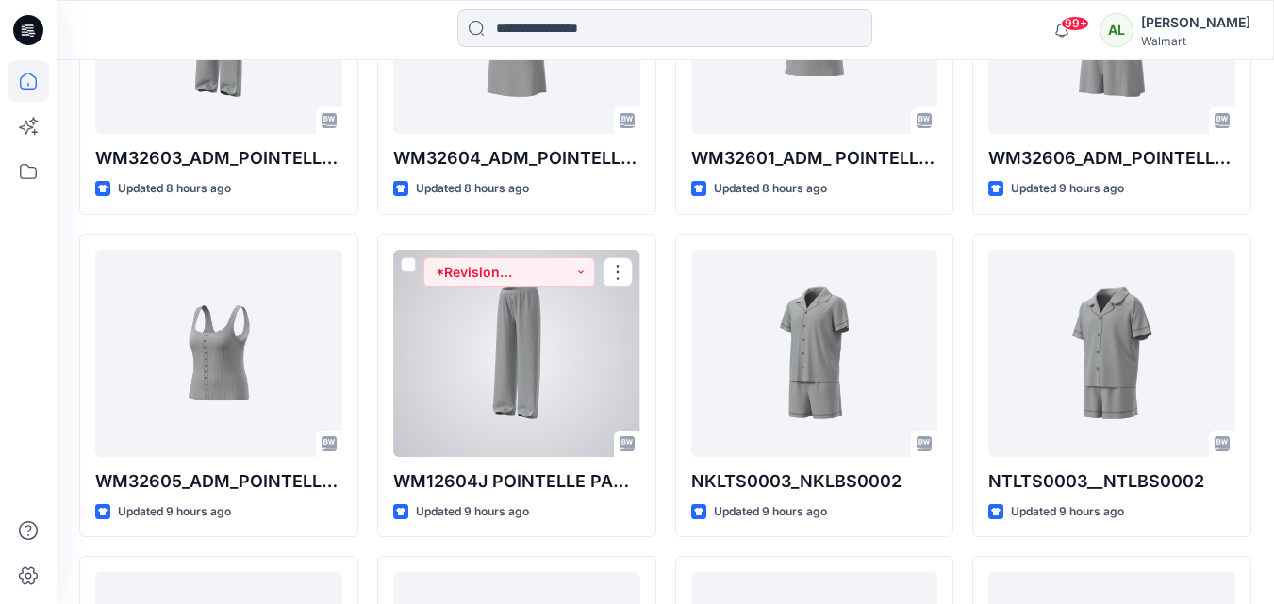
click at [468, 347] on div at bounding box center [516, 353] width 247 height 207
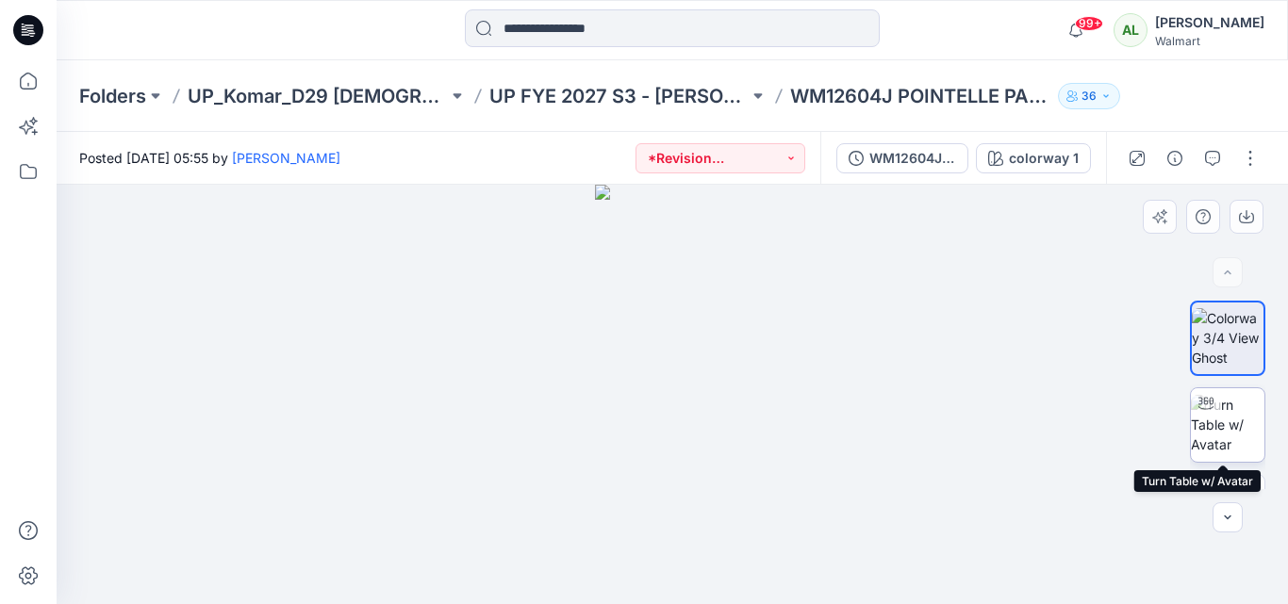
click at [1234, 415] on img at bounding box center [1228, 424] width 74 height 59
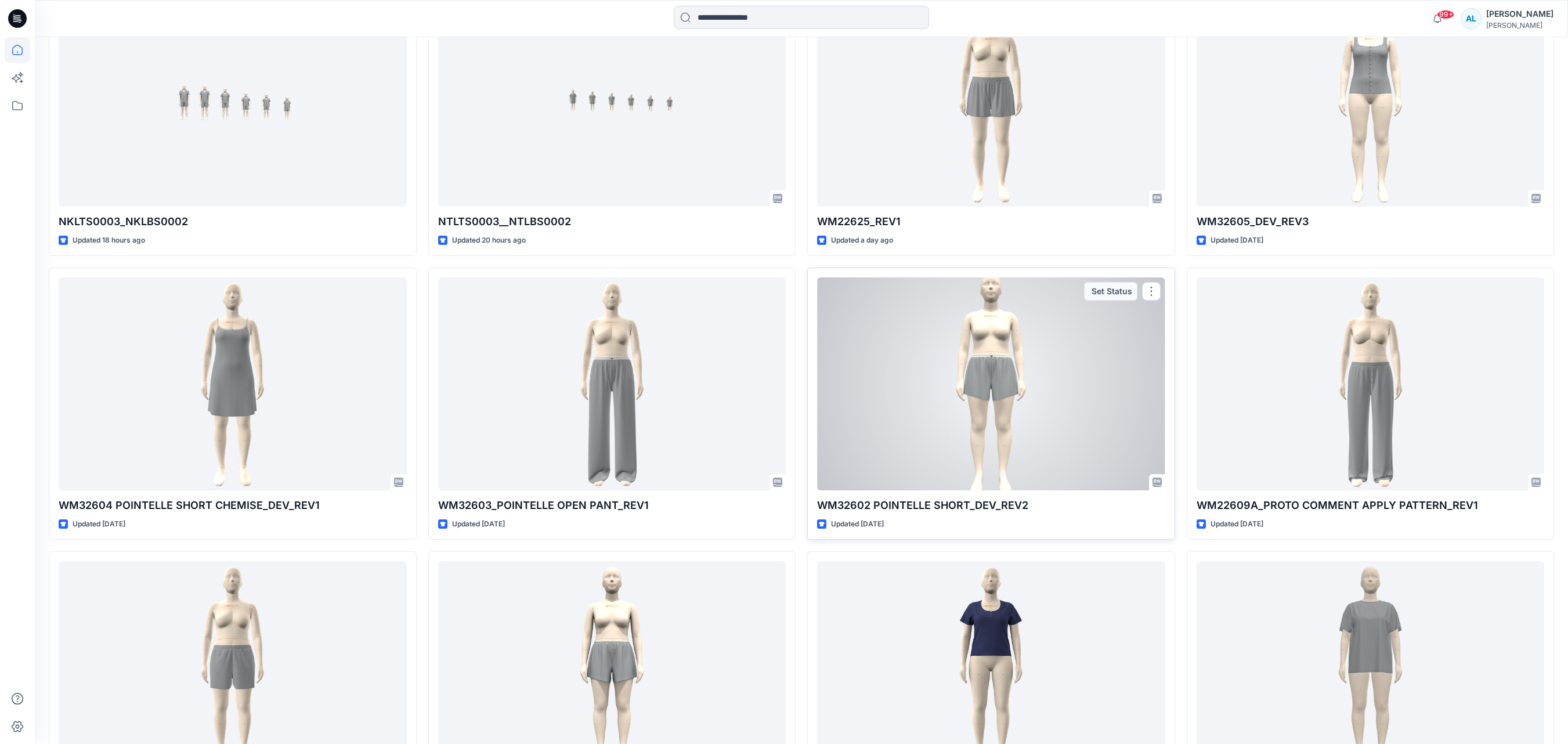
scroll to position [580, 0]
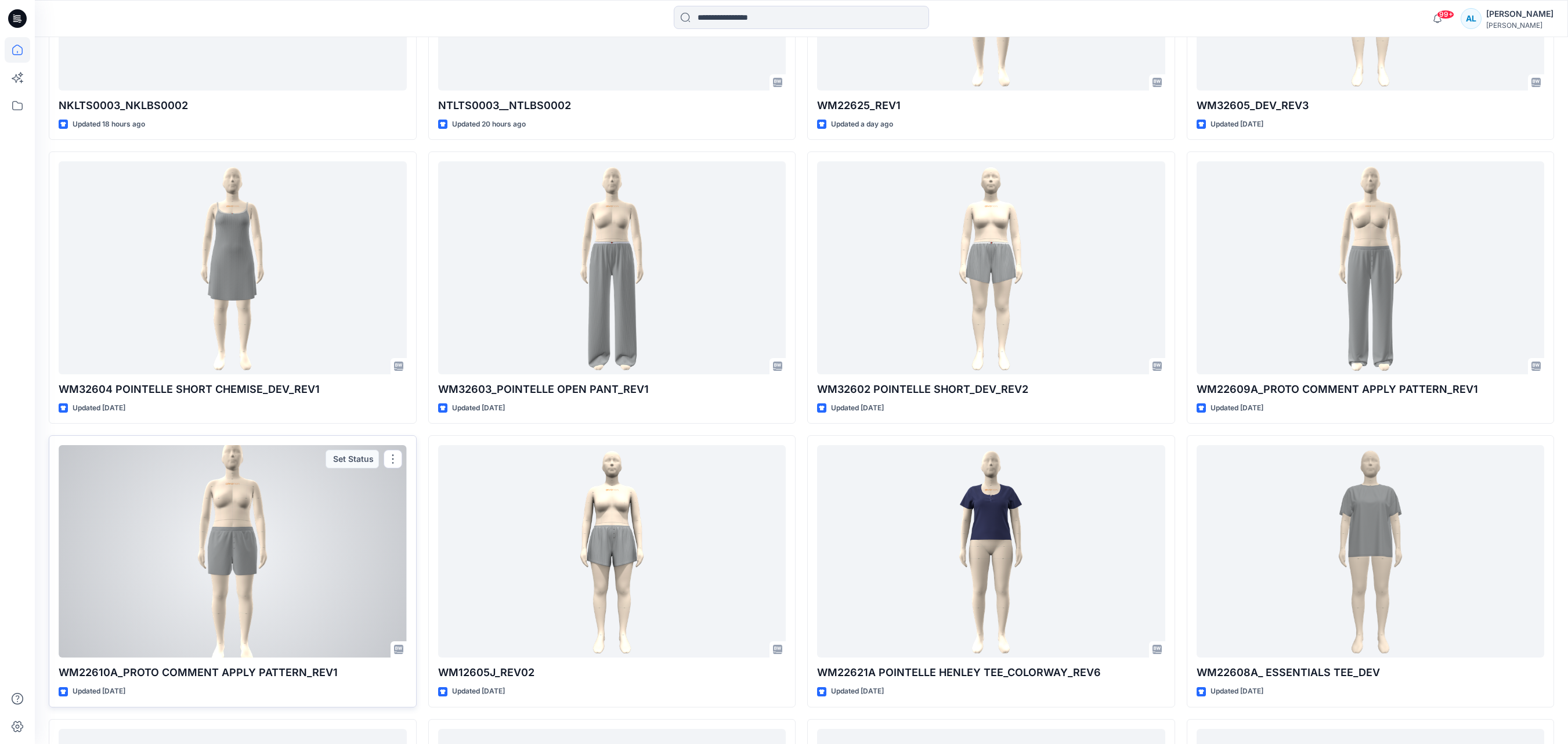
click at [186, 575] on div at bounding box center [233, 551] width 348 height 212
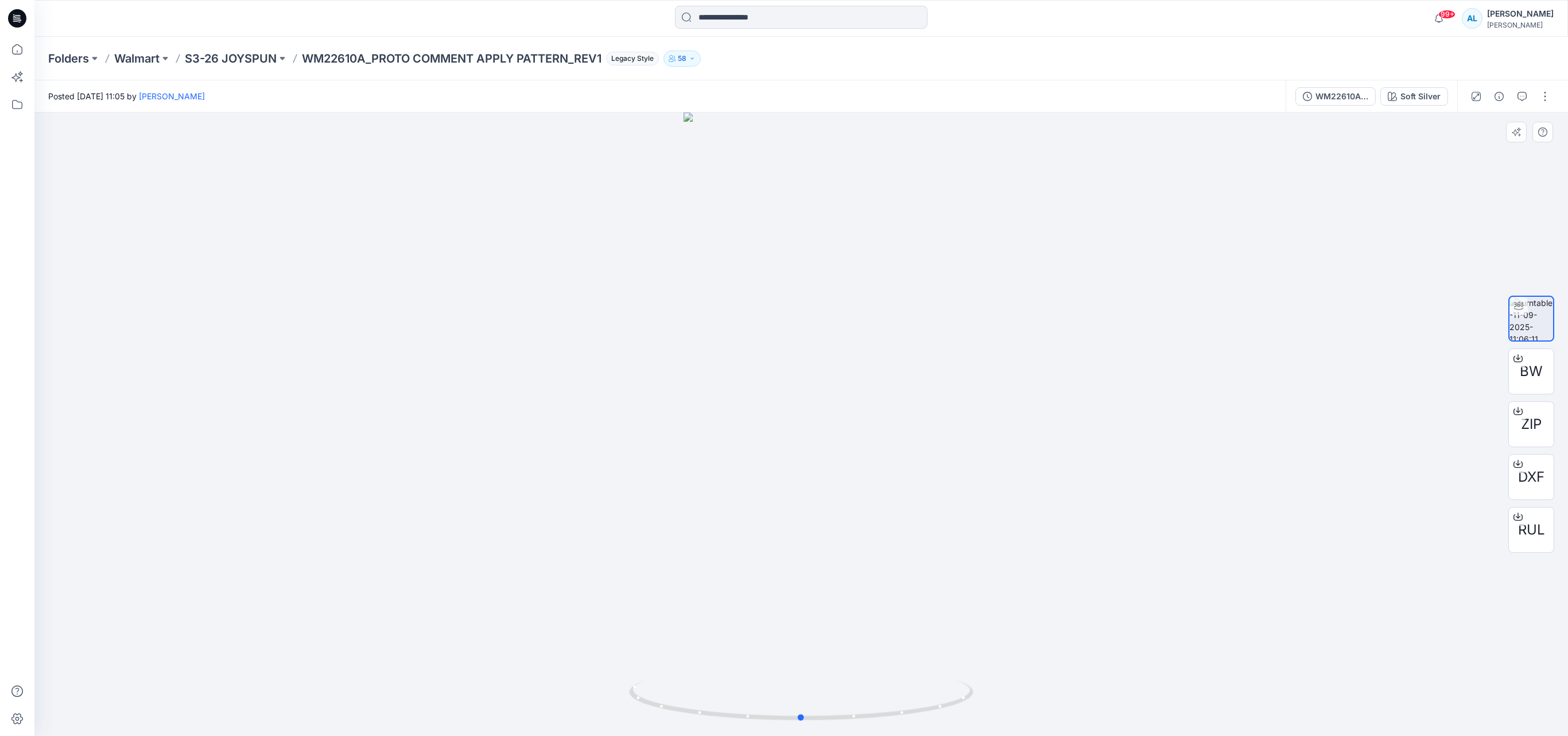
click at [1327, 127] on div at bounding box center [801, 424] width 1533 height 623
click at [1527, 101] on button "button" at bounding box center [1522, 96] width 18 height 18
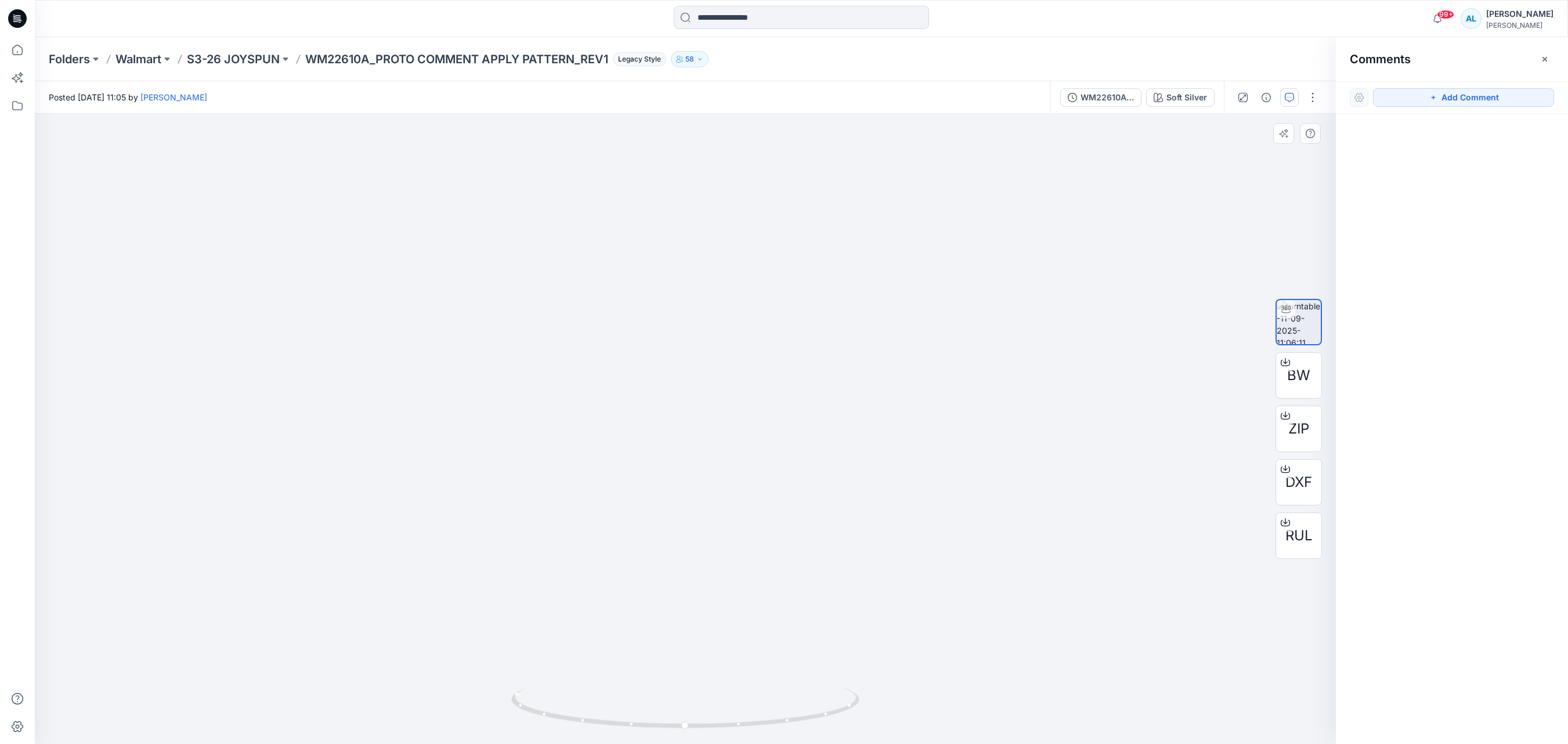
click at [1041, 241] on div at bounding box center [694, 429] width 1318 height 630
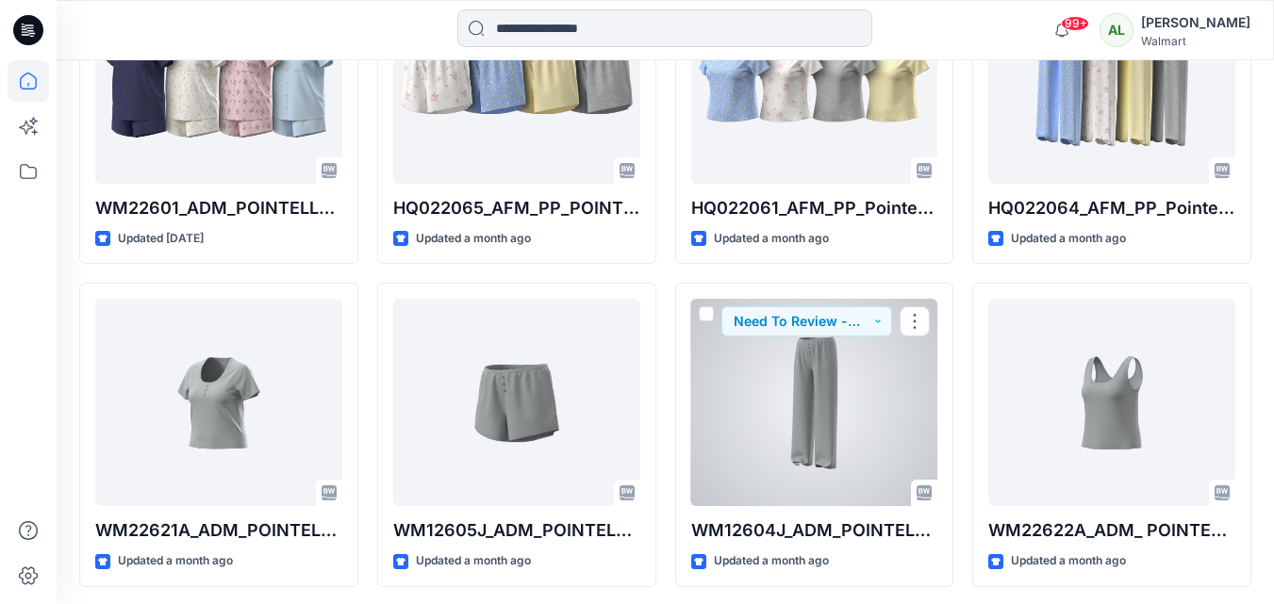
scroll to position [3281, 0]
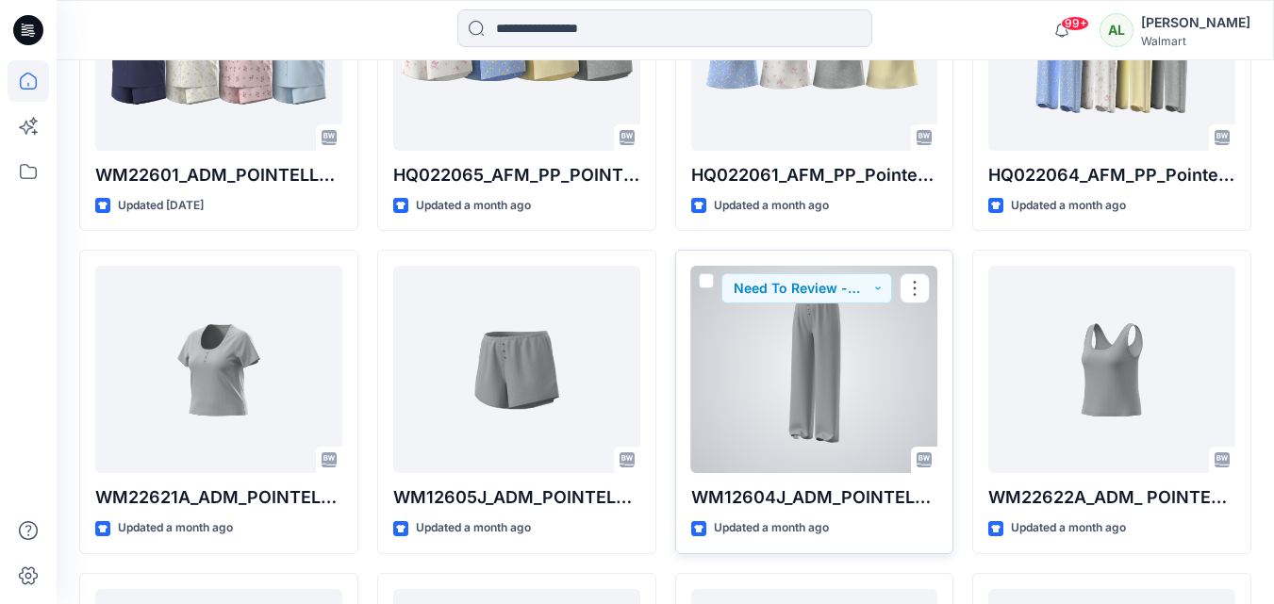
click at [811, 355] on div at bounding box center [814, 369] width 247 height 207
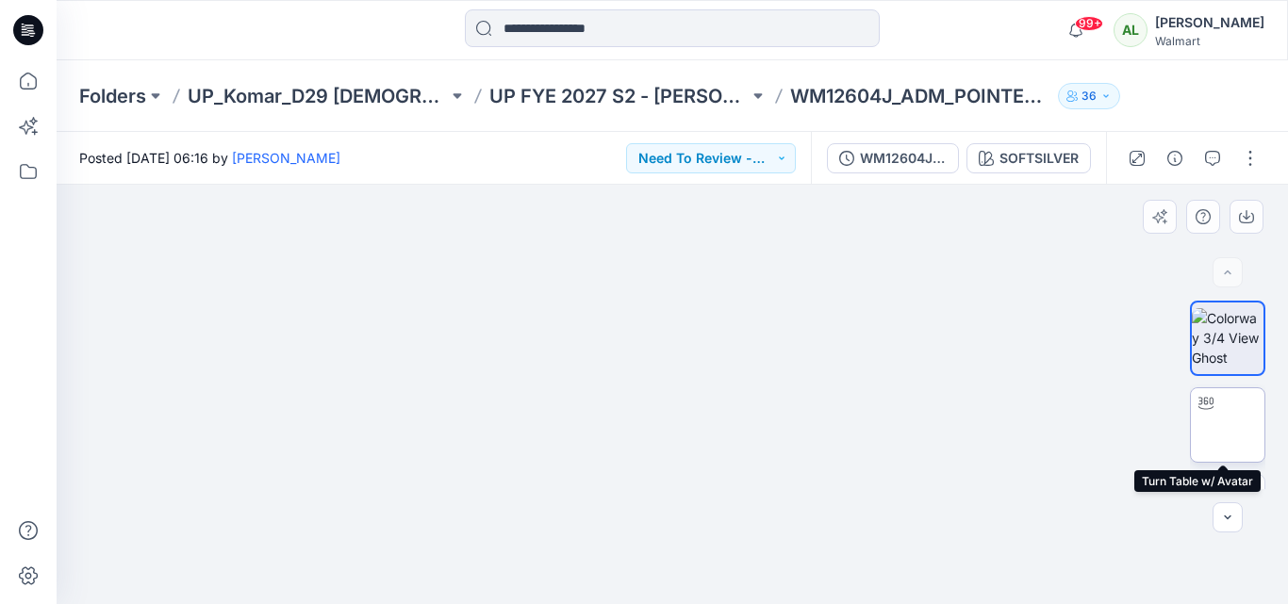
click at [1228, 425] on img at bounding box center [1228, 425] width 0 height 0
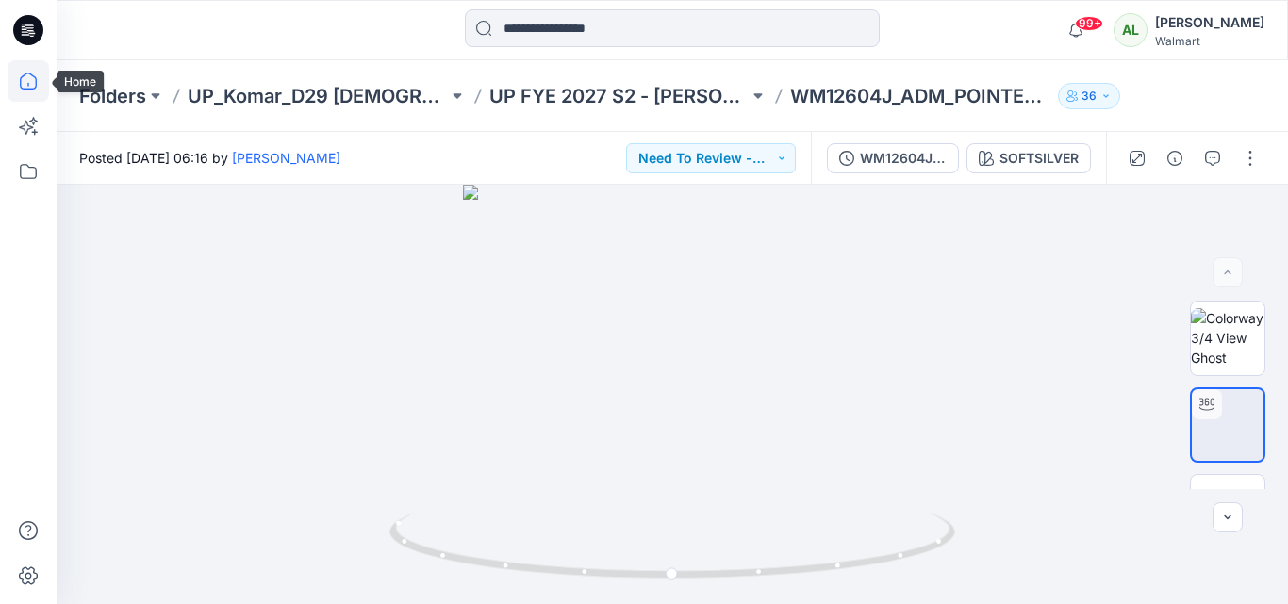
click at [27, 86] on icon at bounding box center [28, 80] width 41 height 41
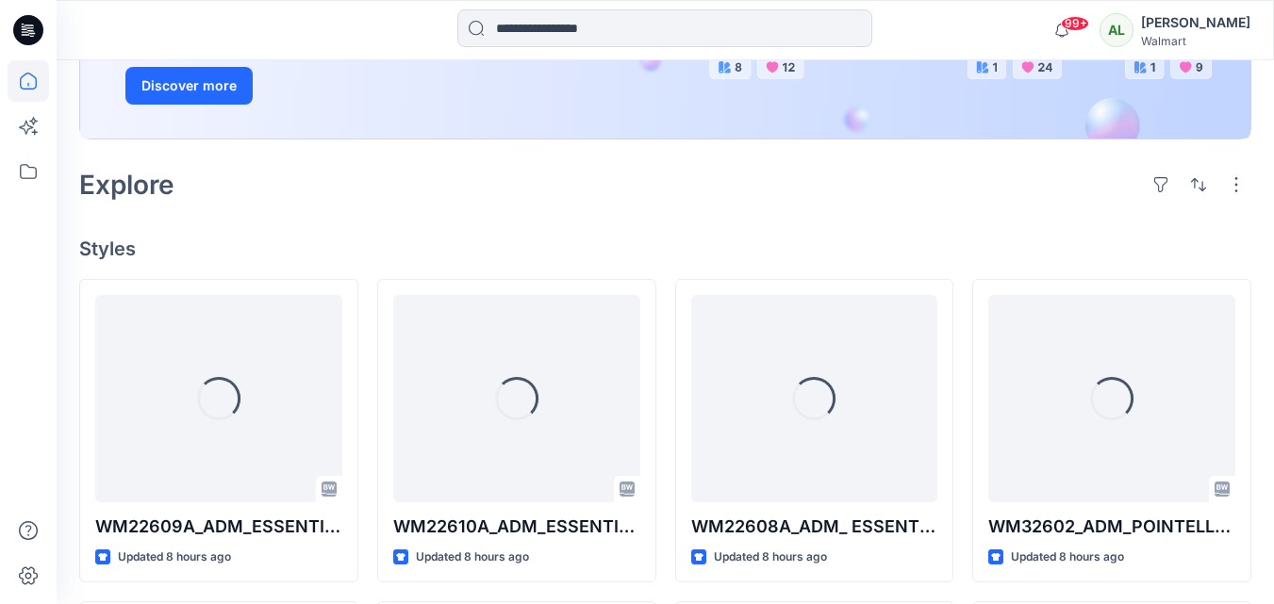
scroll to position [377, 0]
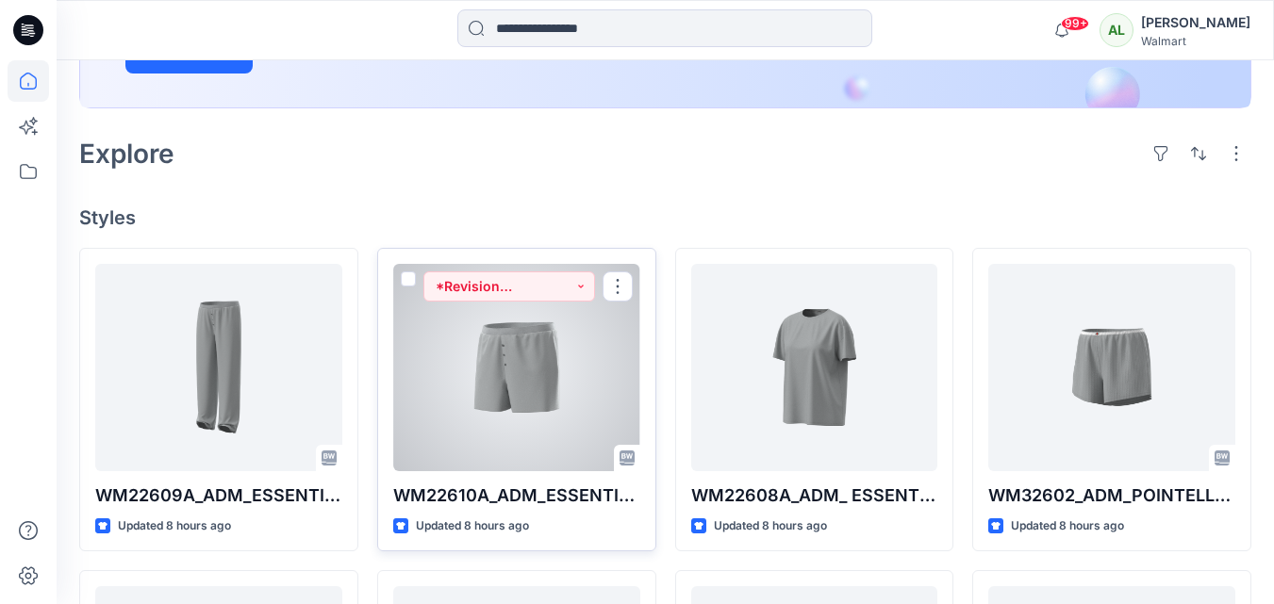
click at [567, 354] on div at bounding box center [516, 367] width 247 height 207
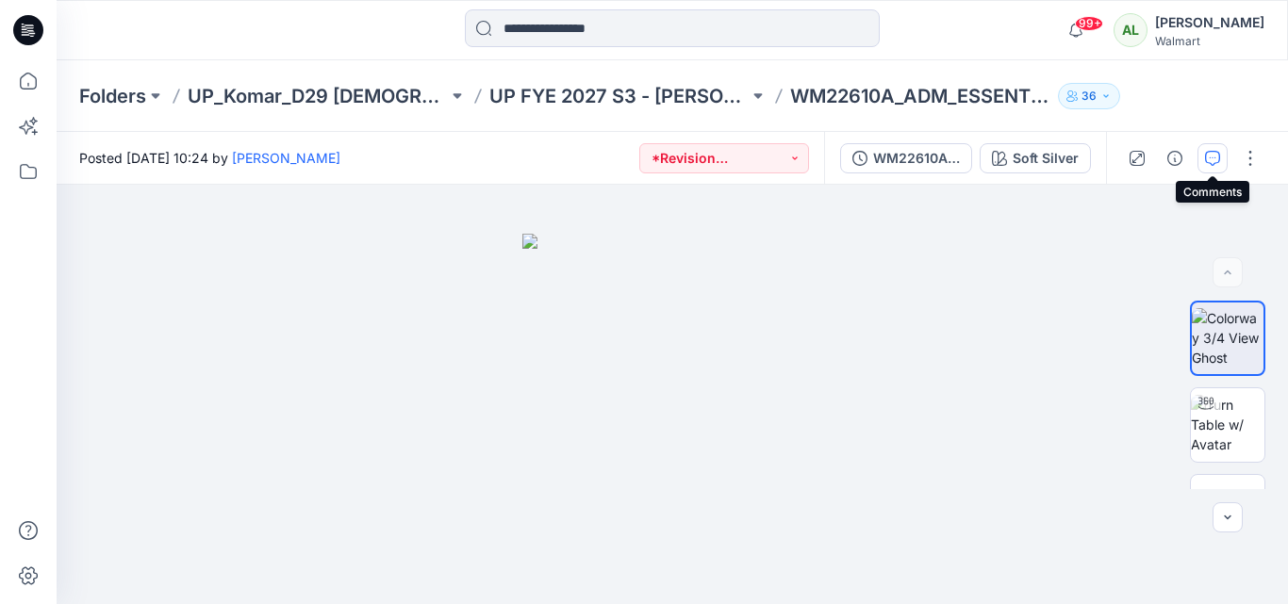
click at [1212, 158] on icon "button" at bounding box center [1212, 158] width 15 height 15
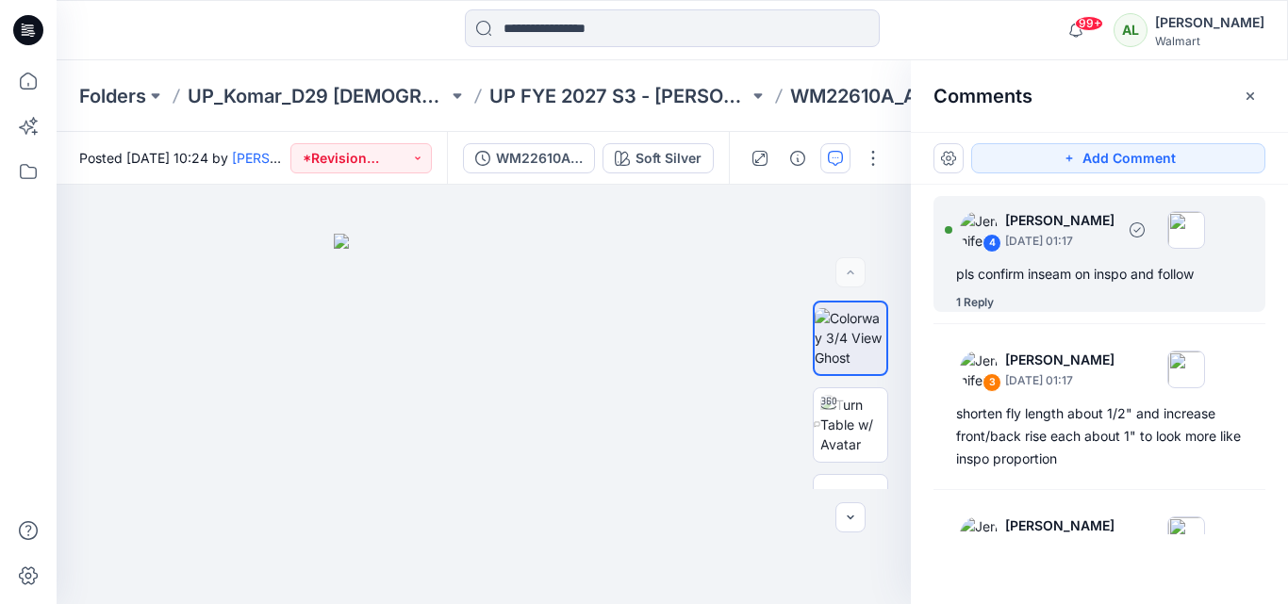
click at [1049, 241] on p "[DATE] 01:17" at bounding box center [1059, 241] width 109 height 19
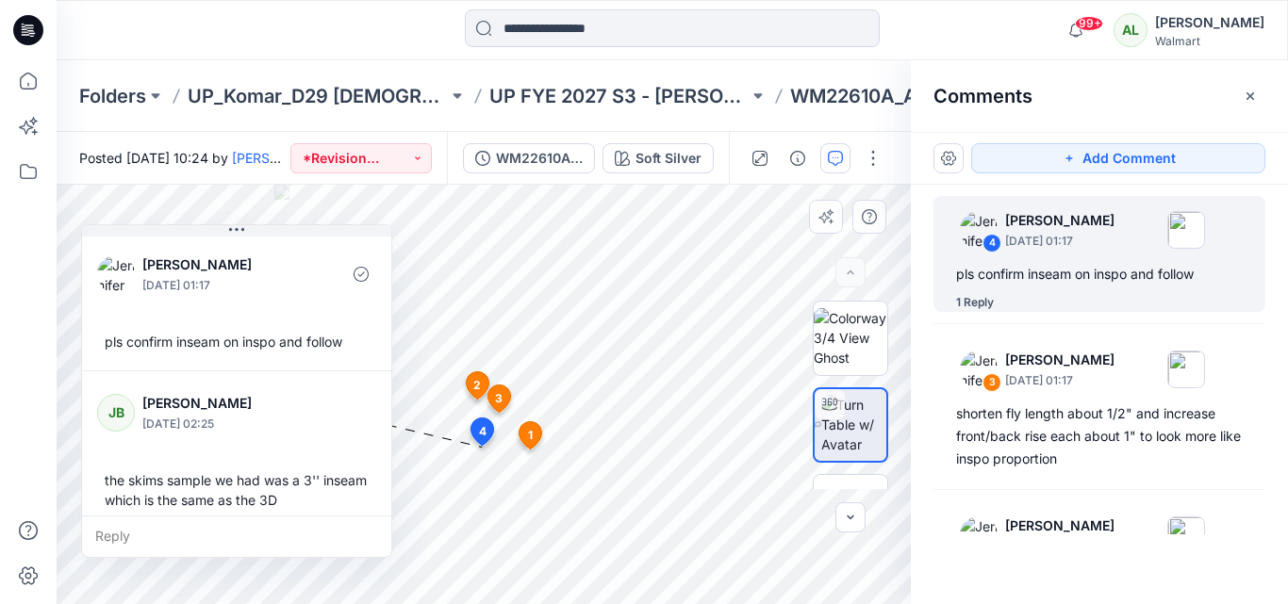
drag, startPoint x: 243, startPoint y: 475, endPoint x: 288, endPoint y: 256, distance: 223.2
click at [288, 256] on p "[PERSON_NAME]" at bounding box center [219, 265] width 154 height 23
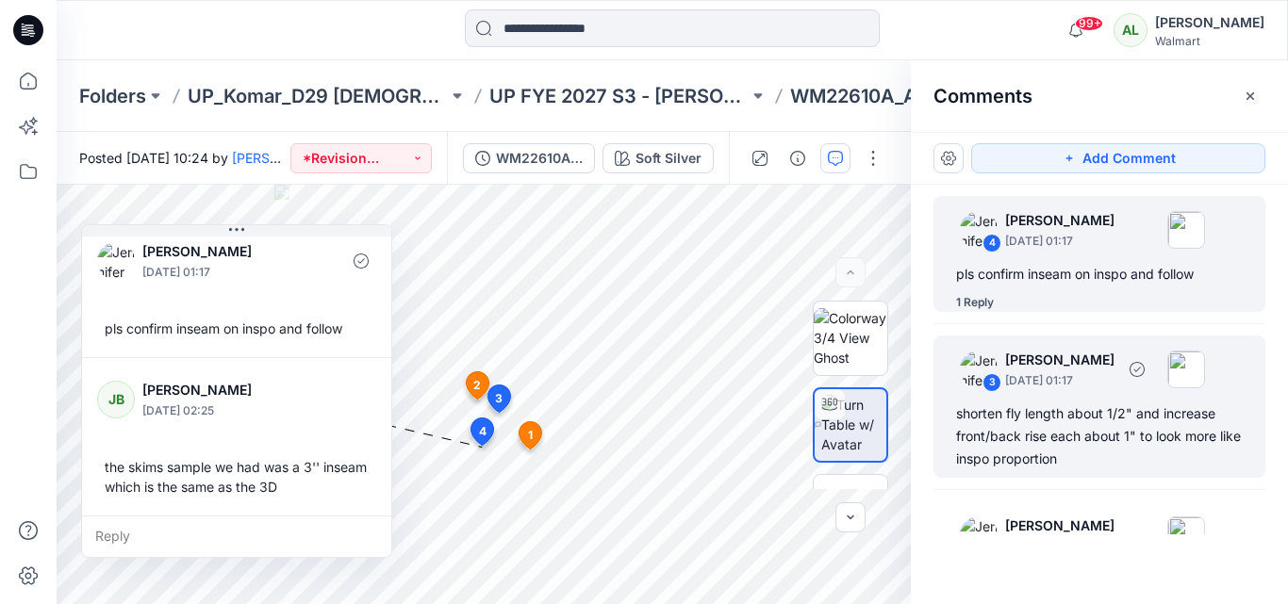
click at [1107, 429] on div "shorten fly length about 1/2" and increase front/back rise each about 1" to loo…" at bounding box center [1099, 437] width 287 height 68
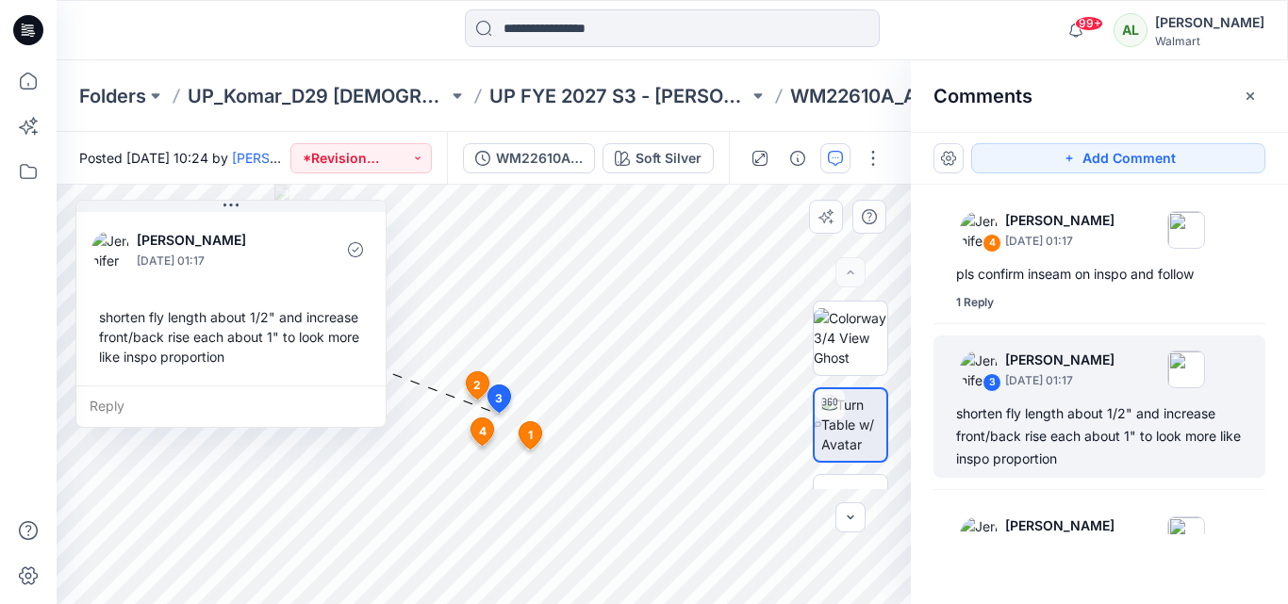
drag, startPoint x: 776, startPoint y: 285, endPoint x: 286, endPoint y: 235, distance: 492.8
click at [286, 235] on p "[PERSON_NAME]" at bounding box center [214, 240] width 154 height 23
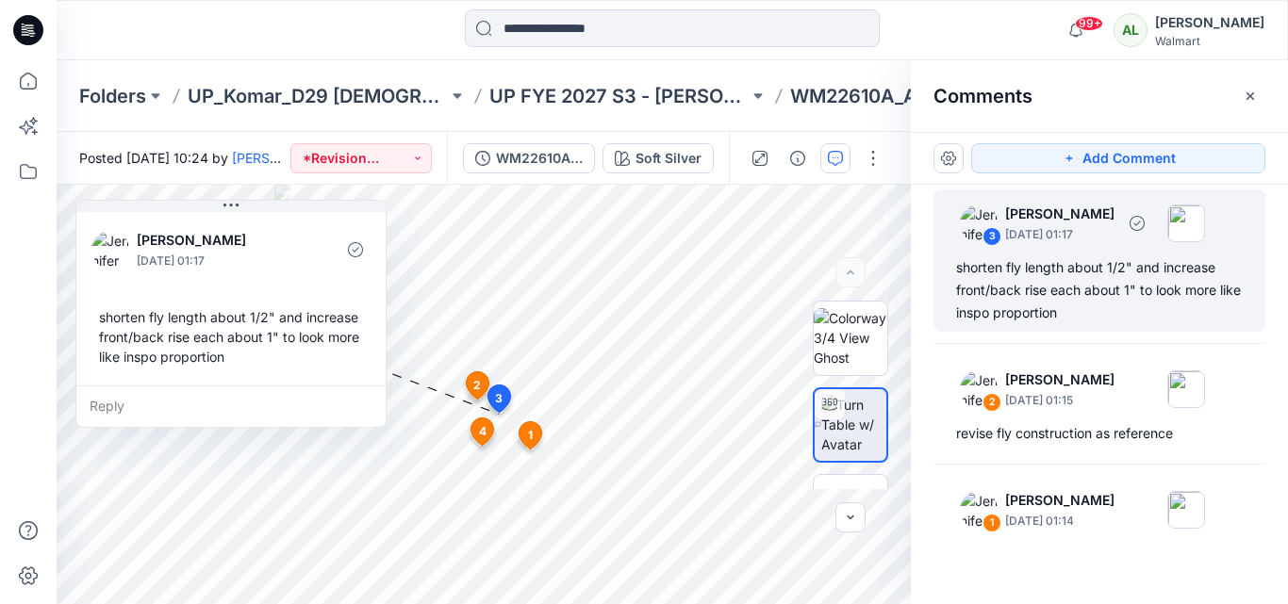
scroll to position [189, 0]
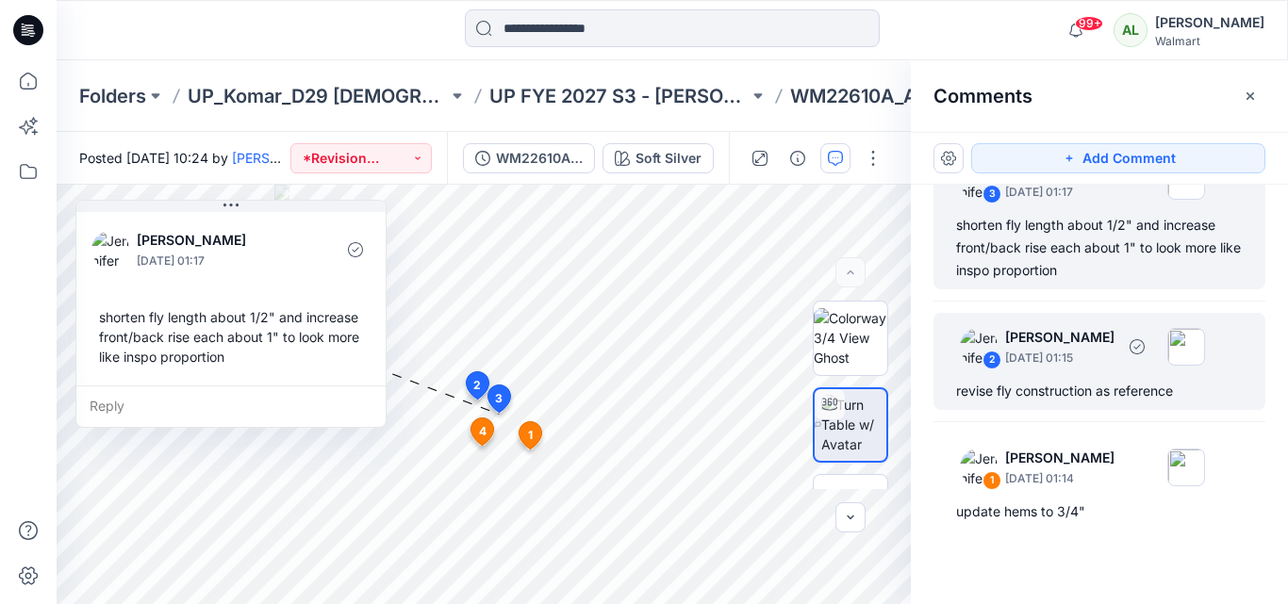
click at [1060, 387] on div "revise fly construction as reference" at bounding box center [1099, 391] width 287 height 23
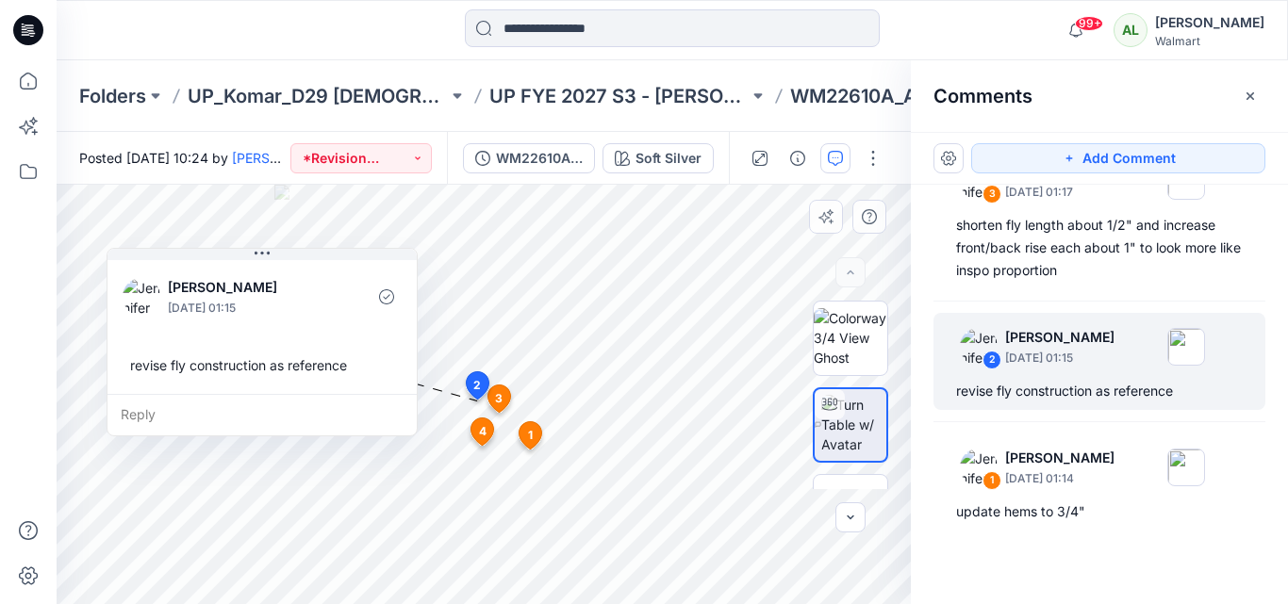
drag, startPoint x: 232, startPoint y: 206, endPoint x: 309, endPoint y: 284, distance: 109.3
click at [309, 284] on p "[PERSON_NAME]" at bounding box center [245, 287] width 154 height 23
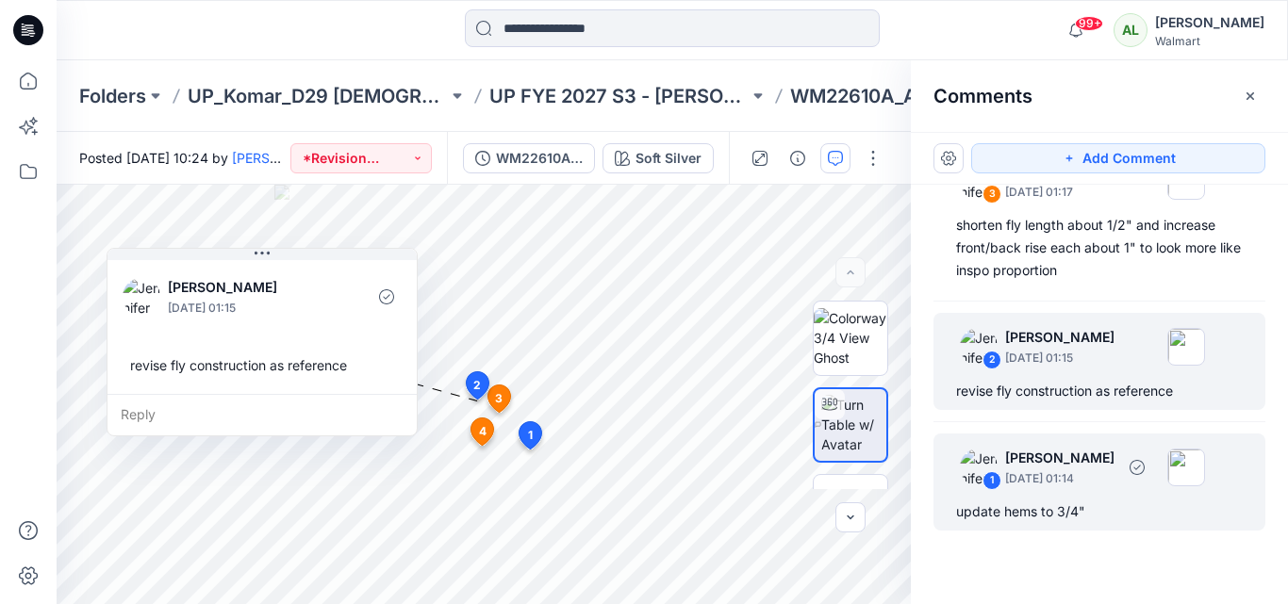
click at [1154, 456] on div "1 [PERSON_NAME] [DATE] 01:14" at bounding box center [1075, 467] width 260 height 52
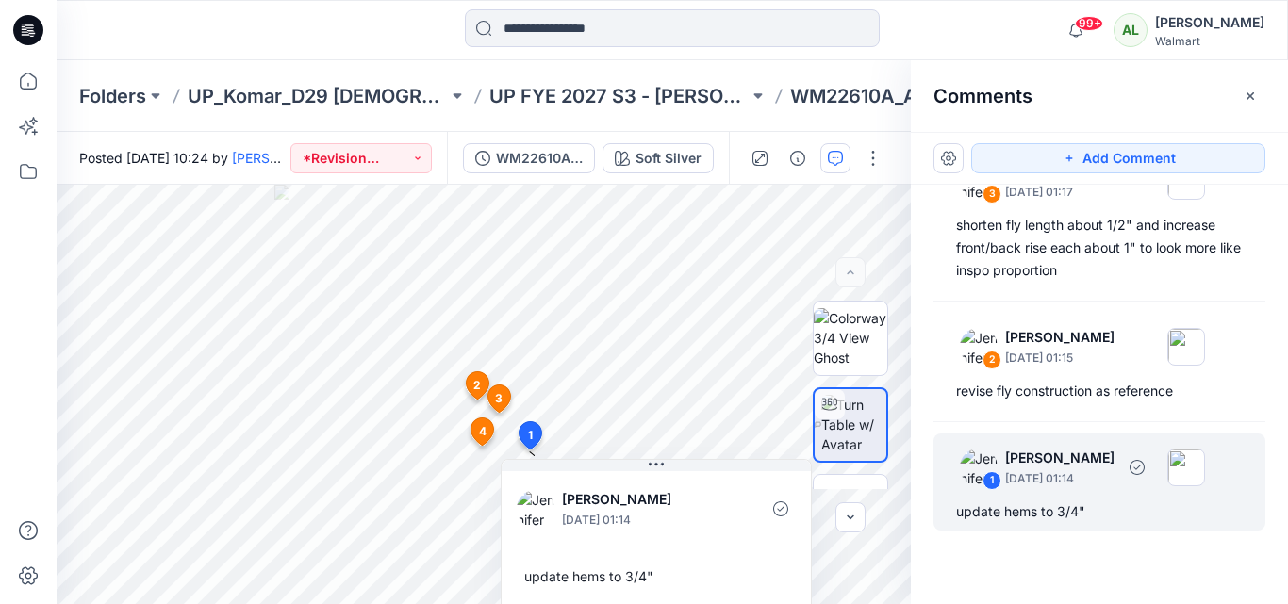
click at [1059, 460] on p "[PERSON_NAME]" at bounding box center [1059, 458] width 109 height 23
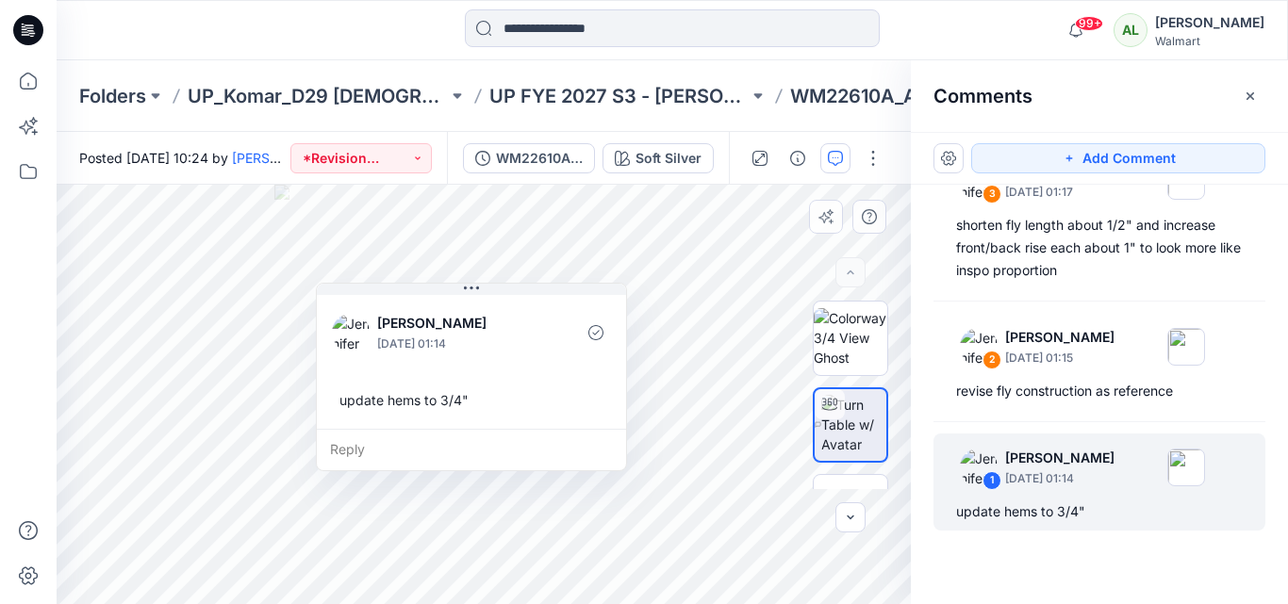
drag, startPoint x: 714, startPoint y: 493, endPoint x: 529, endPoint y: 315, distance: 256.7
click at [529, 315] on p "[PERSON_NAME]" at bounding box center [454, 323] width 154 height 23
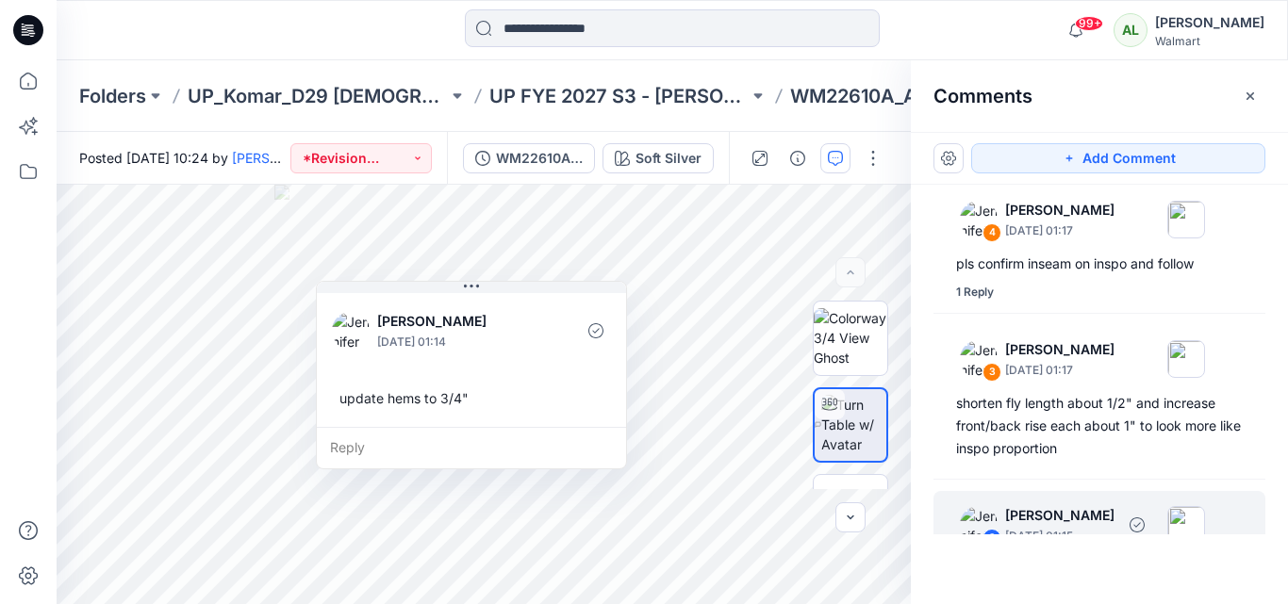
scroll to position [0, 0]
